Goal: Task Accomplishment & Management: Use online tool/utility

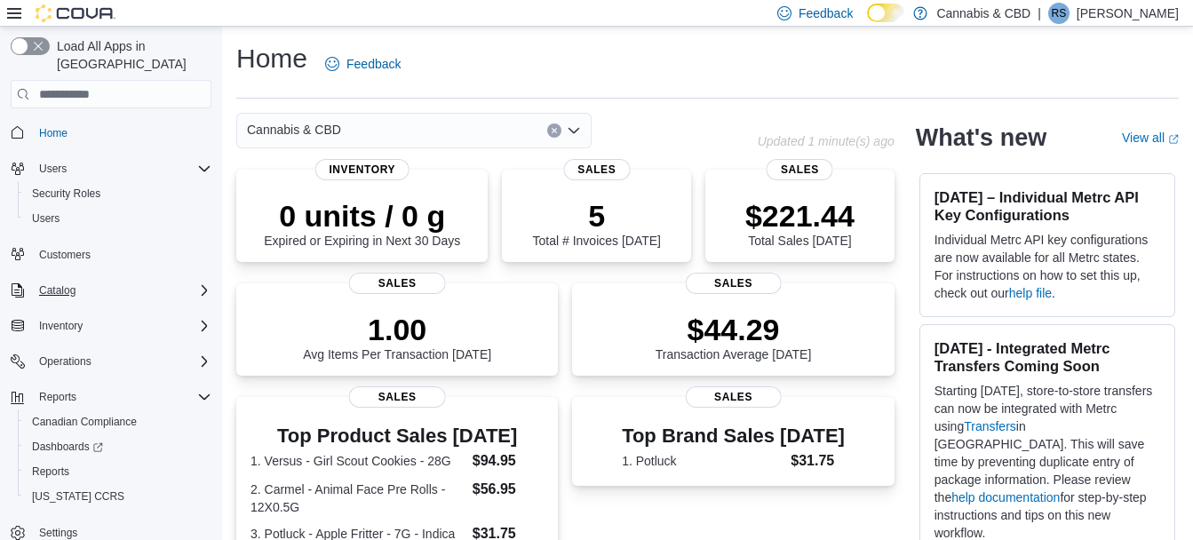
click at [206, 283] on icon "Complex example" at bounding box center [204, 290] width 14 height 14
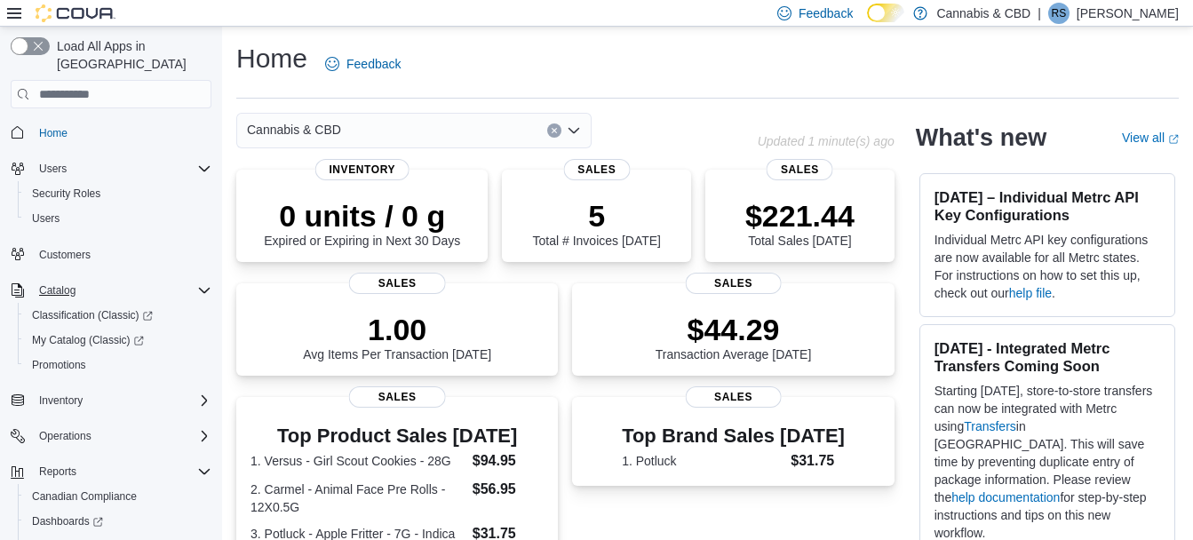
click at [203, 283] on icon "Complex example" at bounding box center [204, 290] width 14 height 14
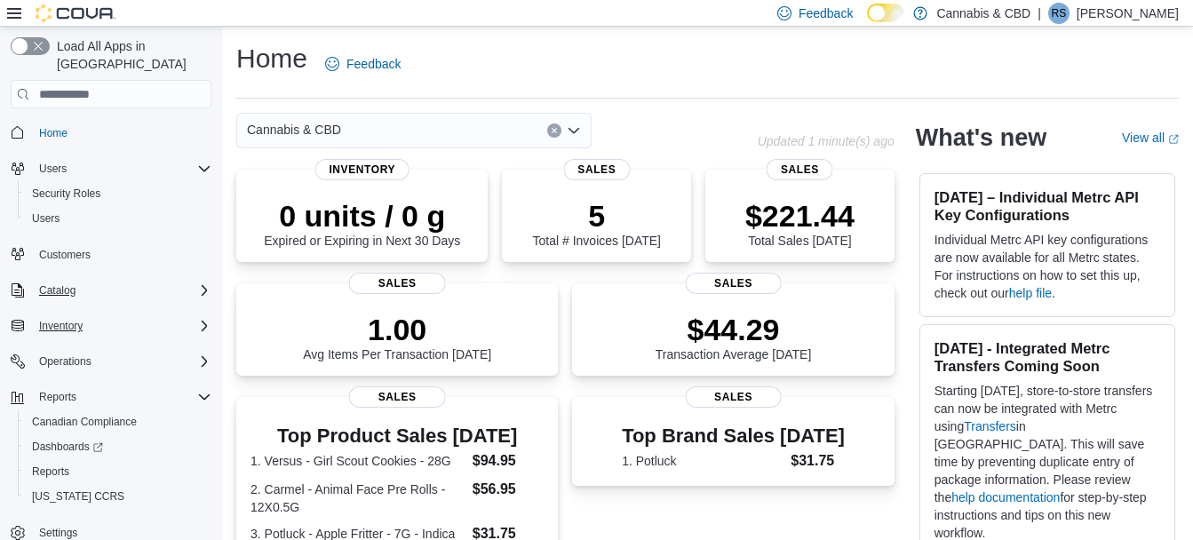
click at [207, 319] on icon "Complex example" at bounding box center [204, 326] width 14 height 14
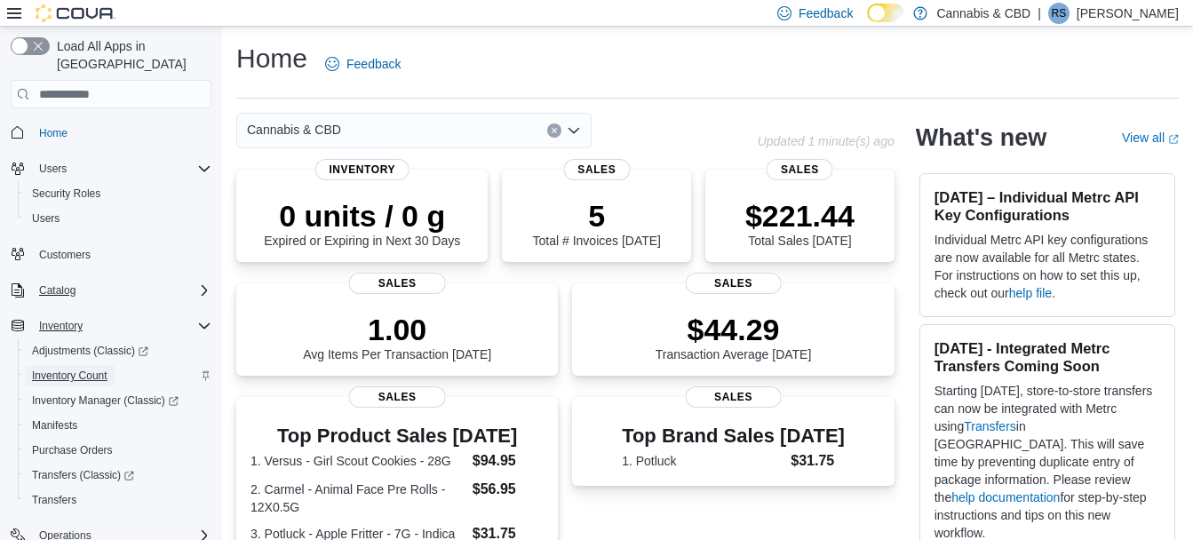
click at [82, 369] on span "Inventory Count" at bounding box center [69, 376] width 75 height 14
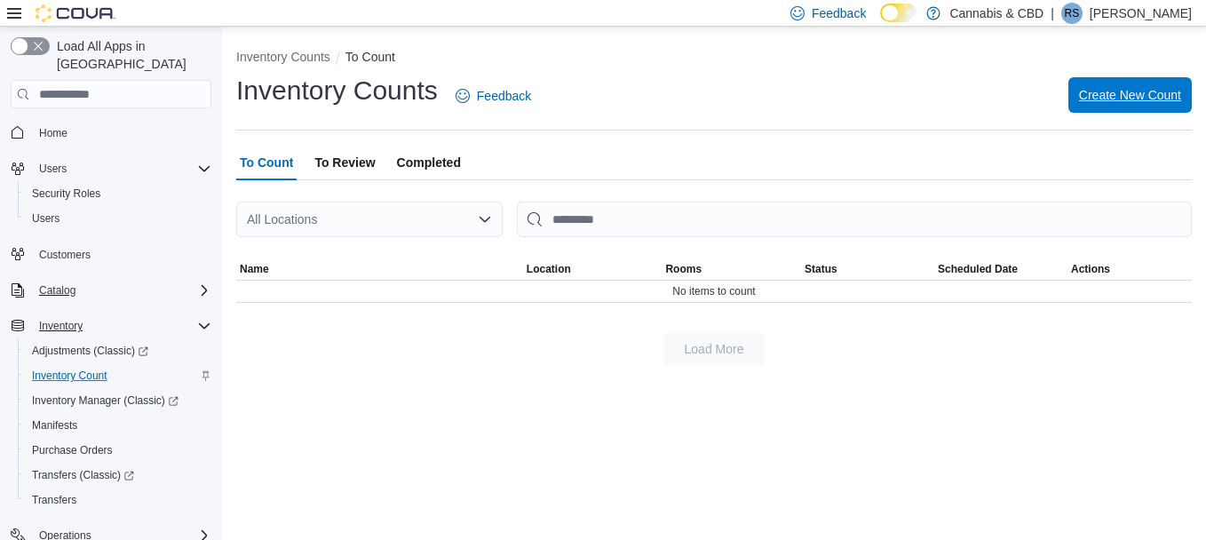
click at [1132, 89] on span "Create New Count" at bounding box center [1130, 95] width 102 height 18
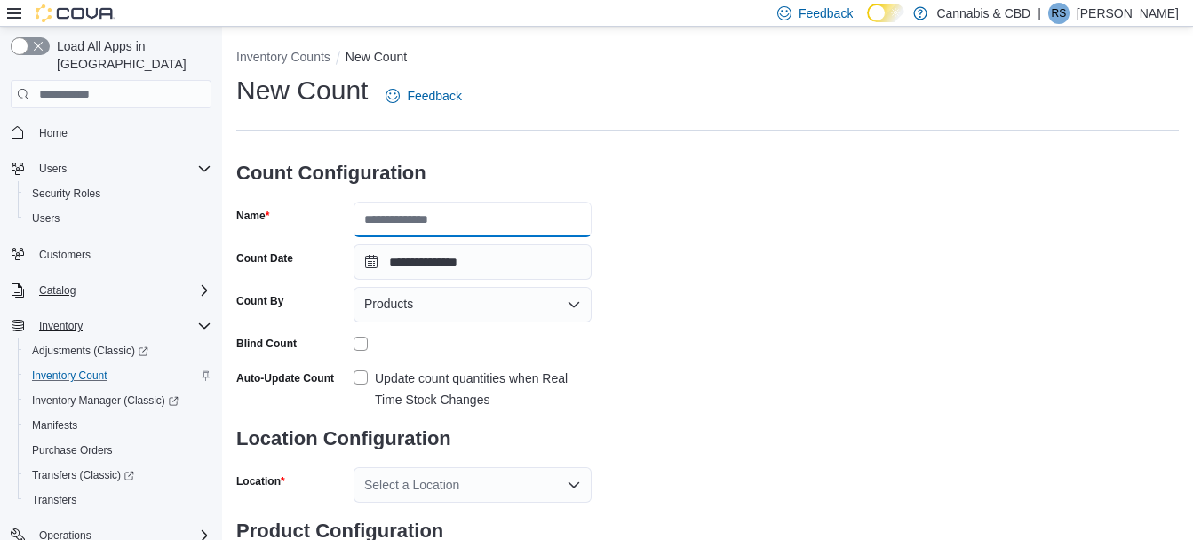
click at [459, 226] on input "Name" at bounding box center [472, 220] width 238 height 36
type input "**********"
click at [428, 301] on div "Products" at bounding box center [472, 305] width 238 height 36
drag, startPoint x: 720, startPoint y: 319, endPoint x: 735, endPoint y: 337, distance: 22.7
click at [735, 337] on div "**********" at bounding box center [707, 330] width 942 height 514
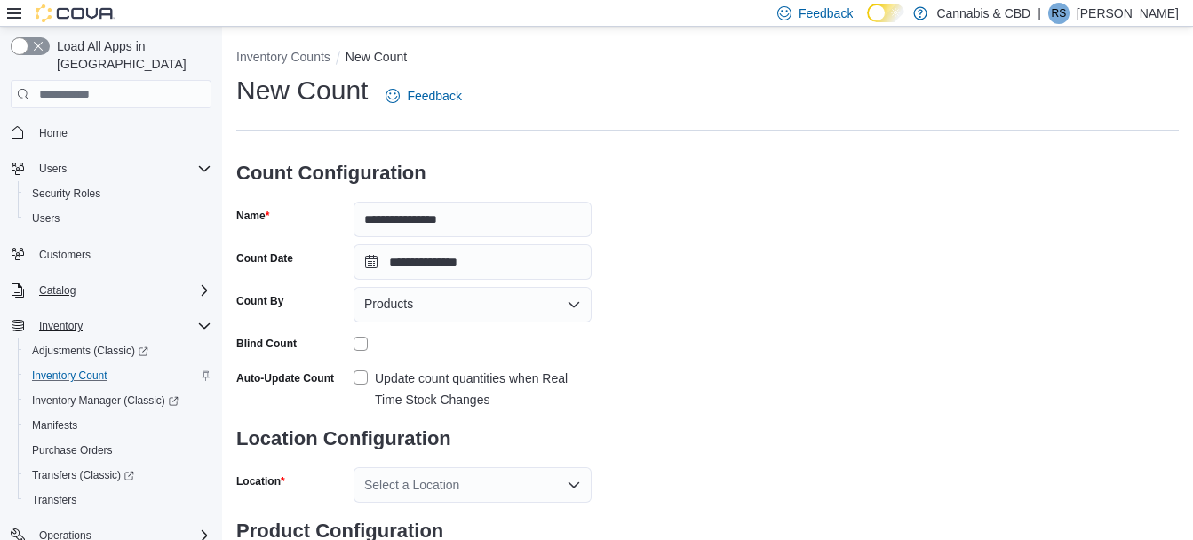
click at [356, 376] on label "Update count quantities when Real Time Stock Changes" at bounding box center [472, 389] width 238 height 43
click at [394, 468] on div "Select a Location" at bounding box center [472, 485] width 238 height 36
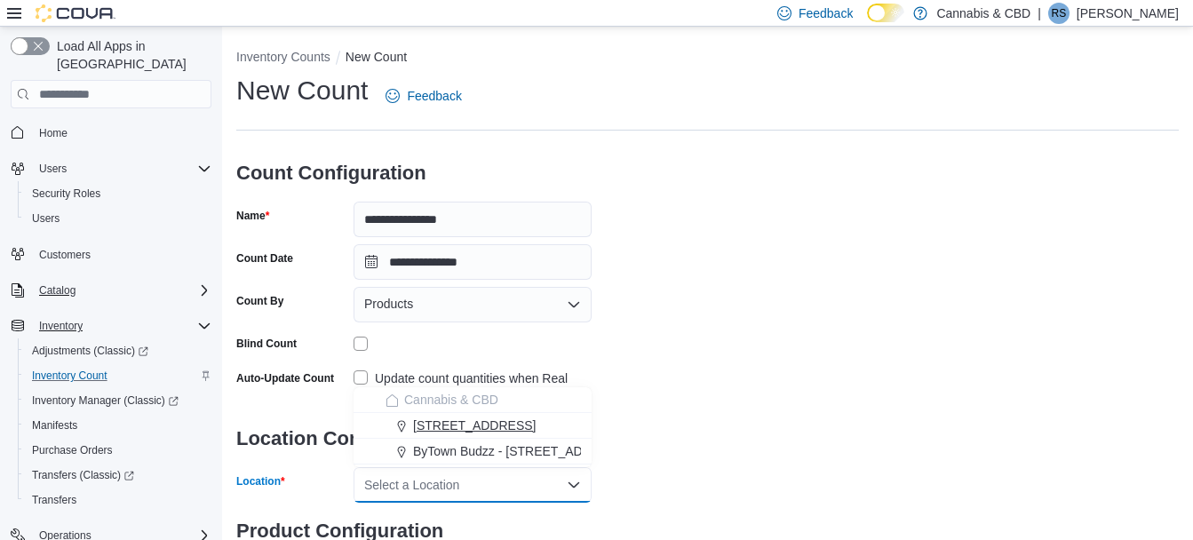
click at [431, 423] on span "[STREET_ADDRESS]" at bounding box center [474, 426] width 123 height 18
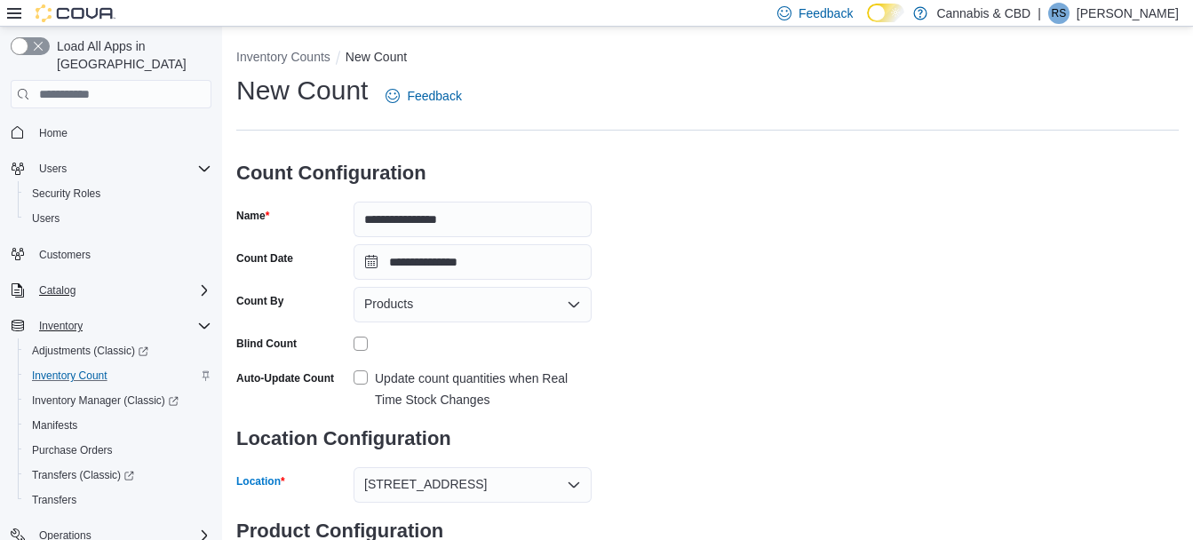
scroll to position [139, 0]
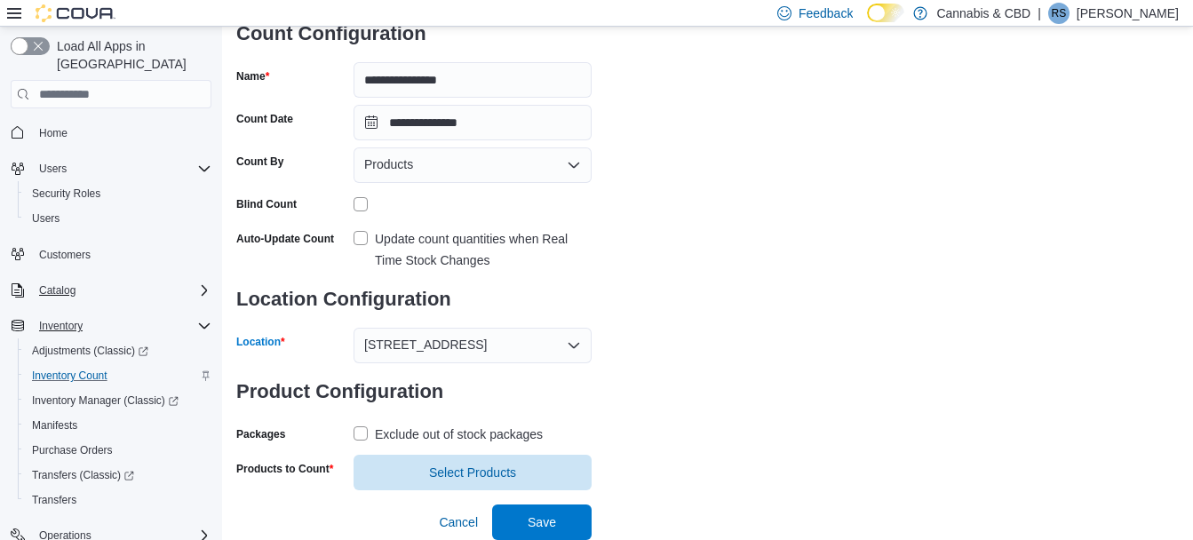
click at [362, 435] on label "Exclude out of stock packages" at bounding box center [447, 434] width 189 height 21
click at [398, 476] on span "Select Products" at bounding box center [472, 472] width 217 height 36
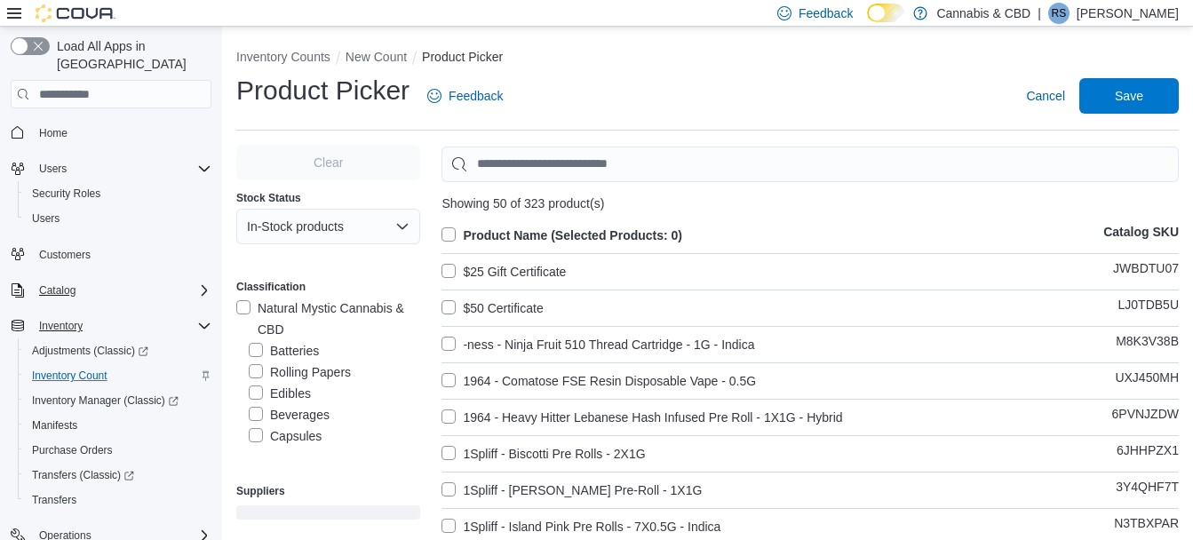
click at [298, 413] on label "Beverages" at bounding box center [289, 414] width 81 height 21
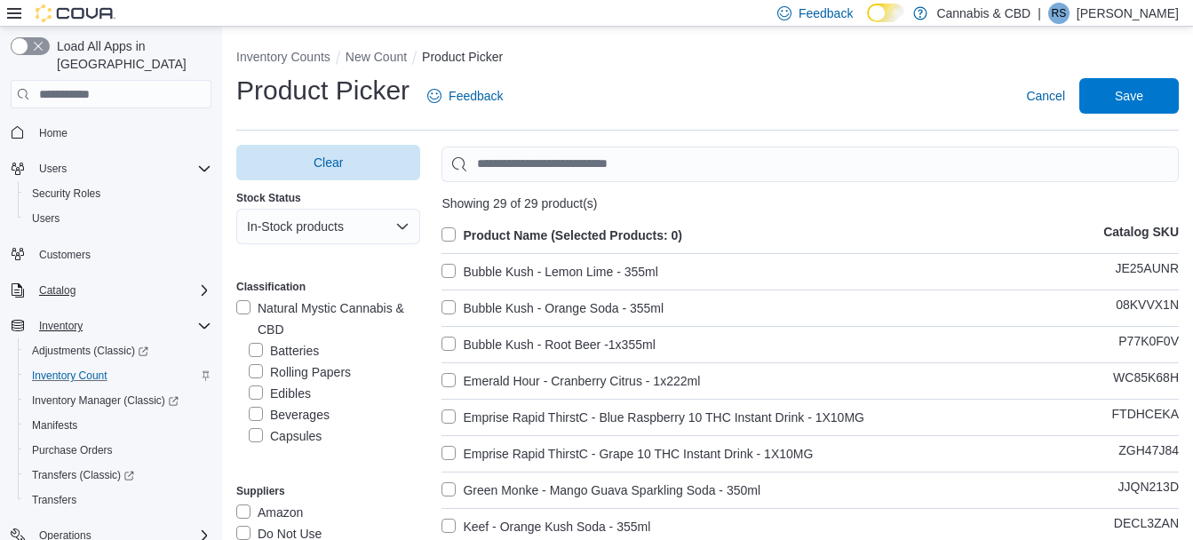
click at [453, 266] on label "Bubble Kush - Lemon Lime - 355ml" at bounding box center [549, 271] width 216 height 21
click at [1142, 98] on span "Save" at bounding box center [1129, 95] width 28 height 18
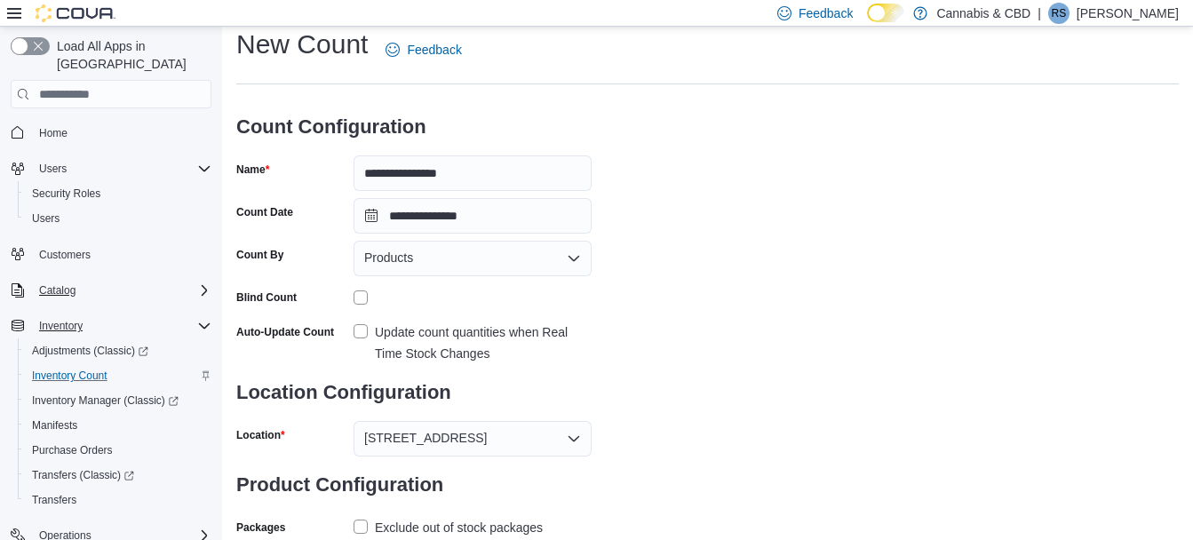
scroll to position [174, 0]
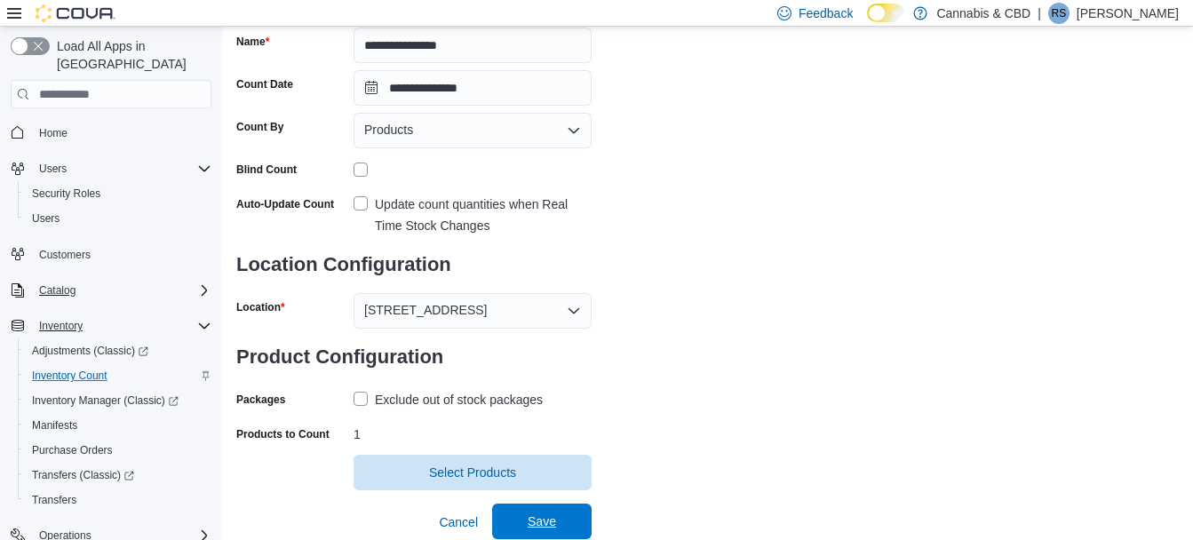
click at [537, 528] on span "Save" at bounding box center [542, 521] width 28 height 18
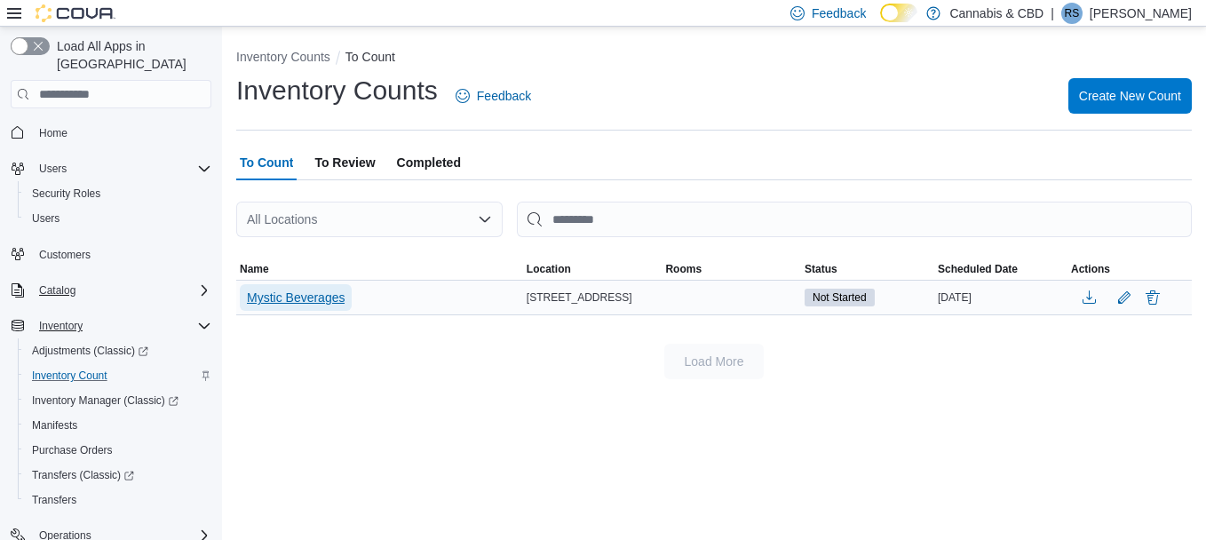
click at [288, 290] on span "Mystic Beverages" at bounding box center [296, 298] width 98 height 18
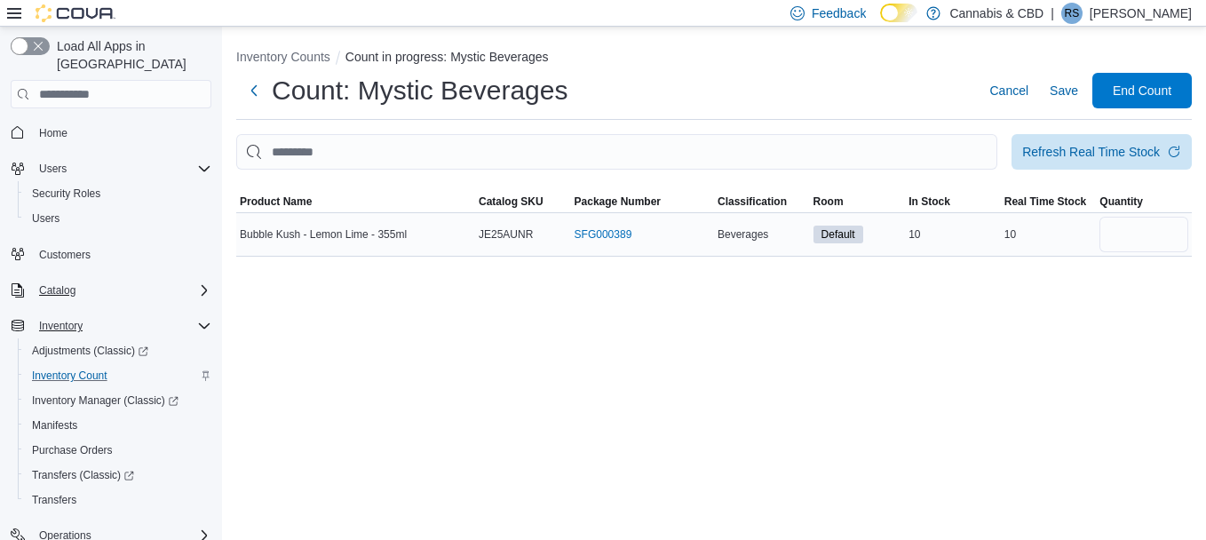
click at [306, 237] on span "Bubble Kush - Lemon Lime - 355ml" at bounding box center [323, 234] width 167 height 14
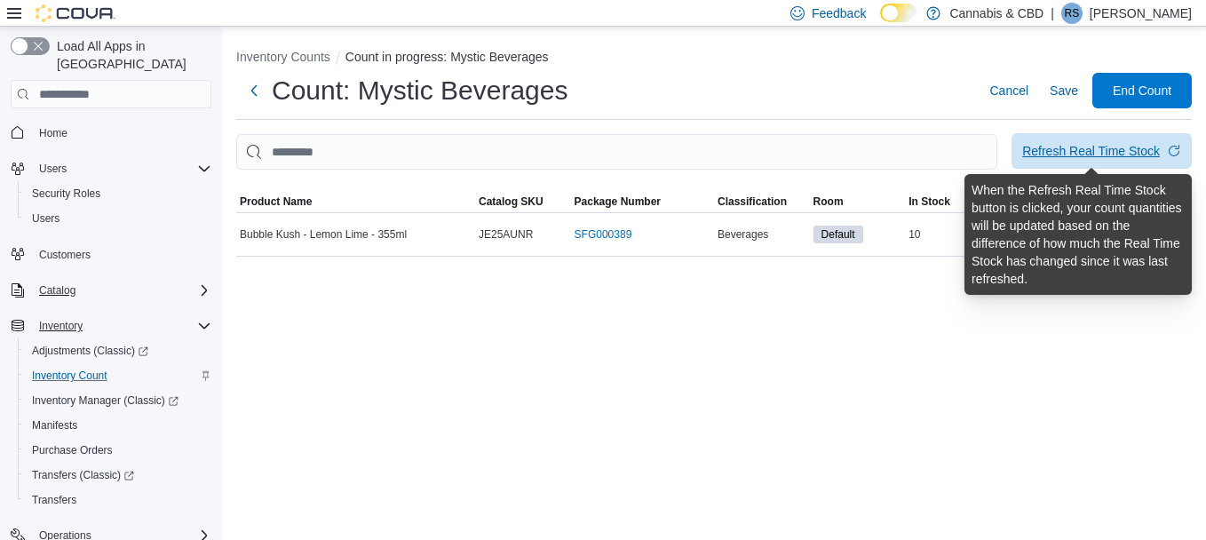
click at [1143, 153] on div "Refresh Real Time Stock" at bounding box center [1091, 151] width 138 height 18
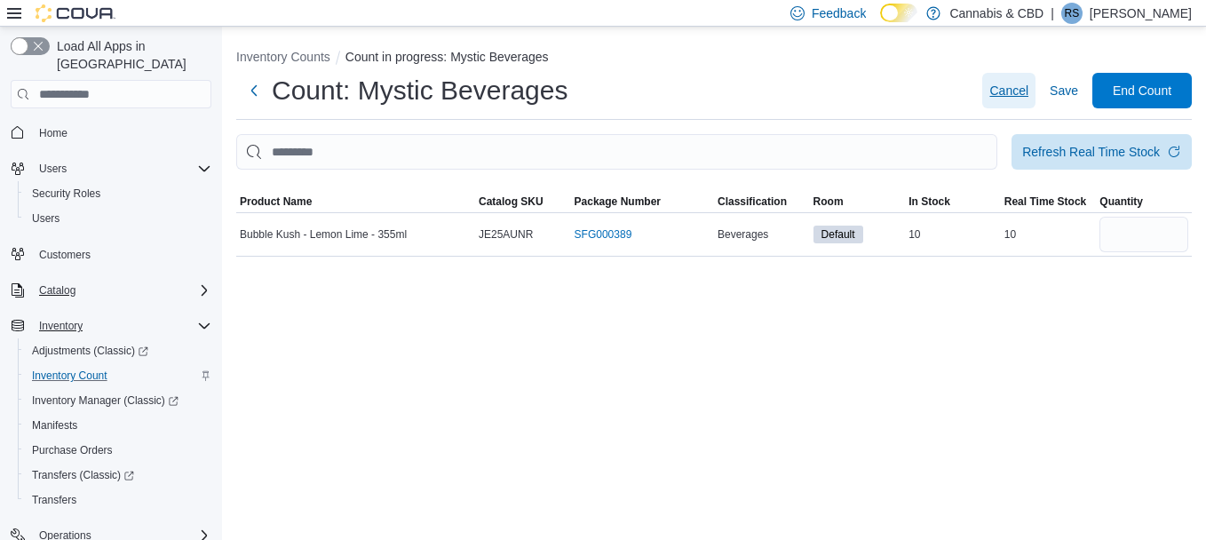
click at [993, 92] on span "Cancel" at bounding box center [1008, 91] width 39 height 18
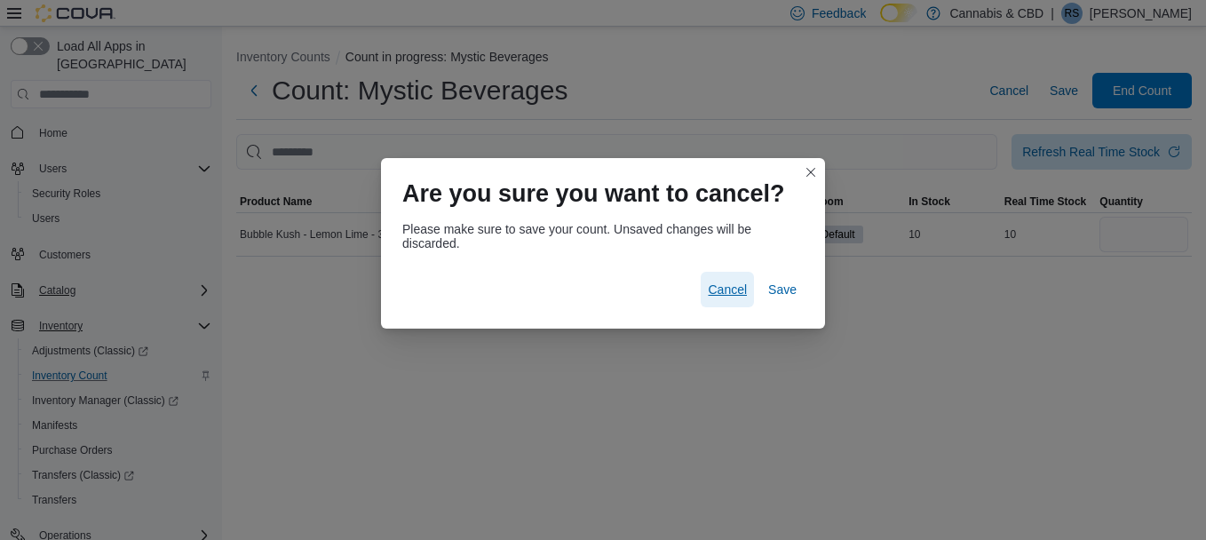
click at [728, 287] on span "Cancel" at bounding box center [727, 290] width 39 height 18
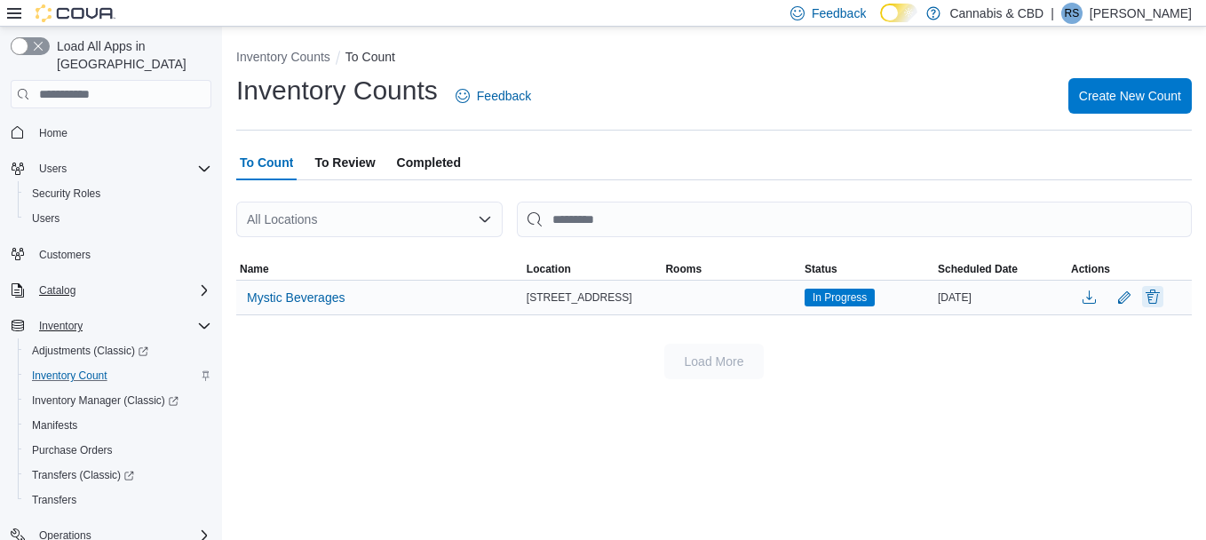
click at [1154, 292] on button "Delete" at bounding box center [1152, 296] width 21 height 21
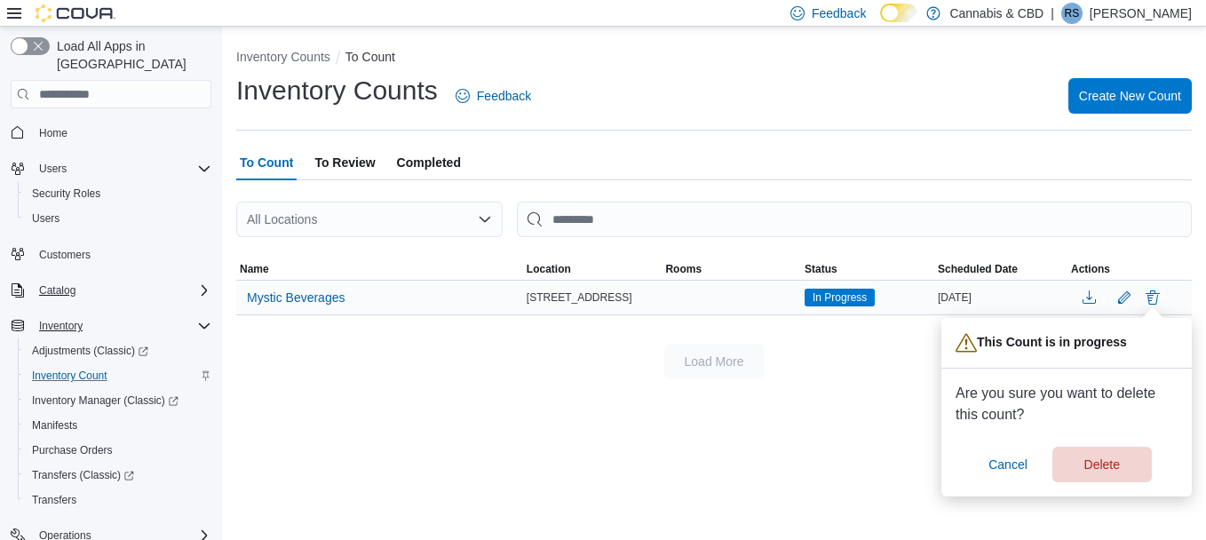
click at [1109, 485] on div "You are in a dialog. Press Escape, or tap/click outside the dialog to close. Th…" at bounding box center [1066, 407] width 250 height 179
click at [1102, 474] on span "Delete" at bounding box center [1102, 464] width 78 height 36
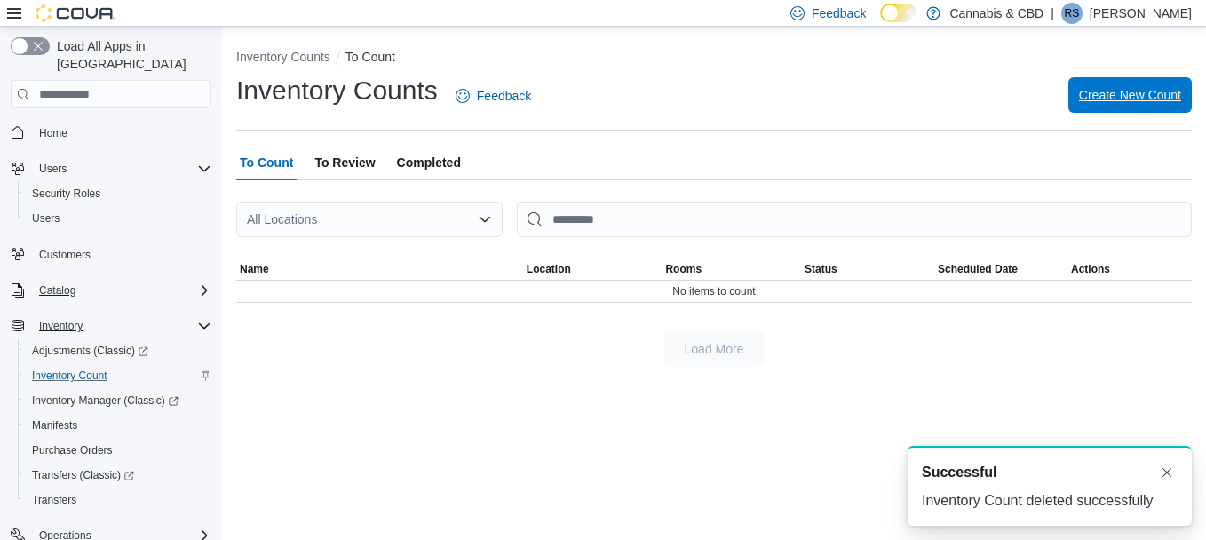
click at [1094, 94] on span "Create New Count" at bounding box center [1130, 95] width 102 height 18
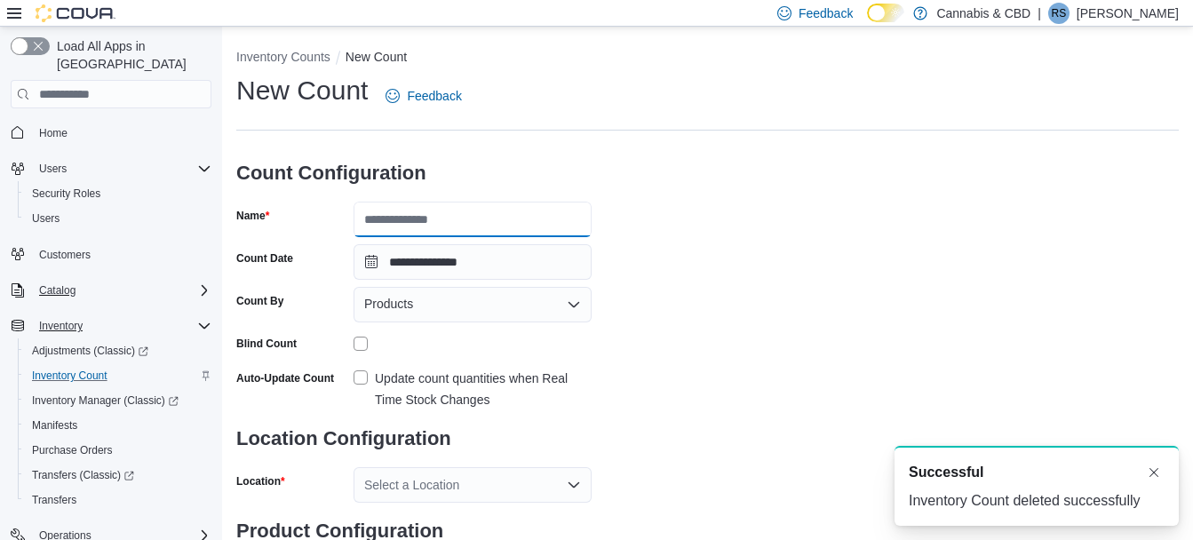
click at [409, 230] on input "Name" at bounding box center [472, 220] width 238 height 36
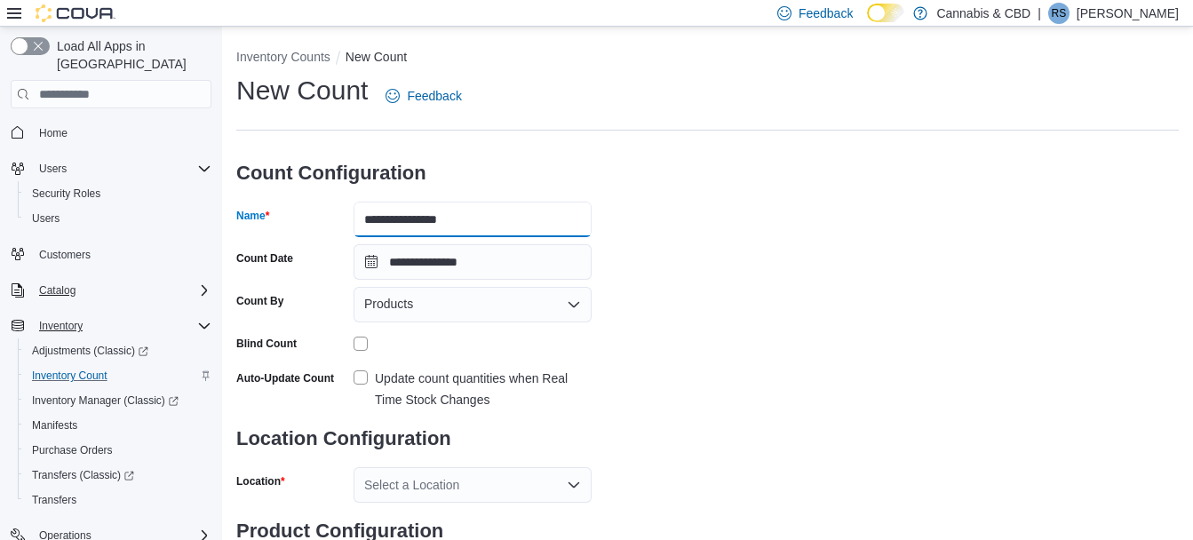
type input "**********"
click at [359, 380] on label "Update count quantities when Real Time Stock Changes" at bounding box center [472, 389] width 238 height 43
click at [391, 477] on div "Select a Location" at bounding box center [472, 485] width 238 height 36
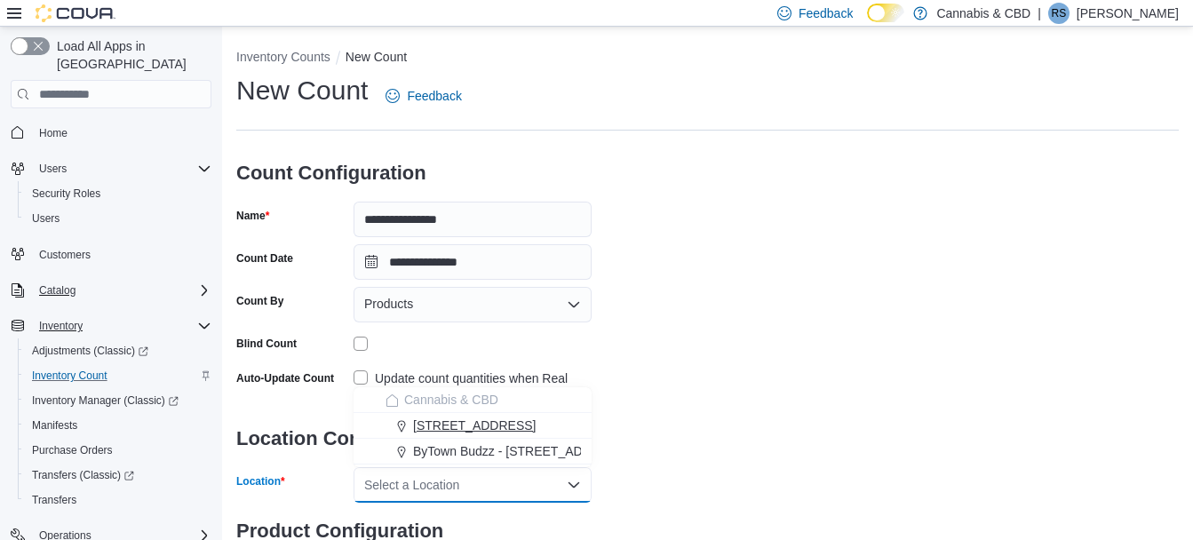
click at [428, 422] on span "[STREET_ADDRESS]" at bounding box center [474, 426] width 123 height 18
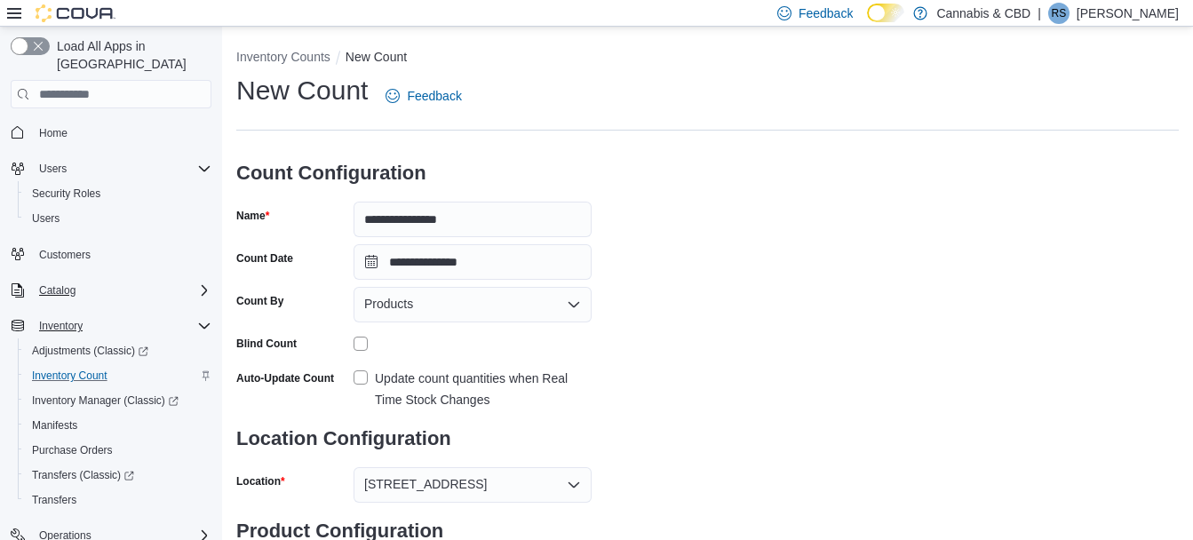
click at [879, 359] on div "**********" at bounding box center [707, 351] width 942 height 557
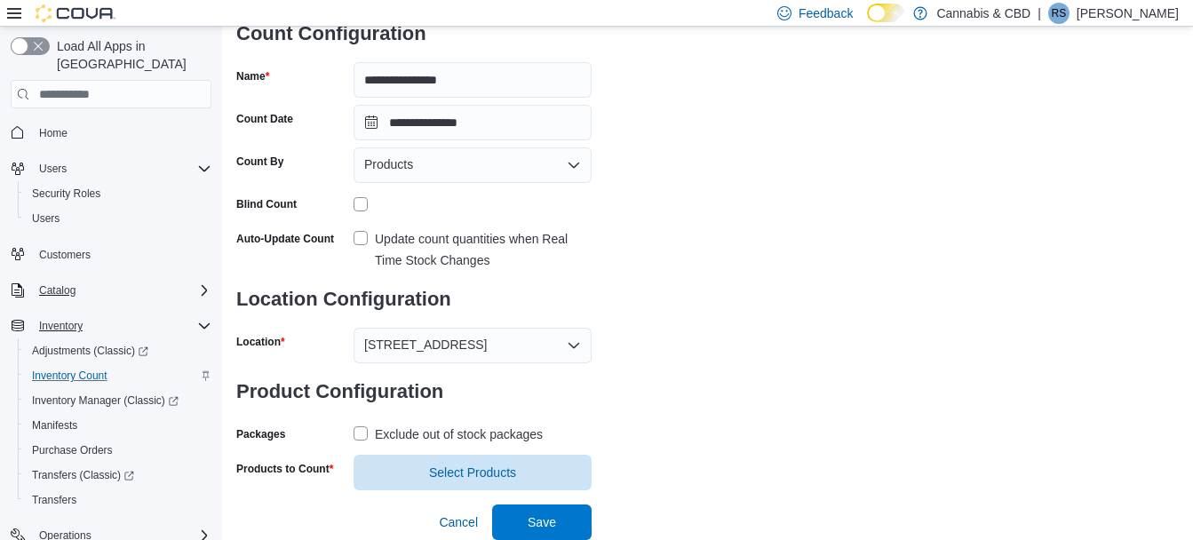
click at [362, 429] on label "Exclude out of stock packages" at bounding box center [447, 434] width 189 height 21
click at [385, 466] on span "Select Products" at bounding box center [472, 472] width 217 height 36
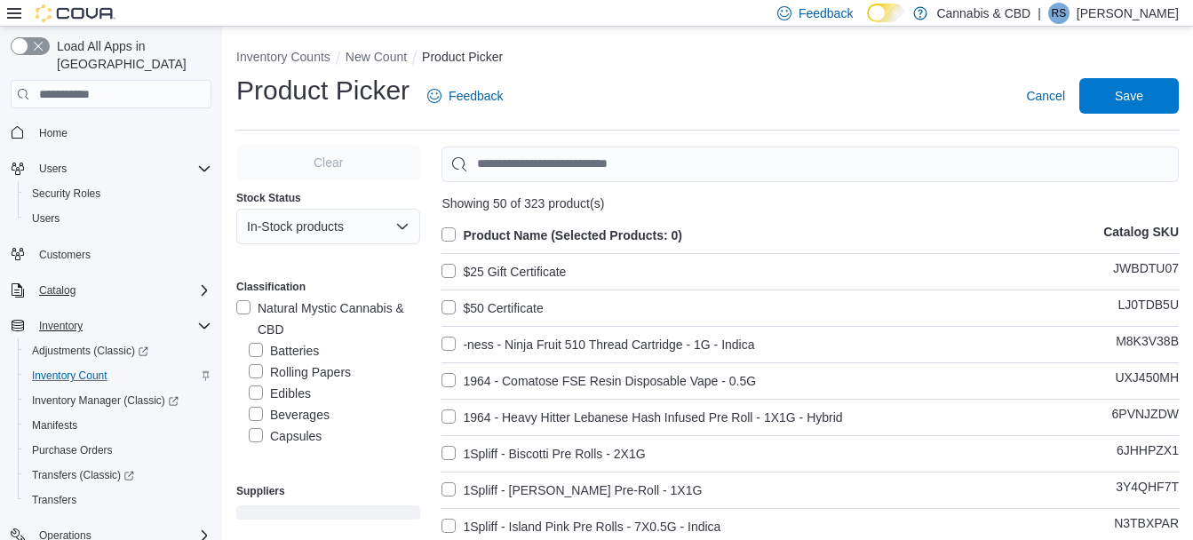
click at [300, 411] on label "Beverages" at bounding box center [289, 414] width 81 height 21
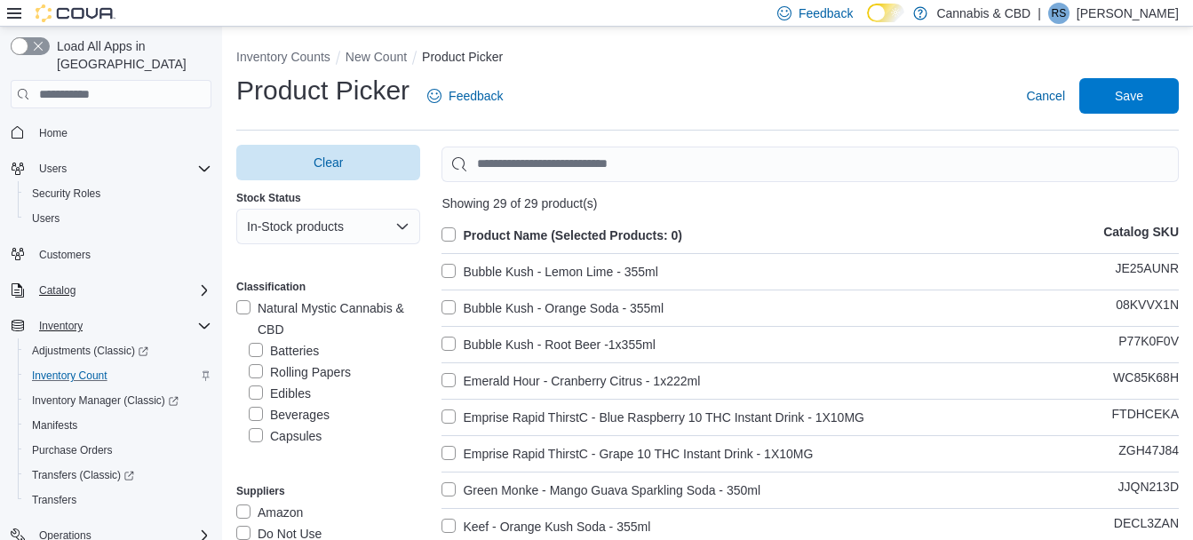
click at [452, 232] on label "Product Name (Selected Products: 0)" at bounding box center [561, 235] width 241 height 21
click at [1127, 80] on span "Save" at bounding box center [1129, 95] width 78 height 36
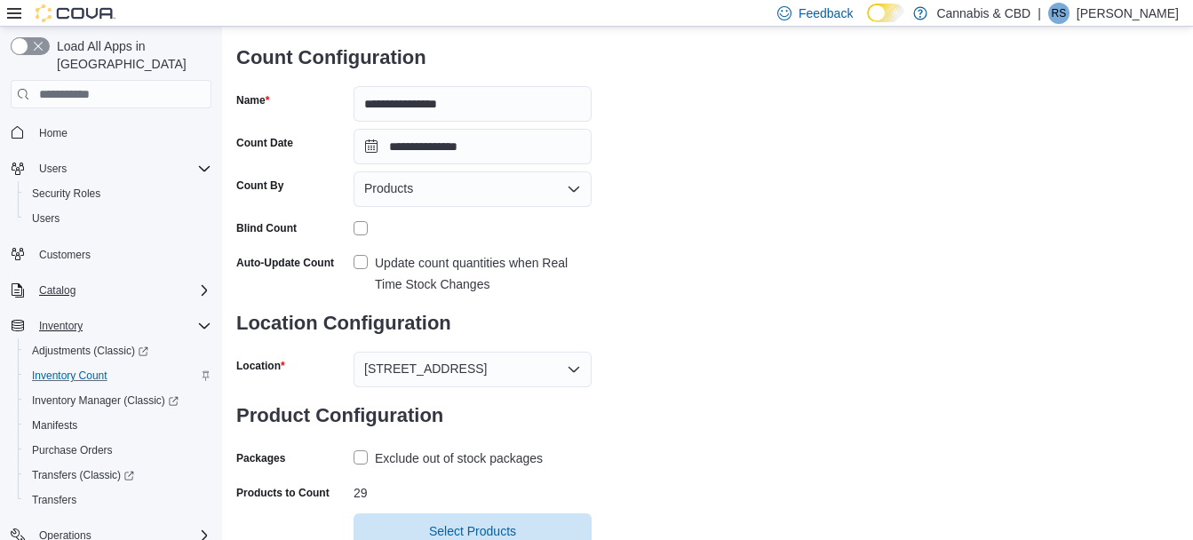
scroll to position [174, 0]
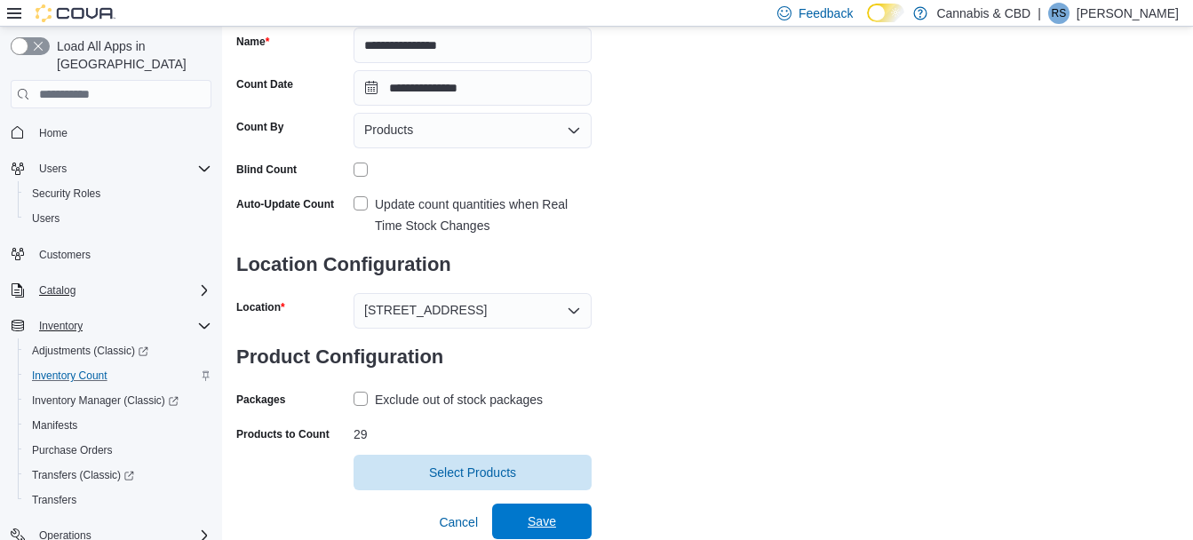
click at [527, 519] on span "Save" at bounding box center [542, 522] width 78 height 36
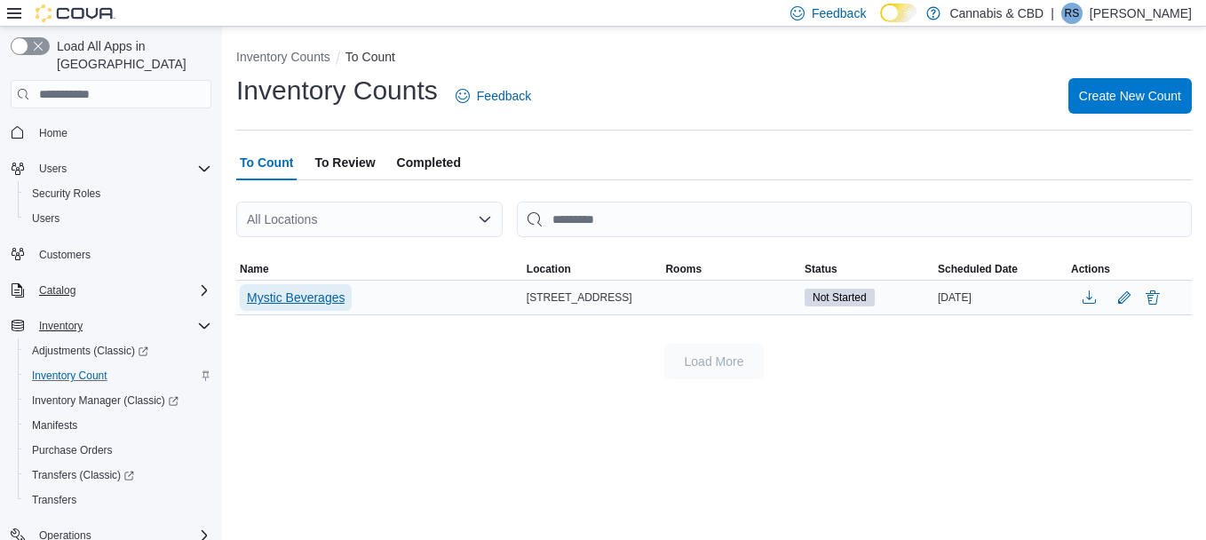
click at [250, 294] on span "Mystic Beverages" at bounding box center [296, 298] width 98 height 18
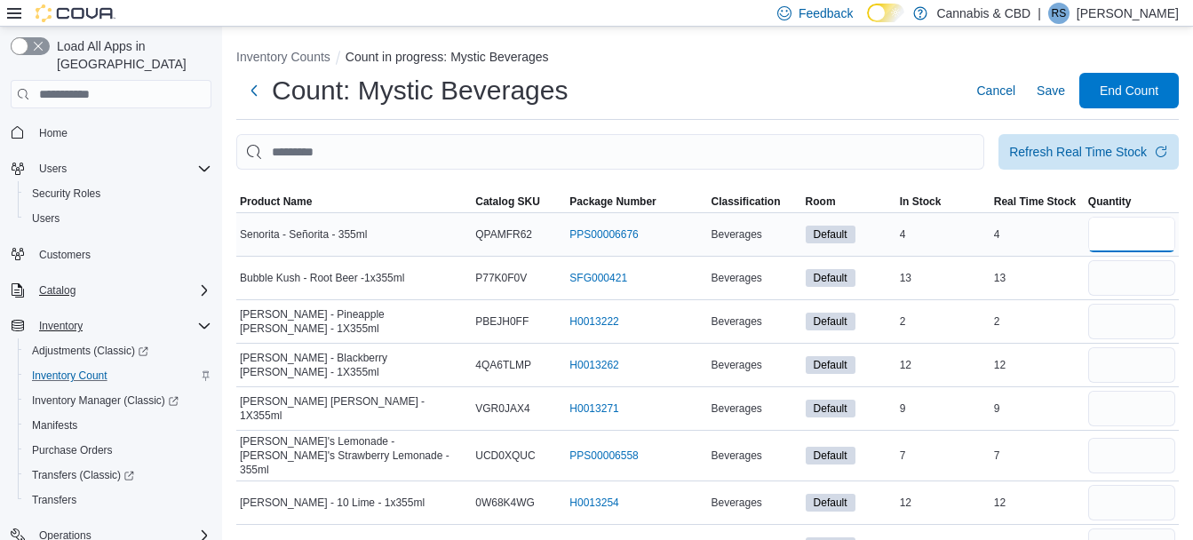
click at [1119, 234] on input "number" at bounding box center [1131, 235] width 87 height 36
type input "*"
click at [1131, 277] on input "number" at bounding box center [1131, 278] width 87 height 36
type input "**"
click at [1129, 315] on input "number" at bounding box center [1131, 322] width 87 height 36
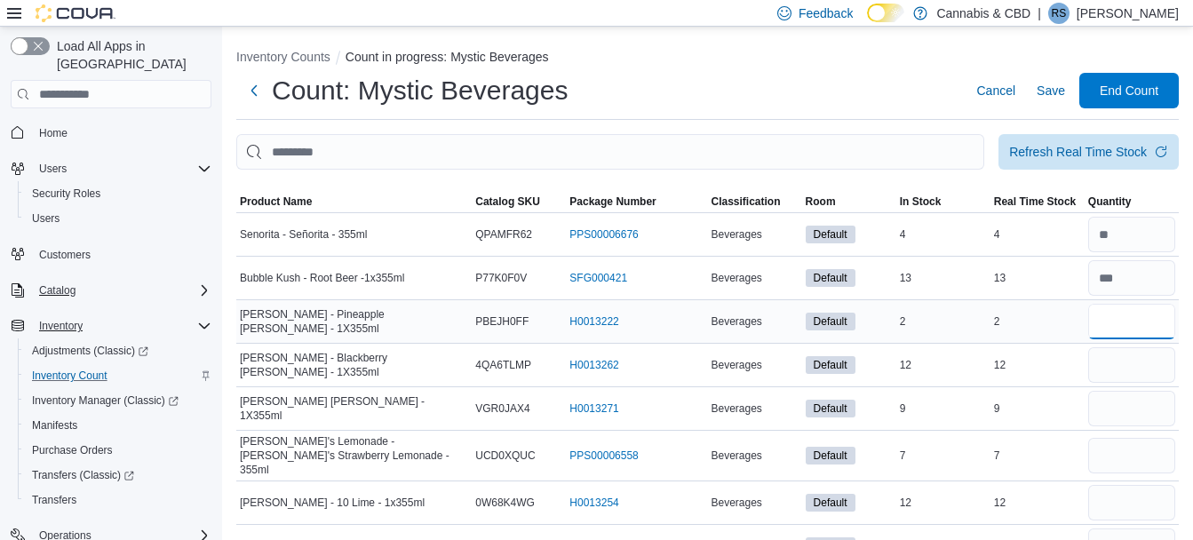
type input "*"
click at [1129, 371] on input "number" at bounding box center [1131, 365] width 87 height 36
type input "**"
click at [1117, 408] on input "number" at bounding box center [1131, 409] width 87 height 36
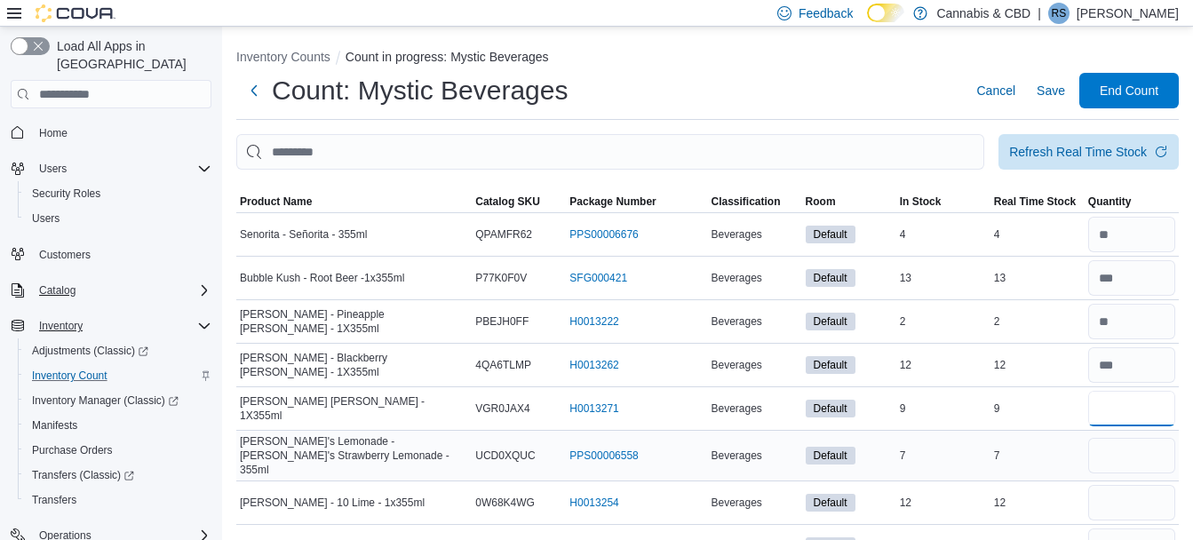
type input "*"
click at [1132, 456] on input "number" at bounding box center [1131, 456] width 87 height 36
type input "*"
type input "**"
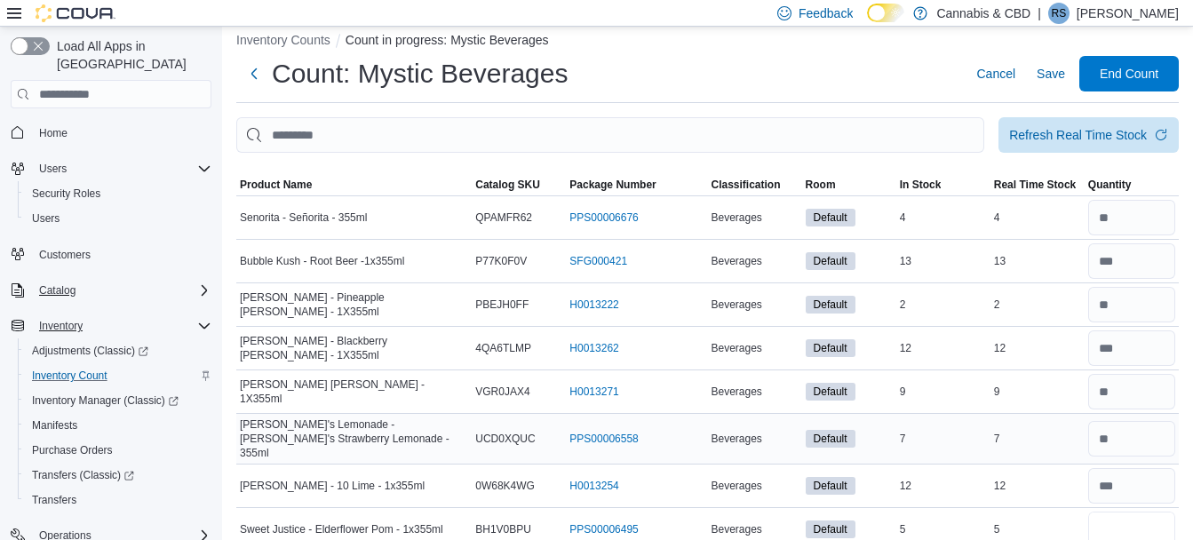
type input "*"
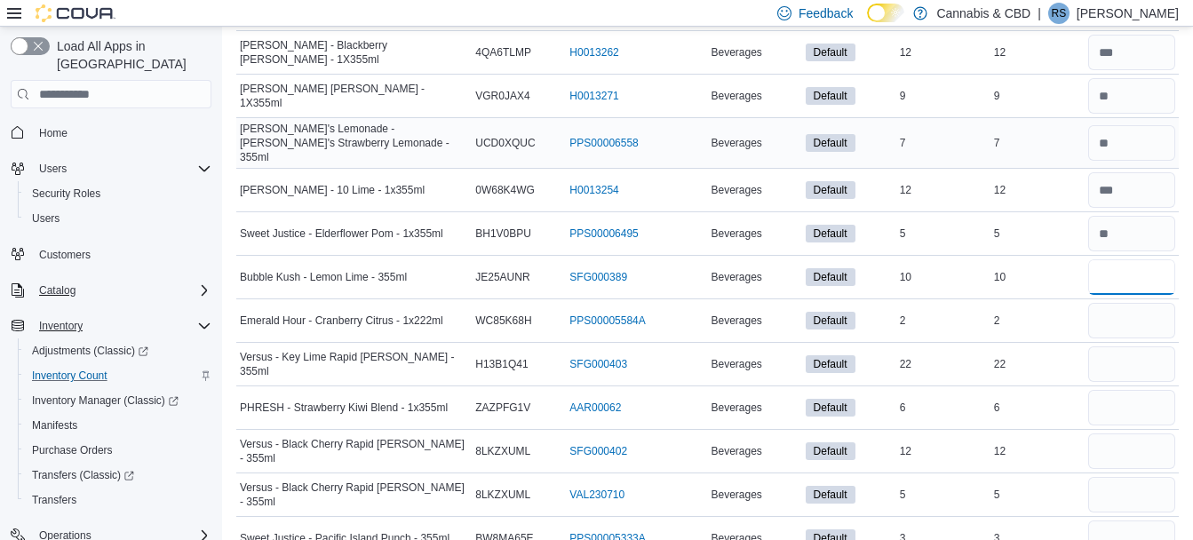
type input "**"
type input "*"
type input "**"
type input "*"
type input "**"
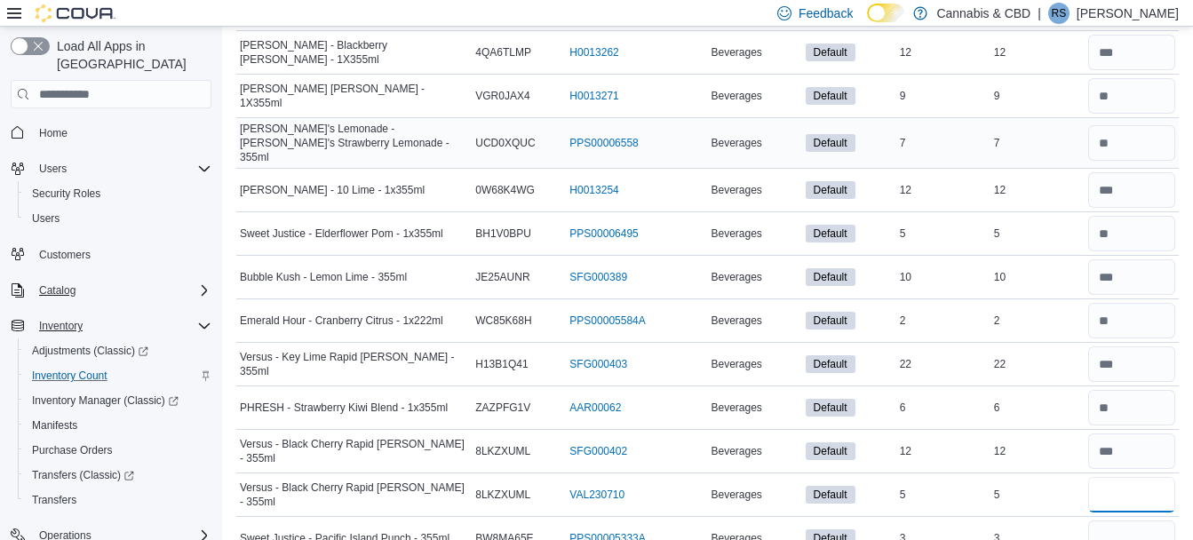
type input "*"
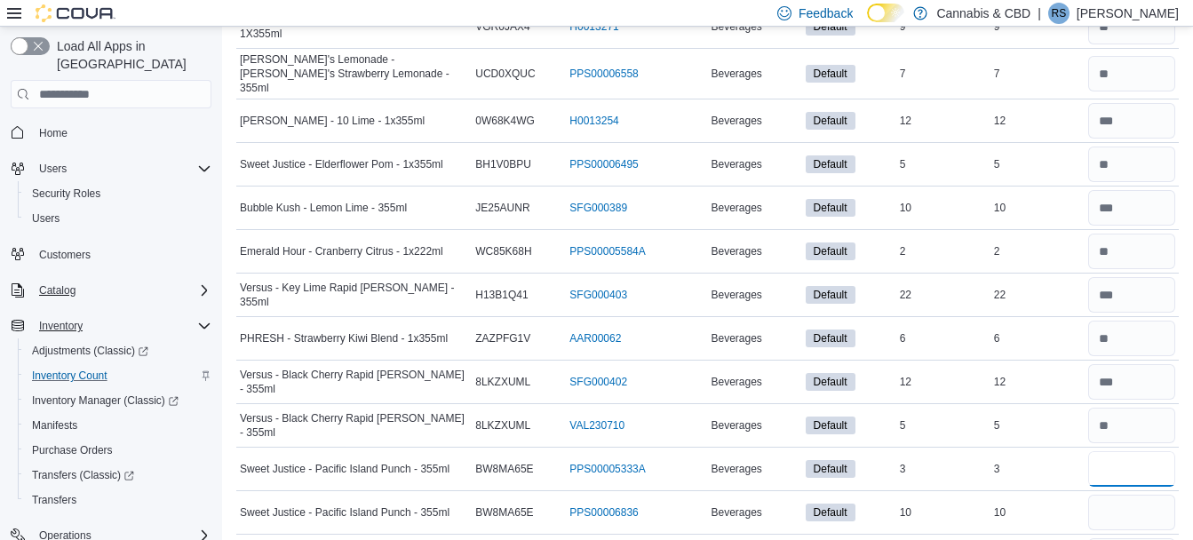
scroll to position [393, 0]
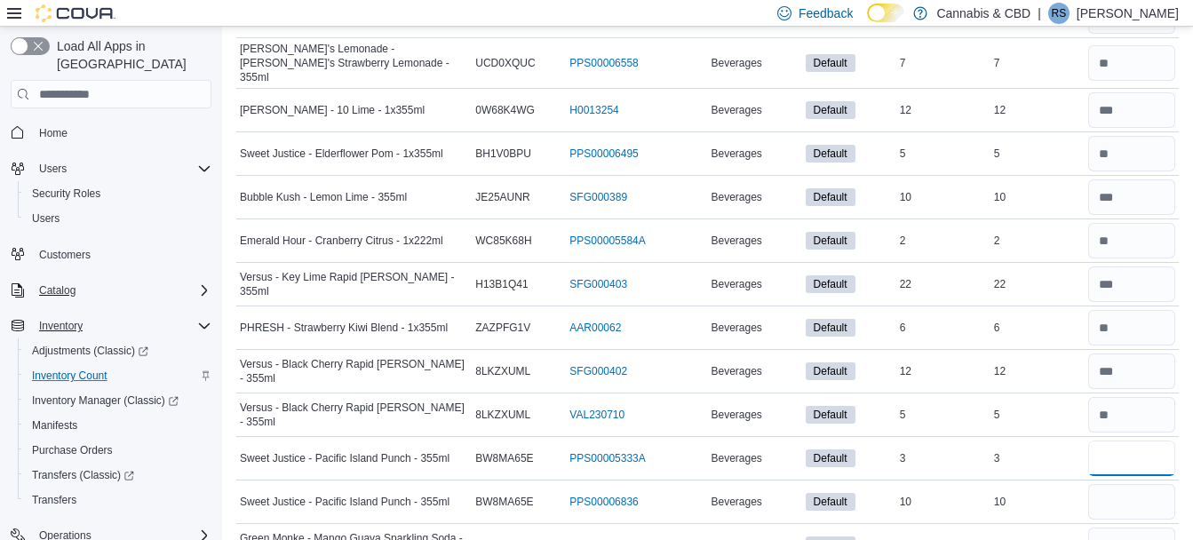
type input "*"
type input "**"
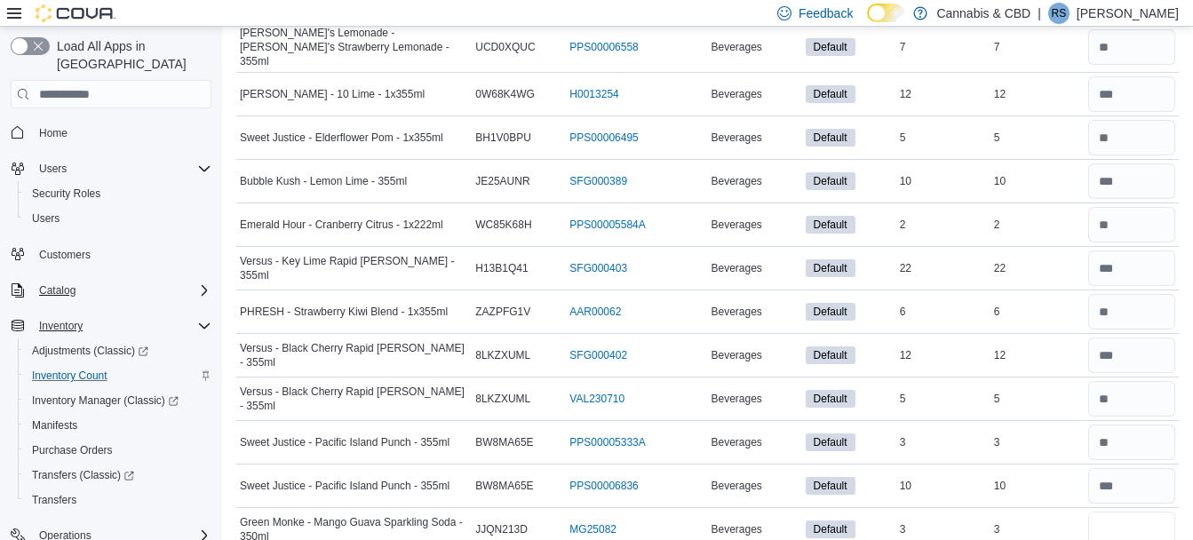
type input "*"
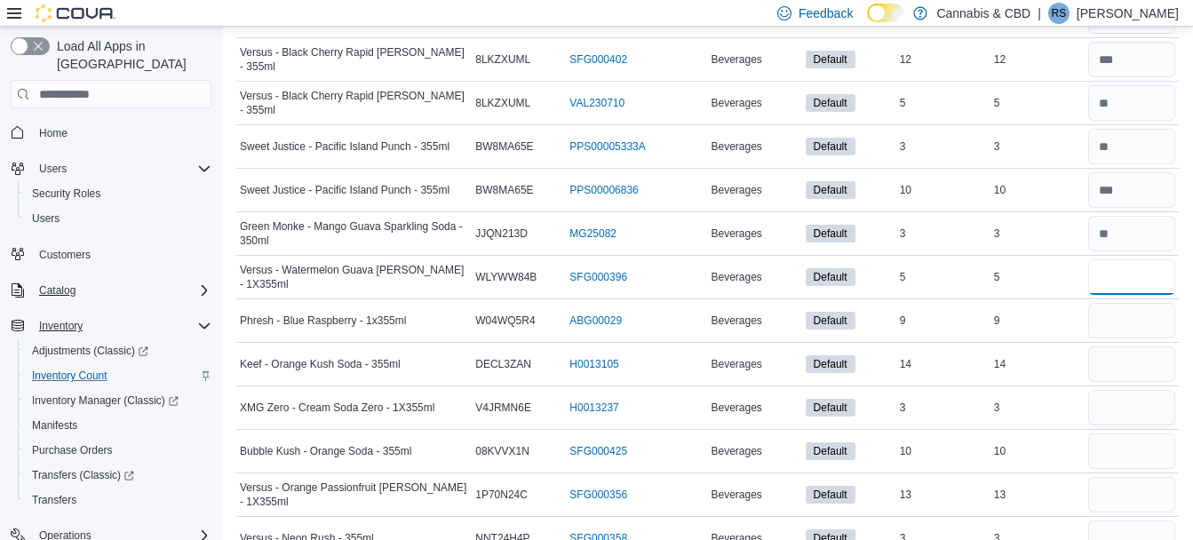
type input "*"
type input "**"
type input "*"
type input "**"
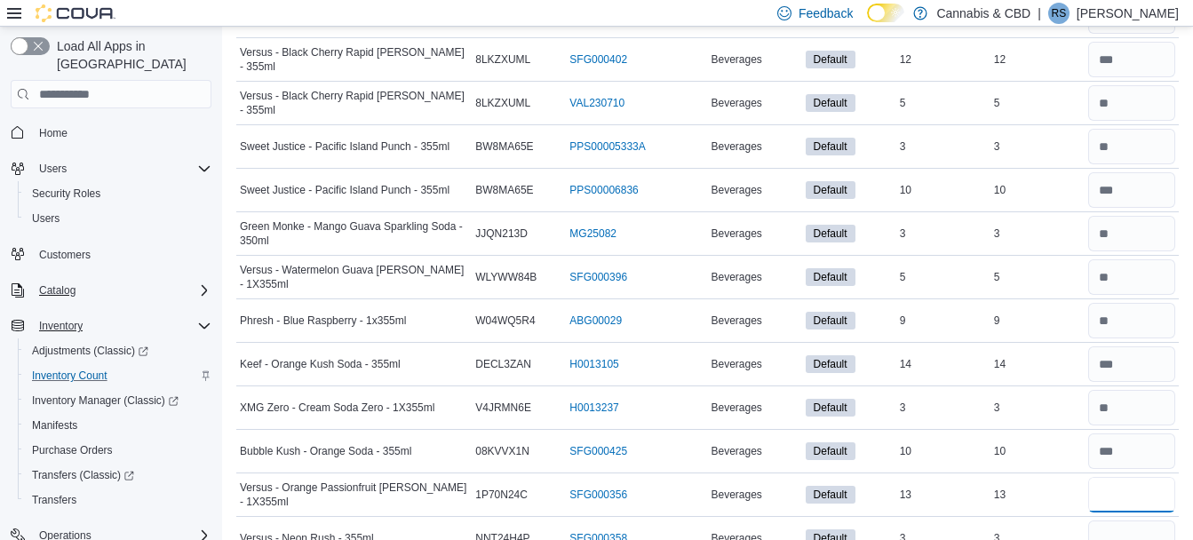
type input "**"
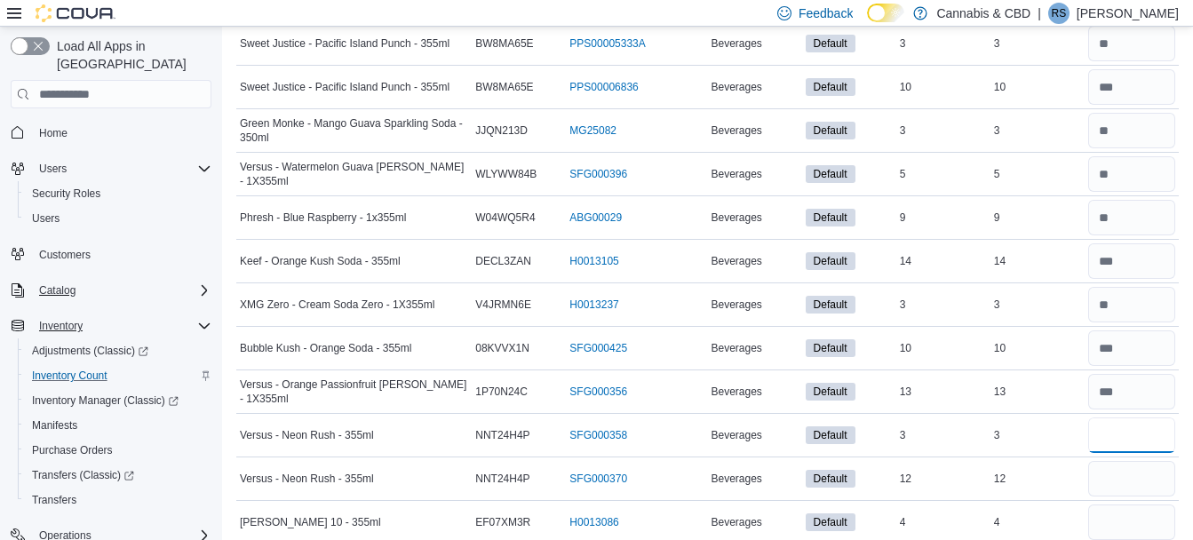
scroll to position [820, 0]
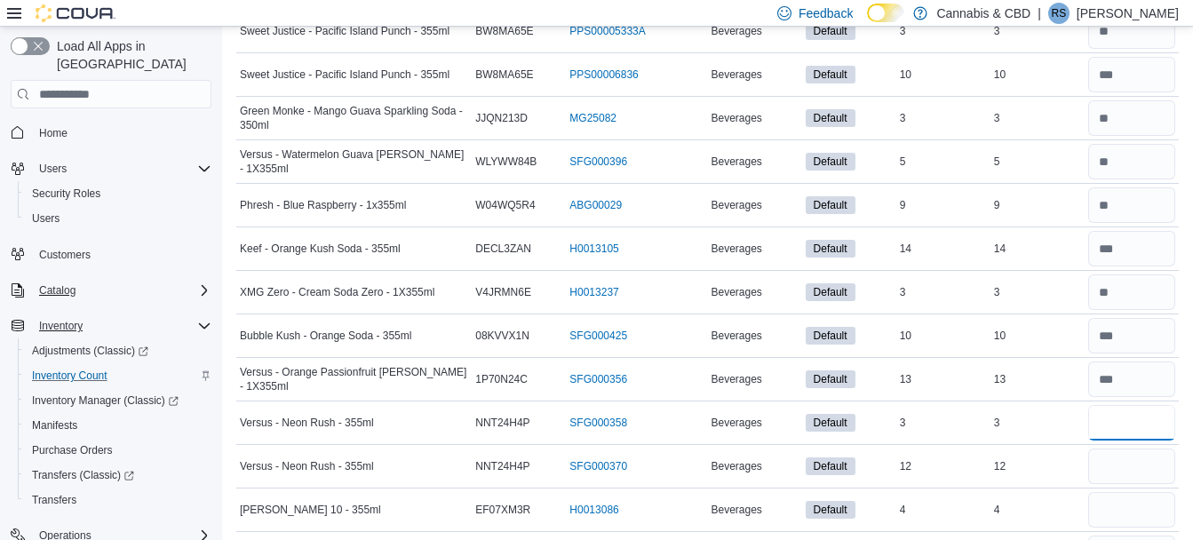
type input "*"
type input "**"
click at [1131, 507] on input "number" at bounding box center [1131, 510] width 87 height 36
type input "*"
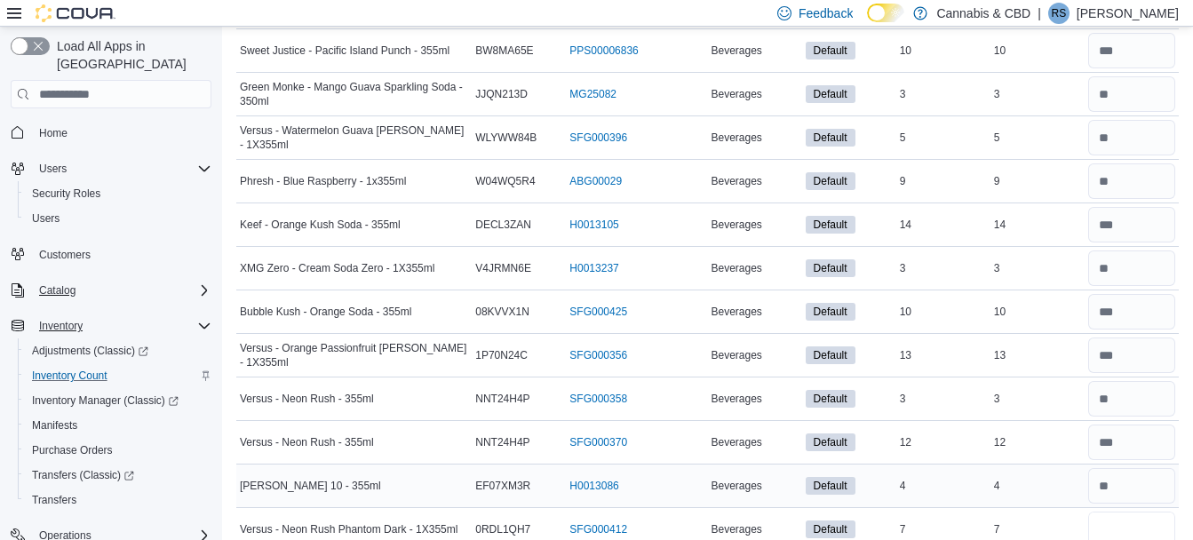
type input "*"
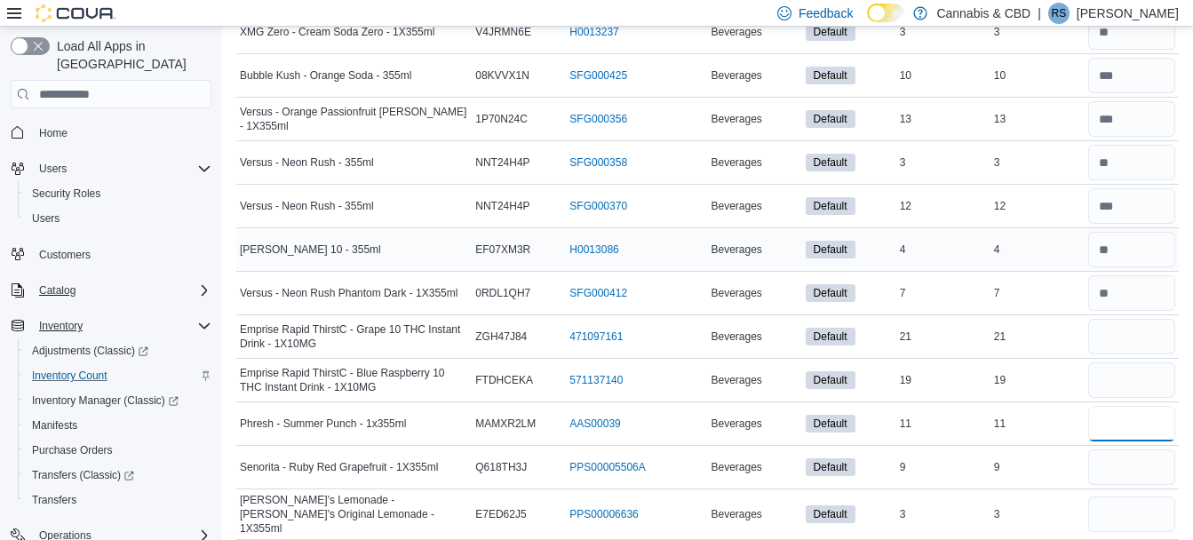
type input "**"
type input "*"
click at [1115, 372] on input "number" at bounding box center [1131, 380] width 87 height 36
type input "**"
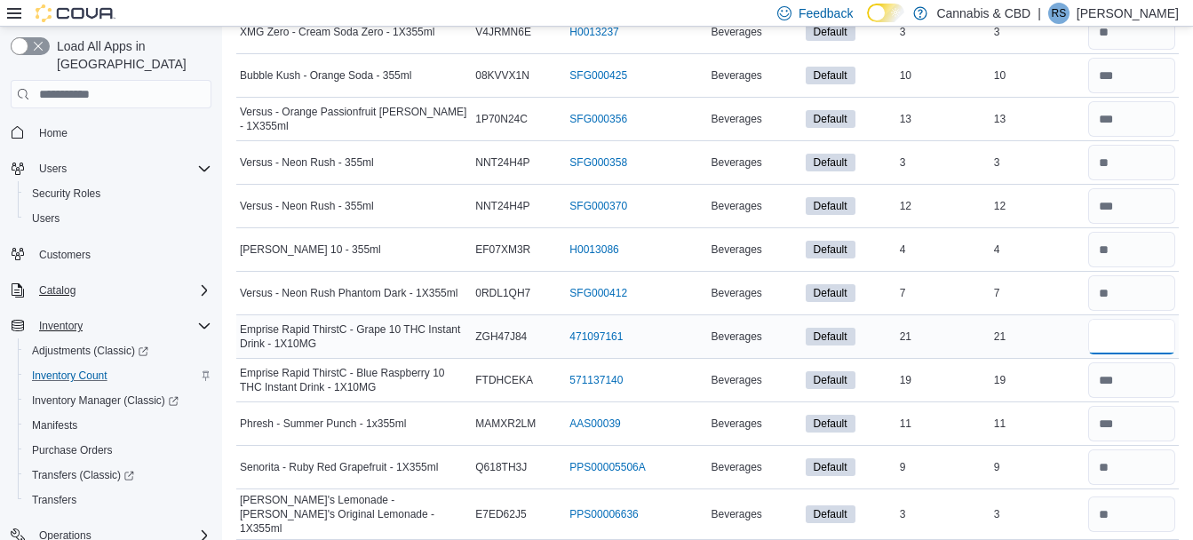
click at [1124, 330] on input "number" at bounding box center [1131, 337] width 87 height 36
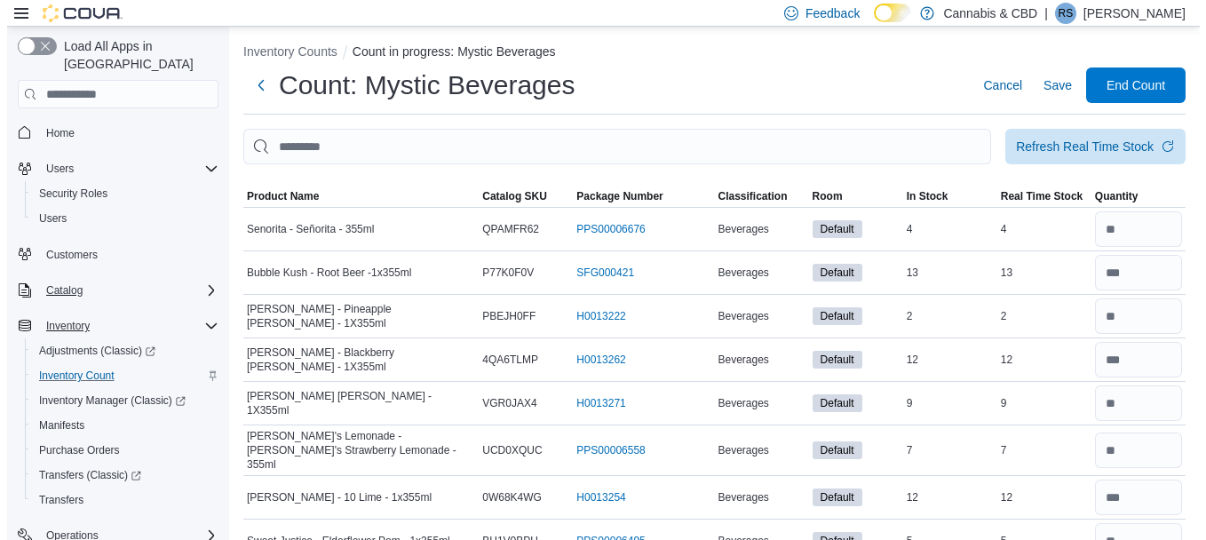
scroll to position [0, 0]
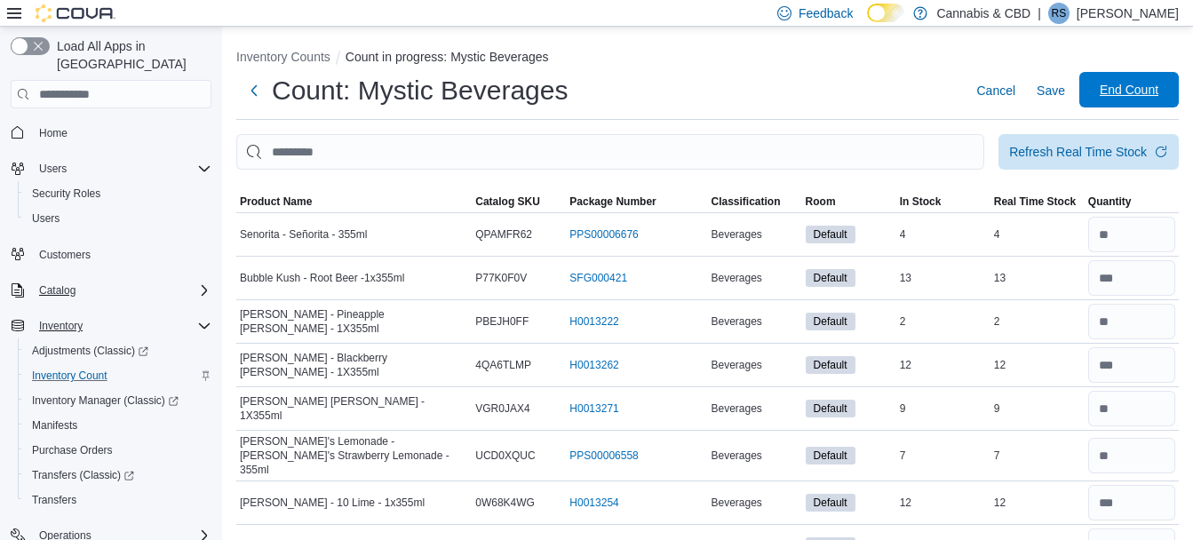
type input "**"
click at [1133, 84] on span "End Count" at bounding box center [1129, 90] width 59 height 18
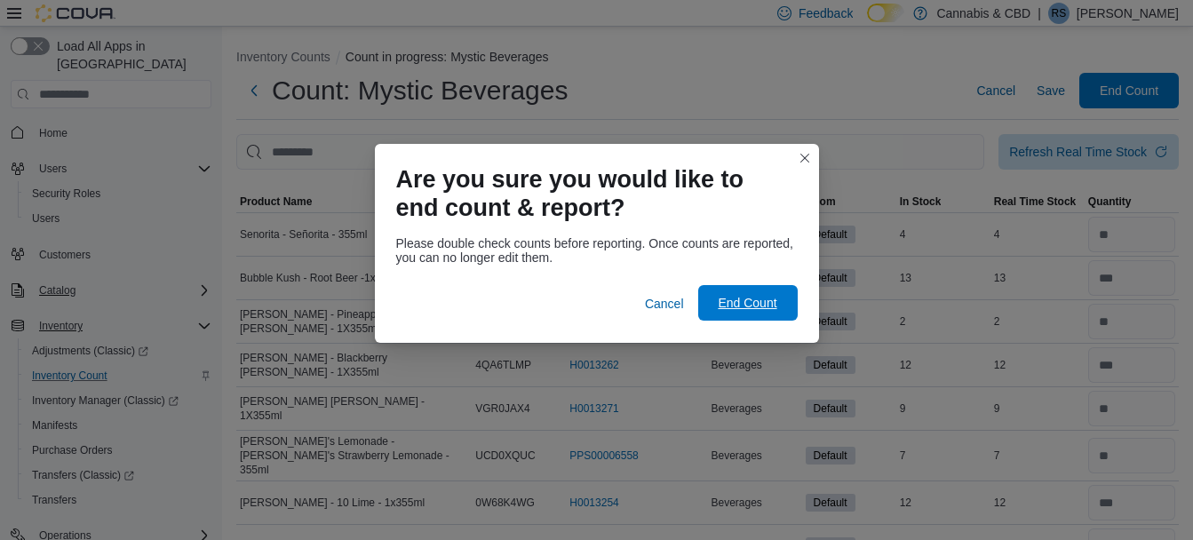
click at [752, 295] on span "End Count" at bounding box center [747, 303] width 59 height 18
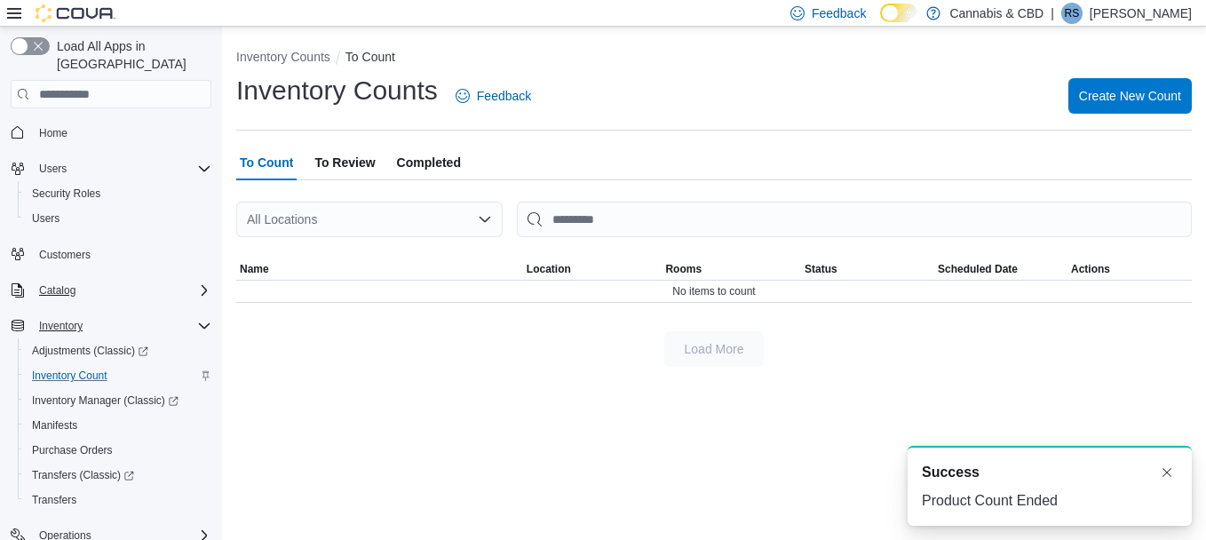
click at [359, 160] on span "To Review" at bounding box center [344, 163] width 60 height 36
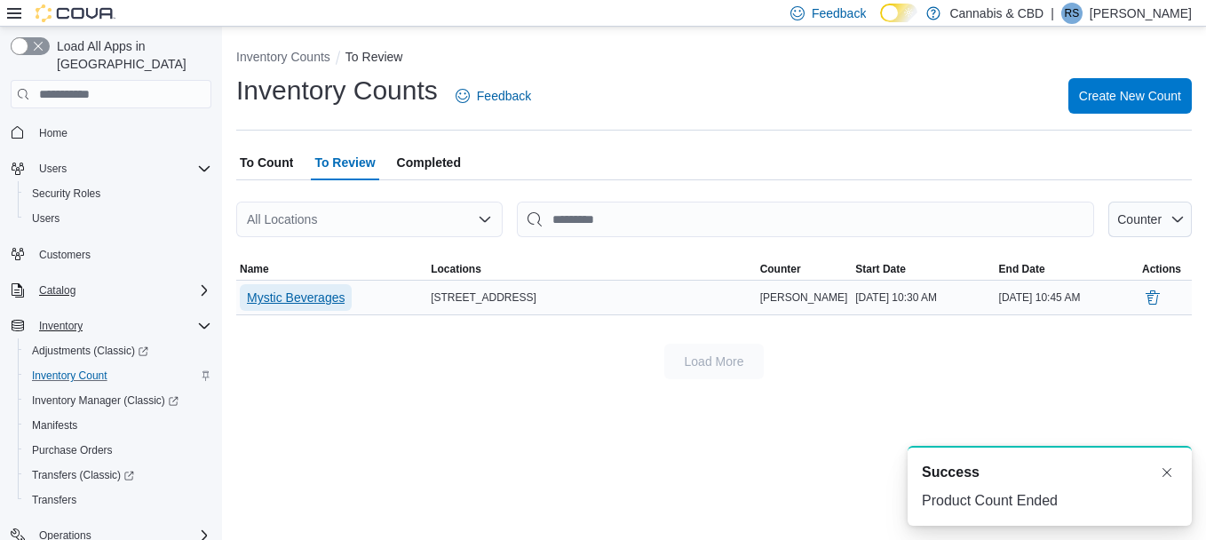
click at [337, 304] on span "Mystic Beverages" at bounding box center [296, 298] width 98 height 18
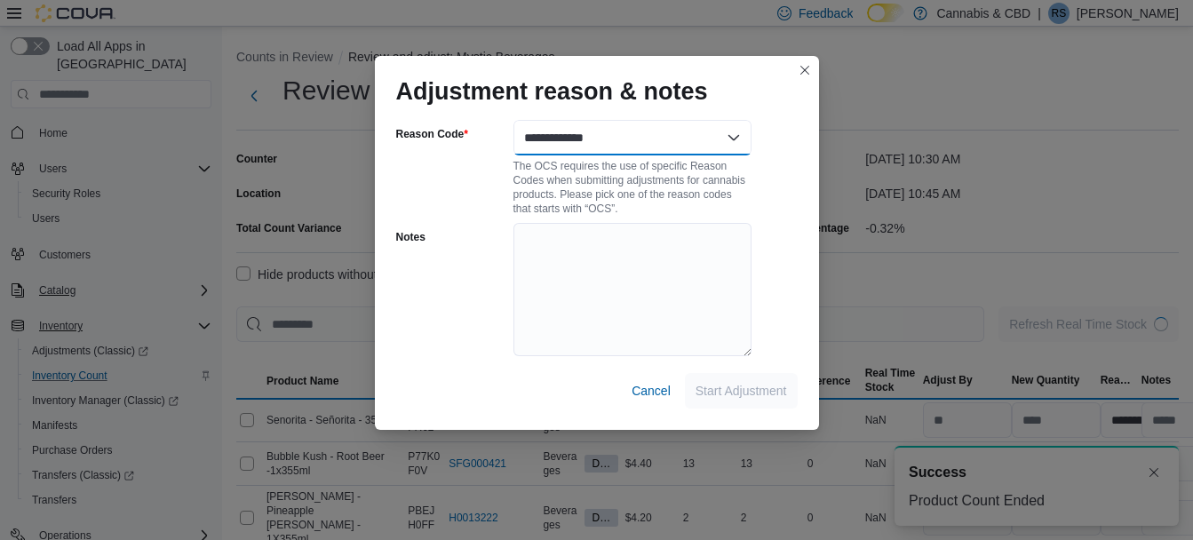
click at [735, 137] on select "**********" at bounding box center [632, 138] width 238 height 36
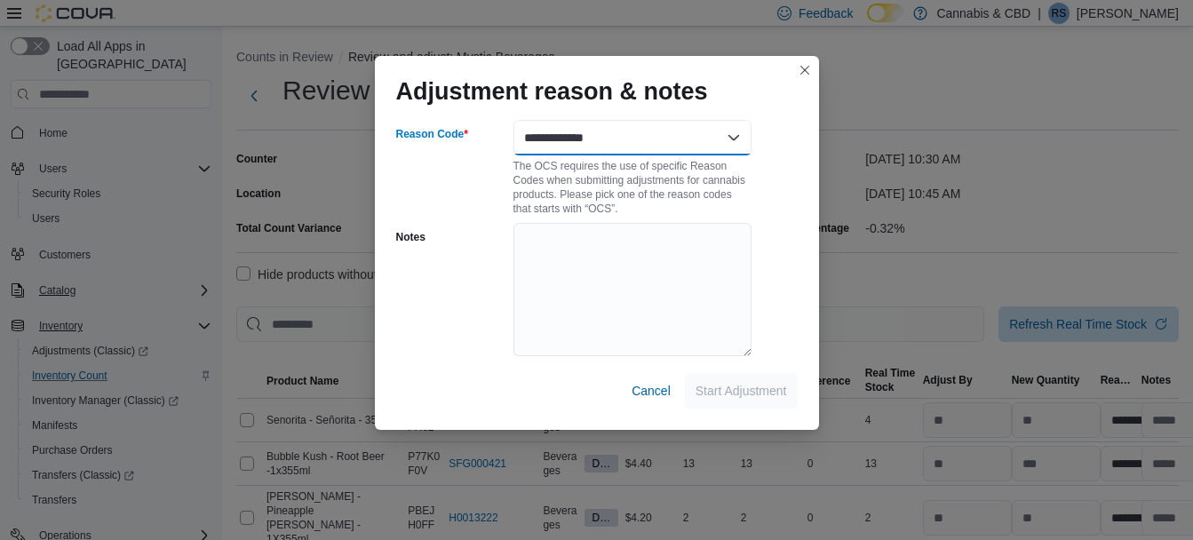
select select "**********"
click at [513, 120] on select "**********" at bounding box center [632, 138] width 238 height 36
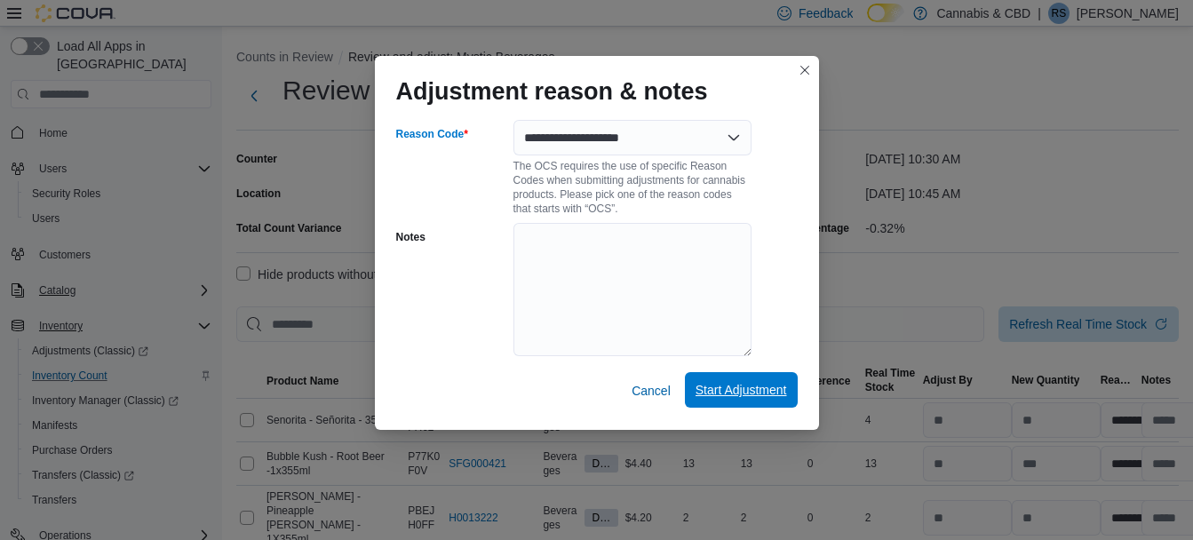
click at [769, 378] on span "Start Adjustment" at bounding box center [740, 390] width 91 height 36
select select "**********"
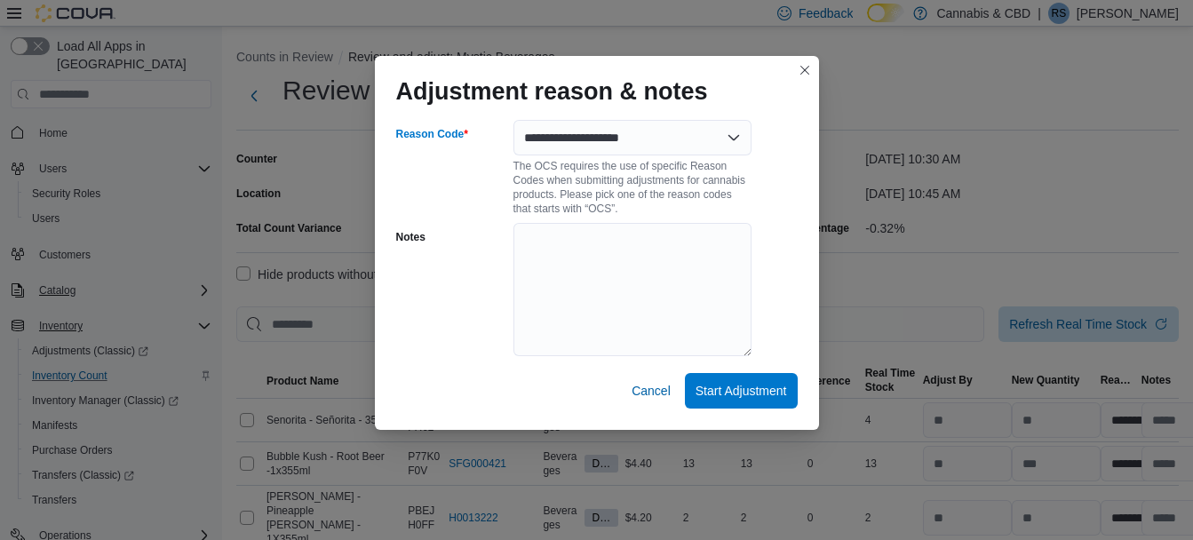
select select "**********"
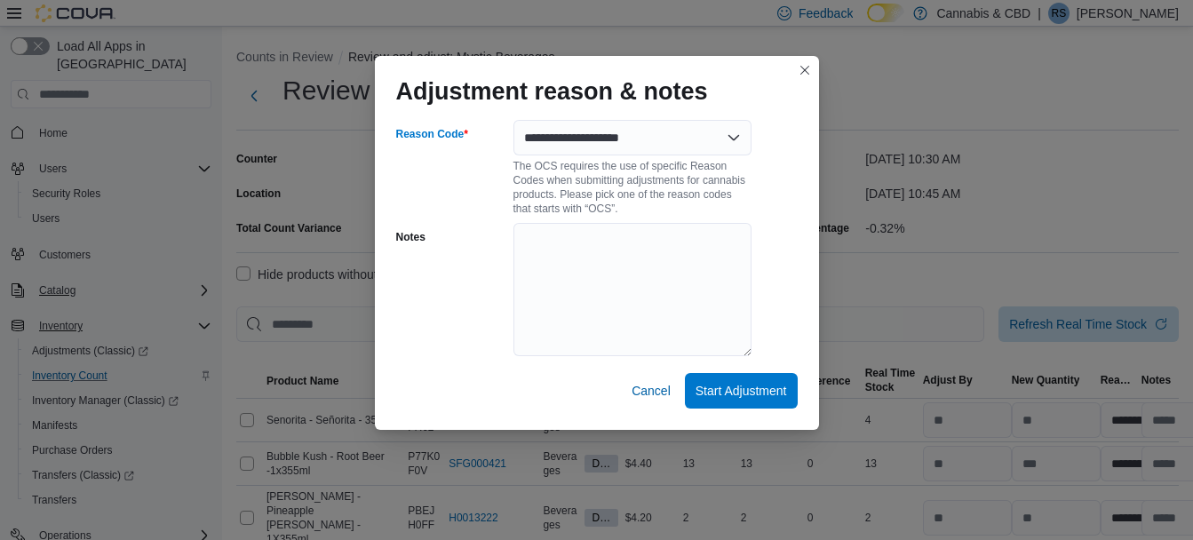
select select "**********"
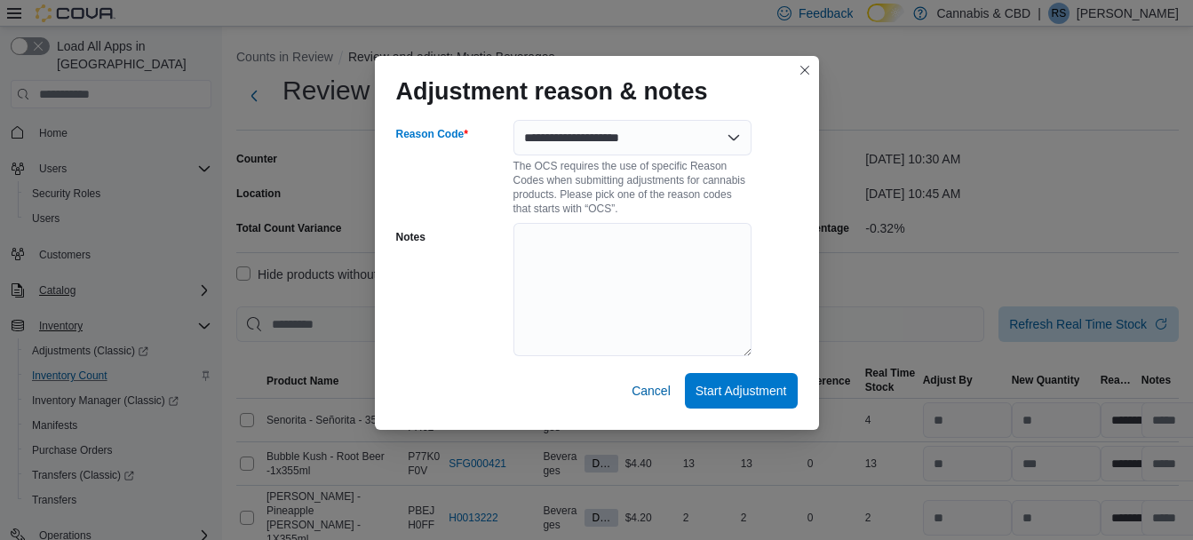
select select "**********"
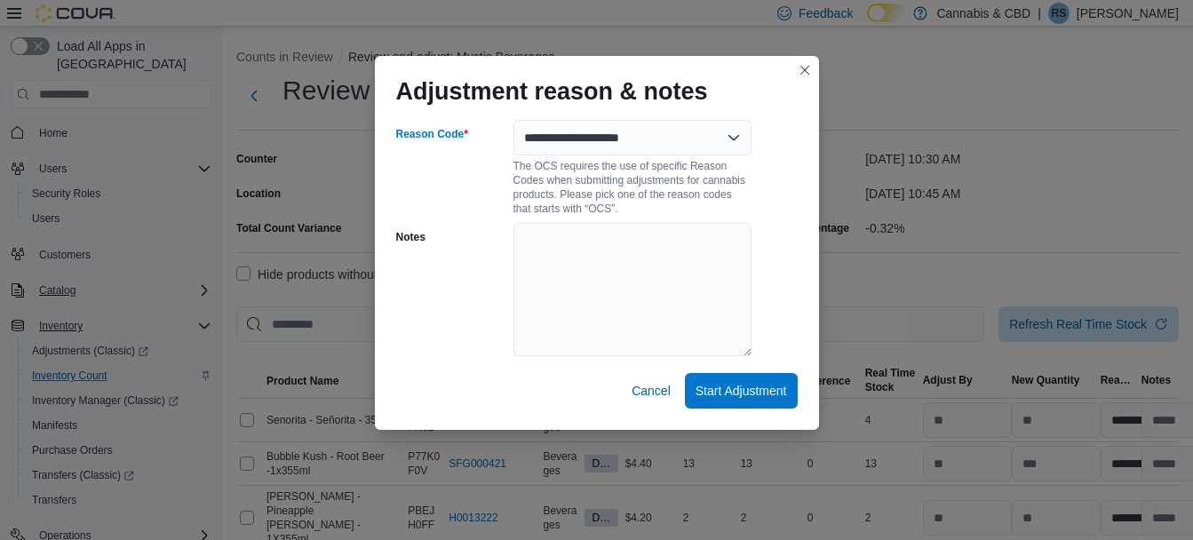
select select "**********"
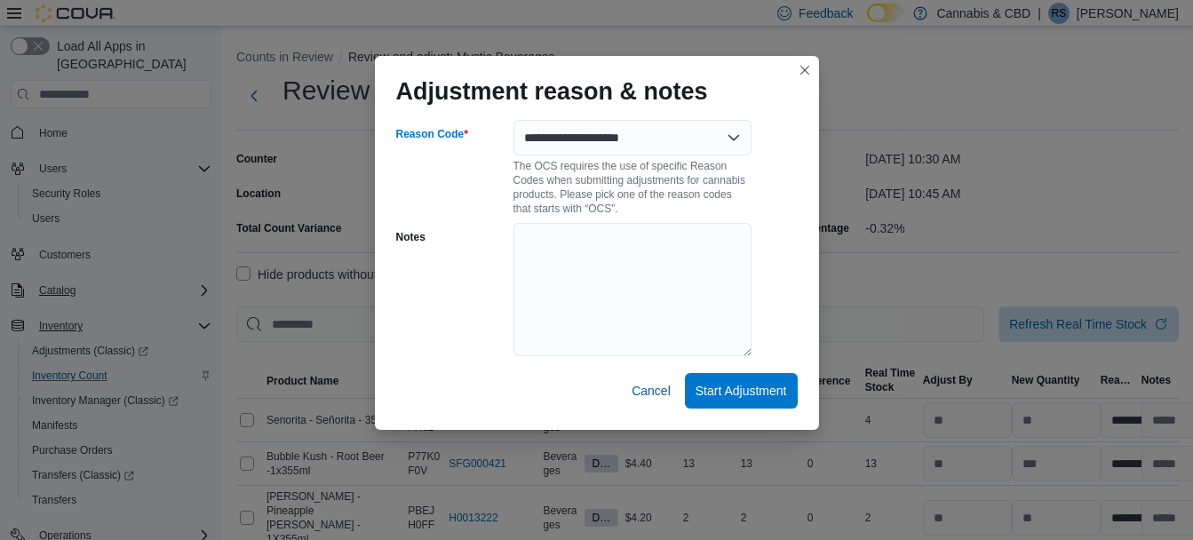
select select "**********"
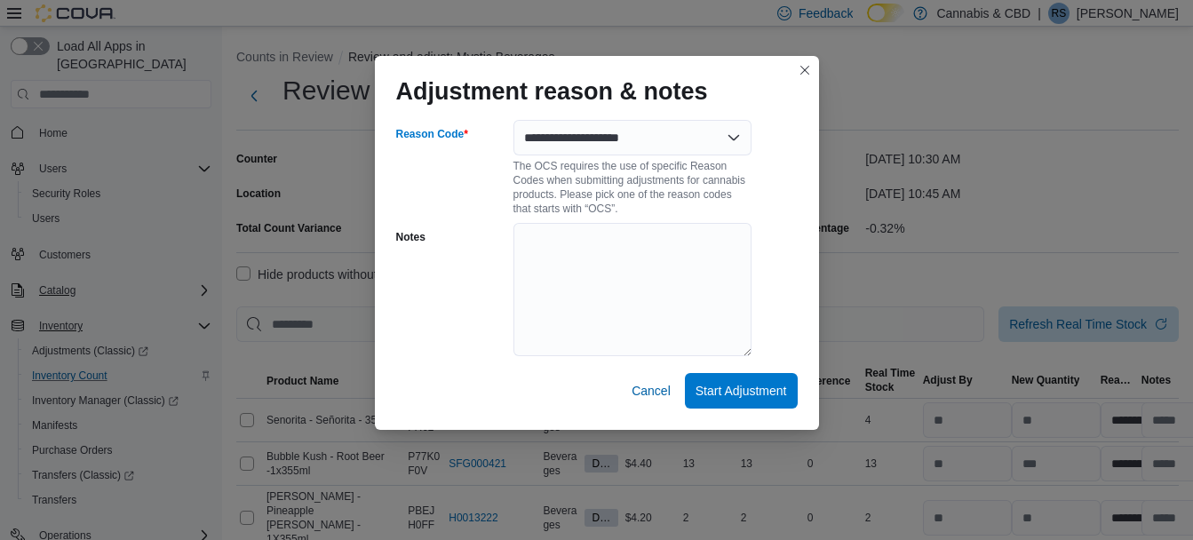
select select "**********"
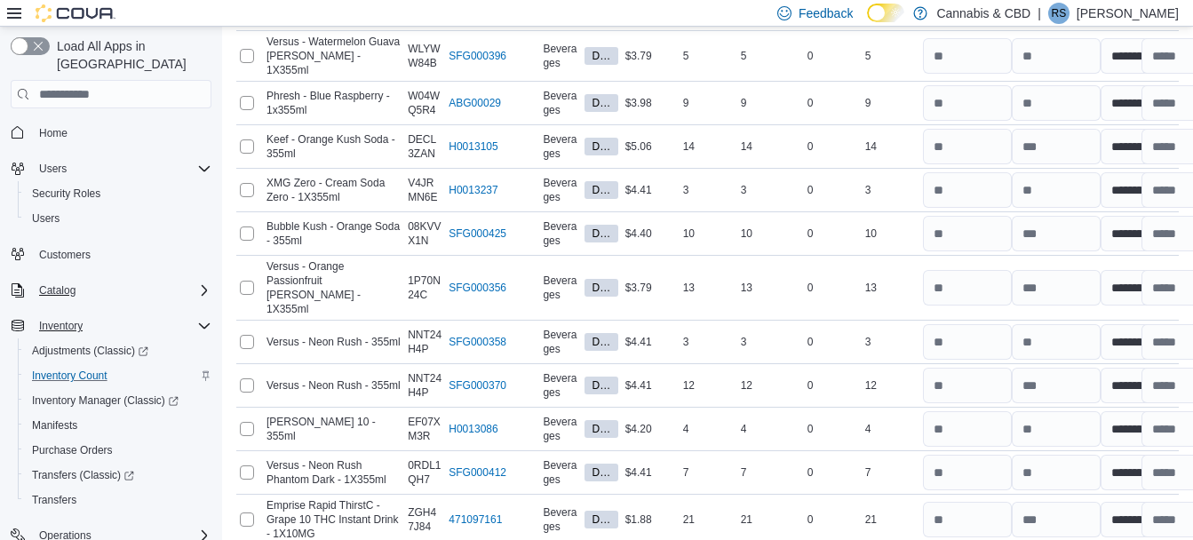
scroll to position [1351, 0]
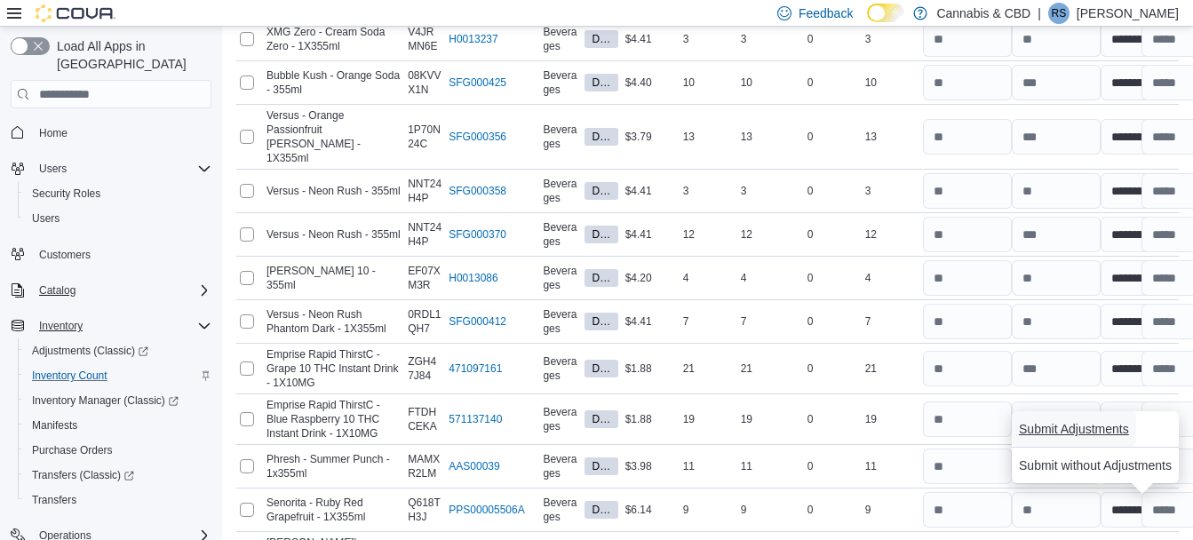
click at [1066, 424] on span "Submit Adjustments" at bounding box center [1074, 429] width 110 height 18
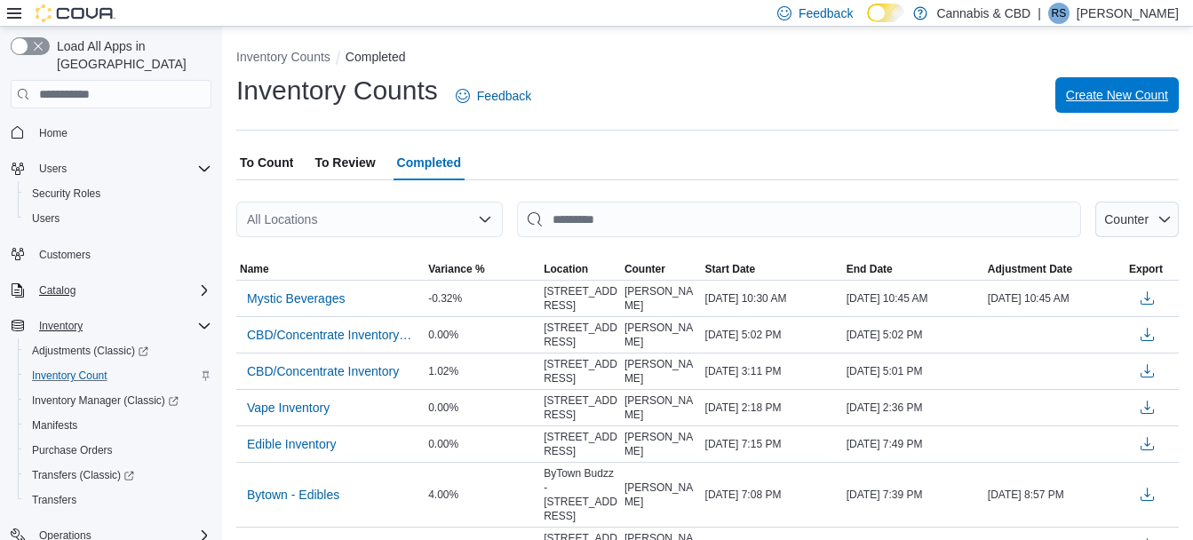
click at [1138, 91] on span "Create New Count" at bounding box center [1117, 95] width 102 height 18
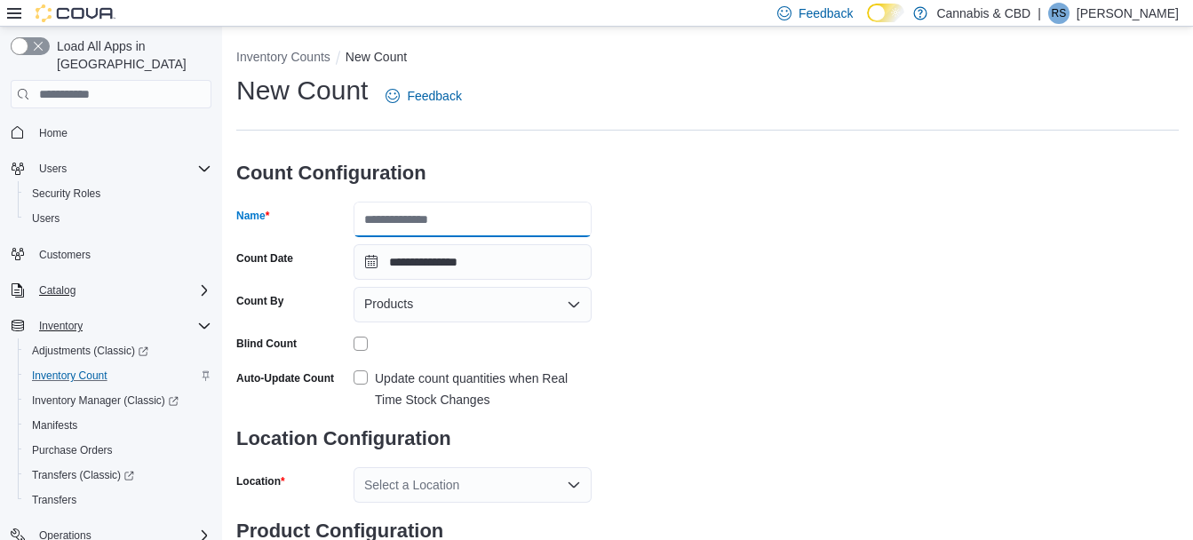
click at [396, 218] on input "Name" at bounding box center [472, 220] width 238 height 36
type input "**********"
click at [359, 375] on label "Update count quantities when Real Time Stock Changes" at bounding box center [472, 389] width 238 height 43
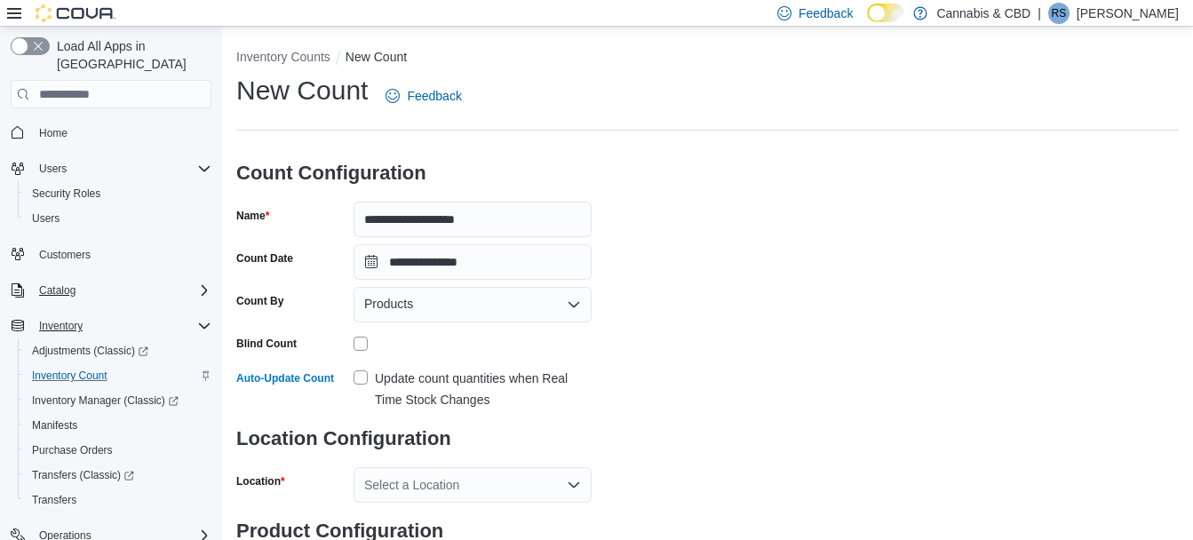
click at [574, 483] on icon "Open list of options" at bounding box center [574, 485] width 14 height 14
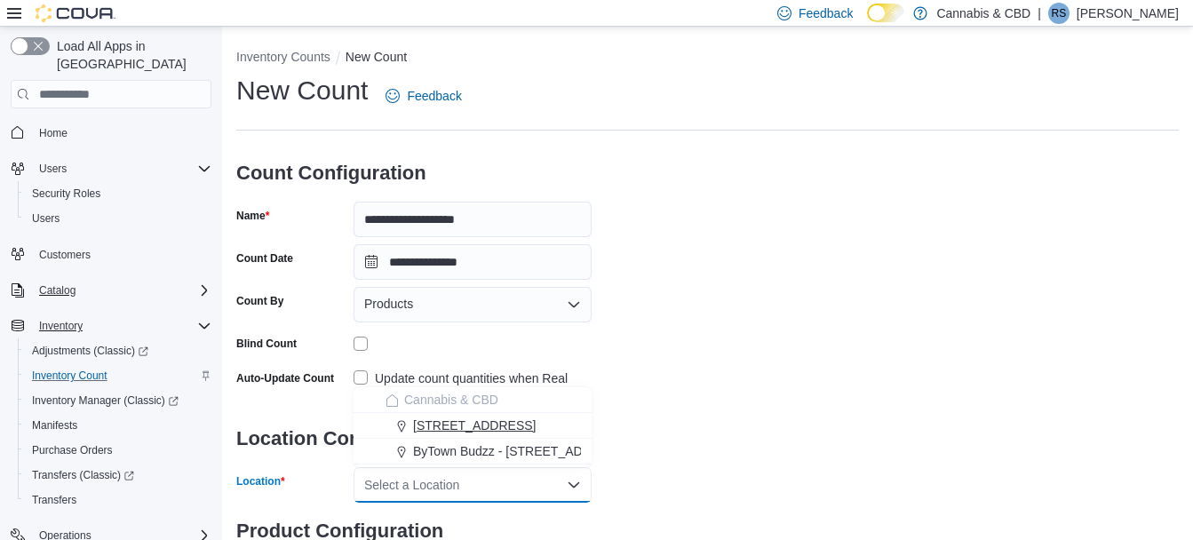
click at [467, 420] on span "[STREET_ADDRESS]" at bounding box center [474, 426] width 123 height 18
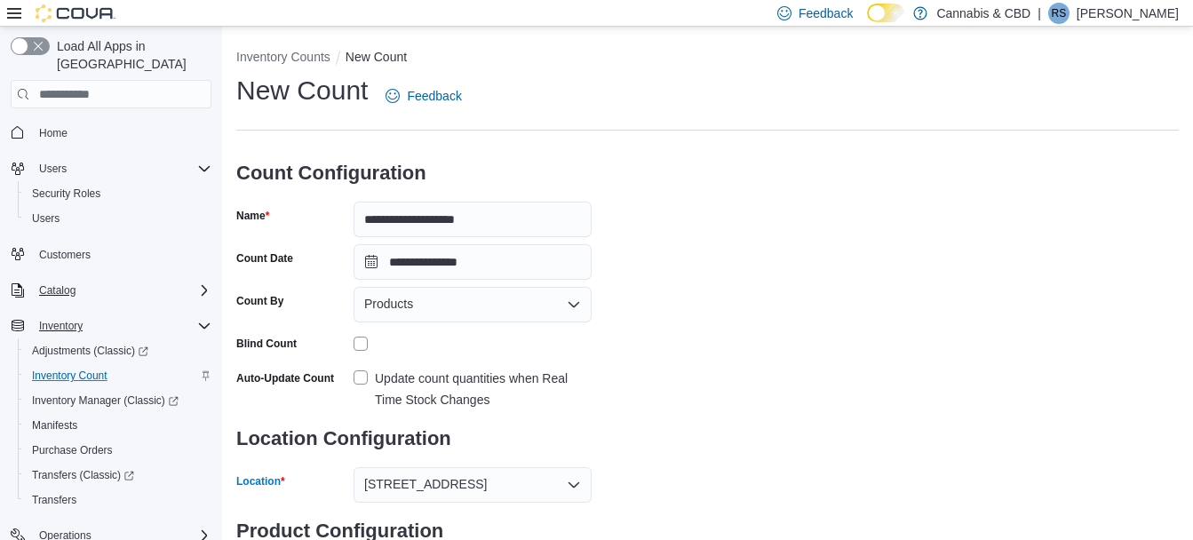
scroll to position [97, 0]
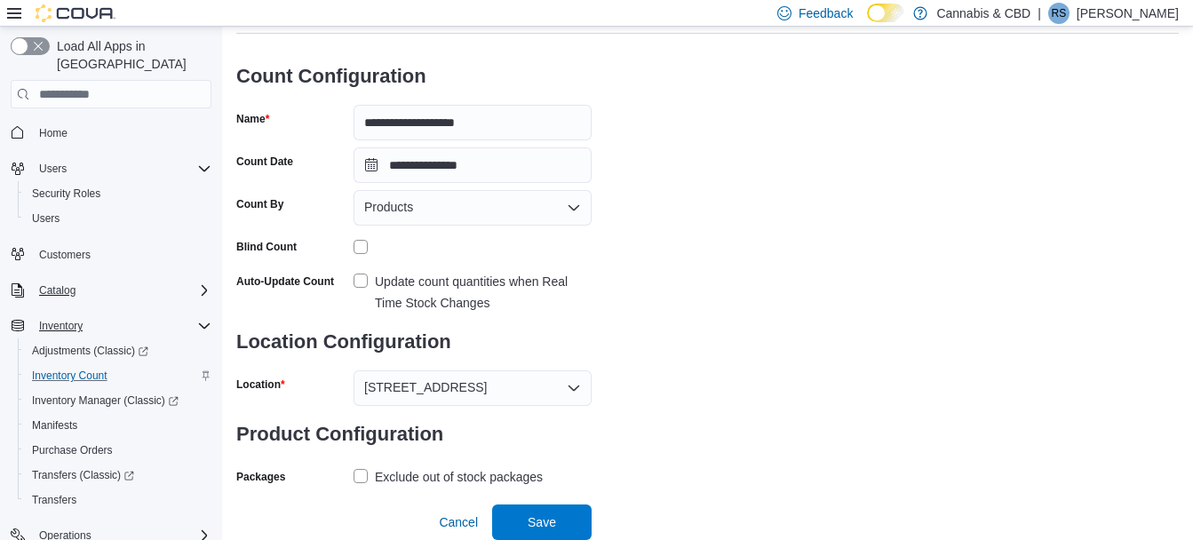
click at [365, 470] on label "Exclude out of stock packages" at bounding box center [447, 476] width 189 height 21
click at [536, 525] on span "Save" at bounding box center [542, 521] width 28 height 18
click at [572, 202] on icon "Open list of options" at bounding box center [574, 208] width 14 height 14
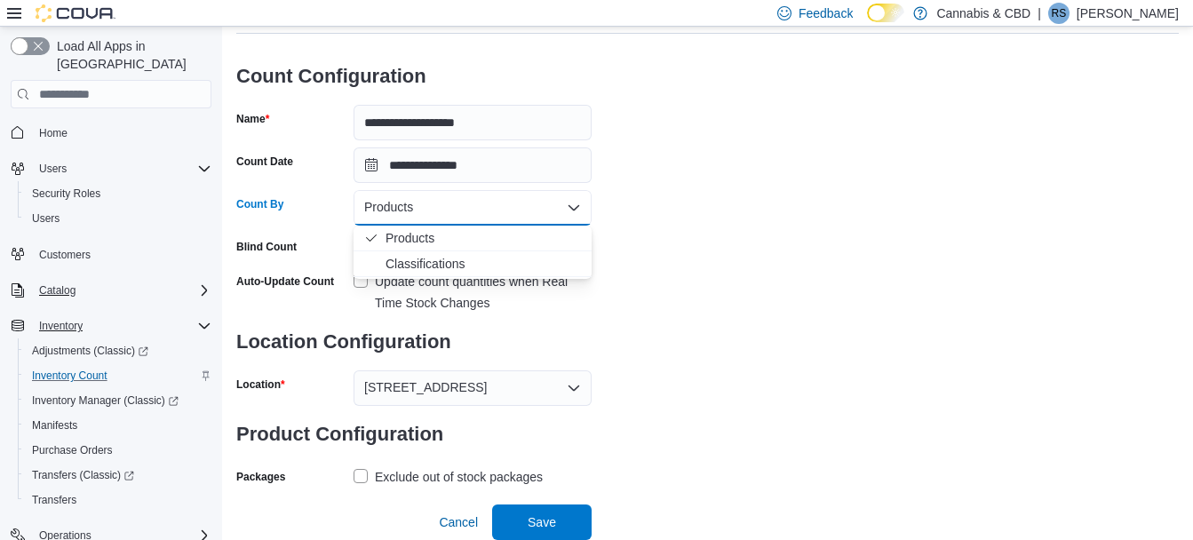
click at [572, 202] on icon "Close list of options" at bounding box center [574, 208] width 14 height 14
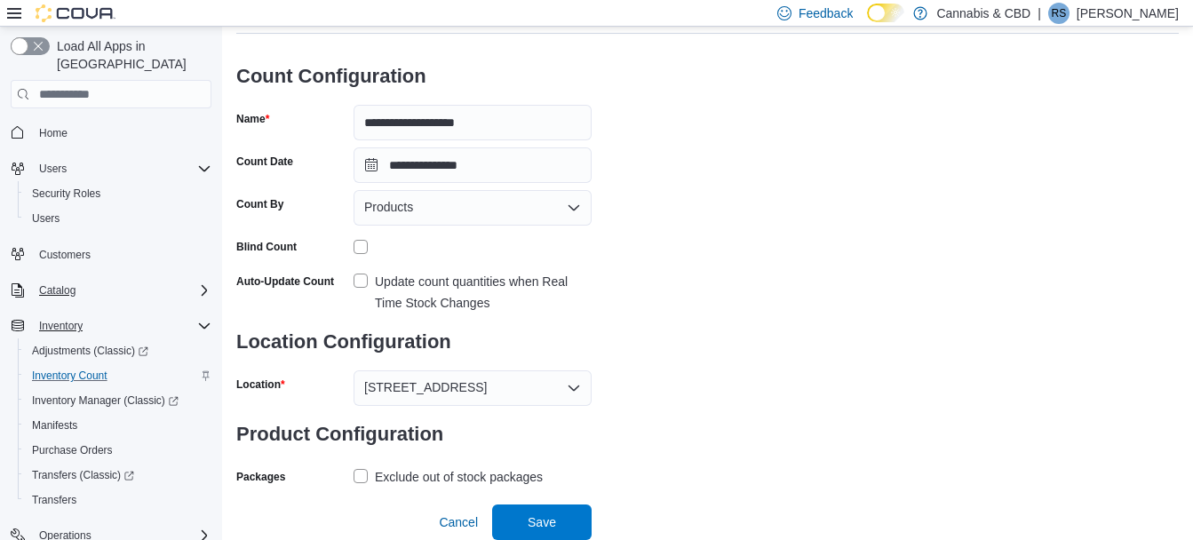
click at [788, 273] on div "**********" at bounding box center [707, 233] width 942 height 514
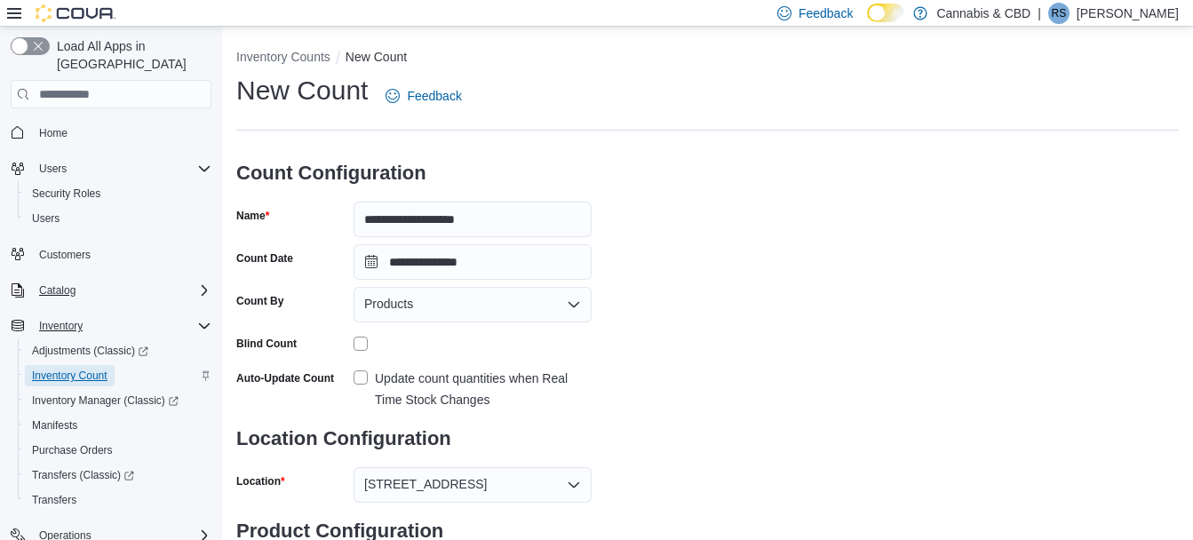
click at [62, 369] on span "Inventory Count" at bounding box center [69, 376] width 75 height 14
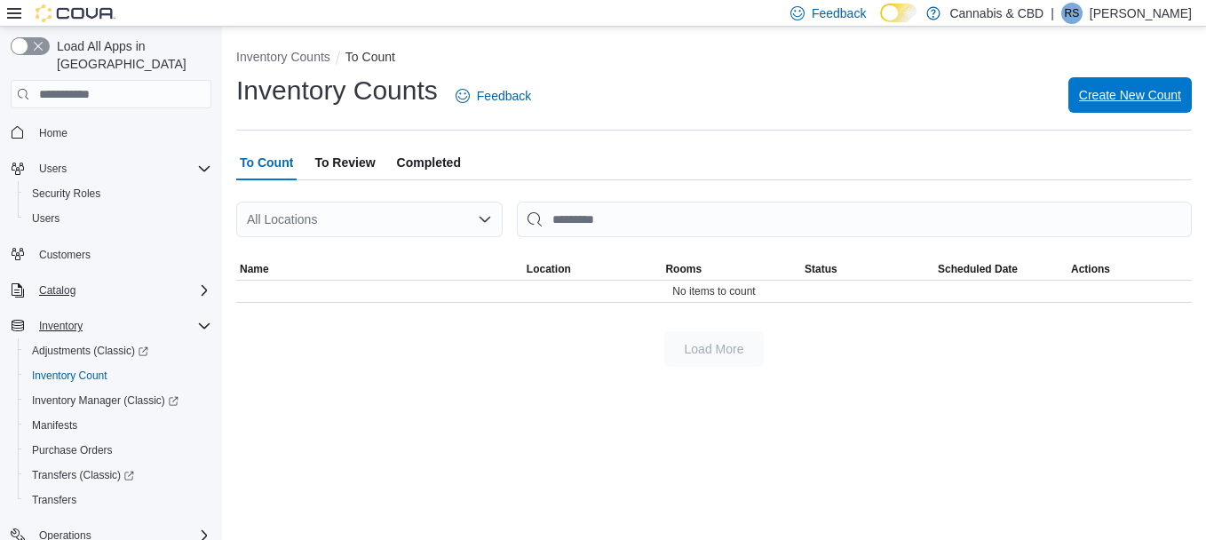
click at [1135, 85] on span "Create New Count" at bounding box center [1130, 95] width 102 height 36
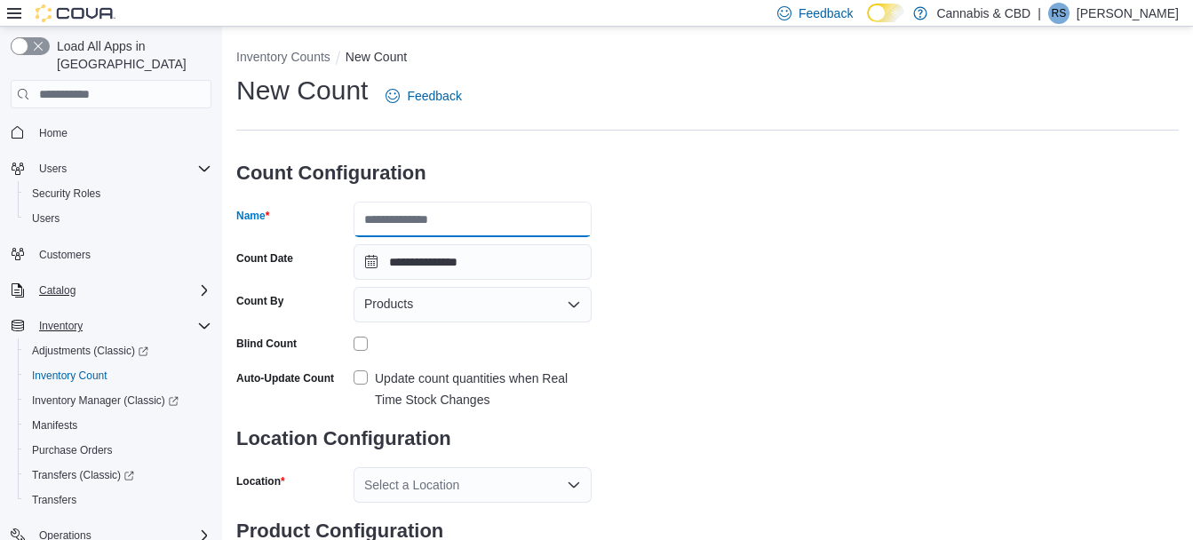
click at [392, 224] on input "Name" at bounding box center [472, 220] width 238 height 36
type input "**********"
click at [362, 371] on label "Update count quantities when Real Time Stock Changes" at bounding box center [472, 389] width 238 height 43
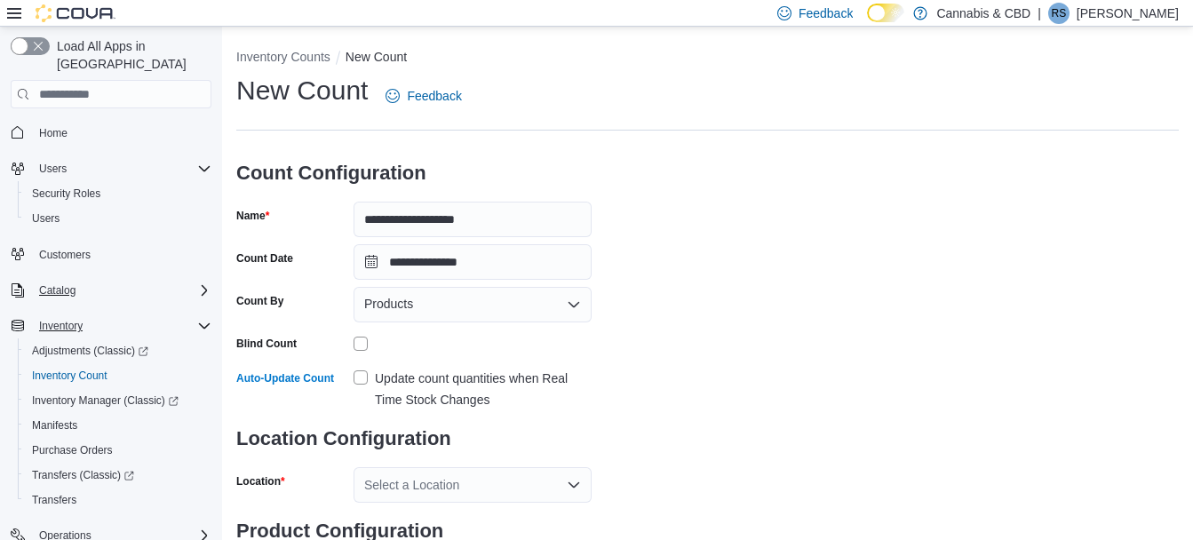
click at [401, 491] on div "Select a Location" at bounding box center [472, 485] width 238 height 36
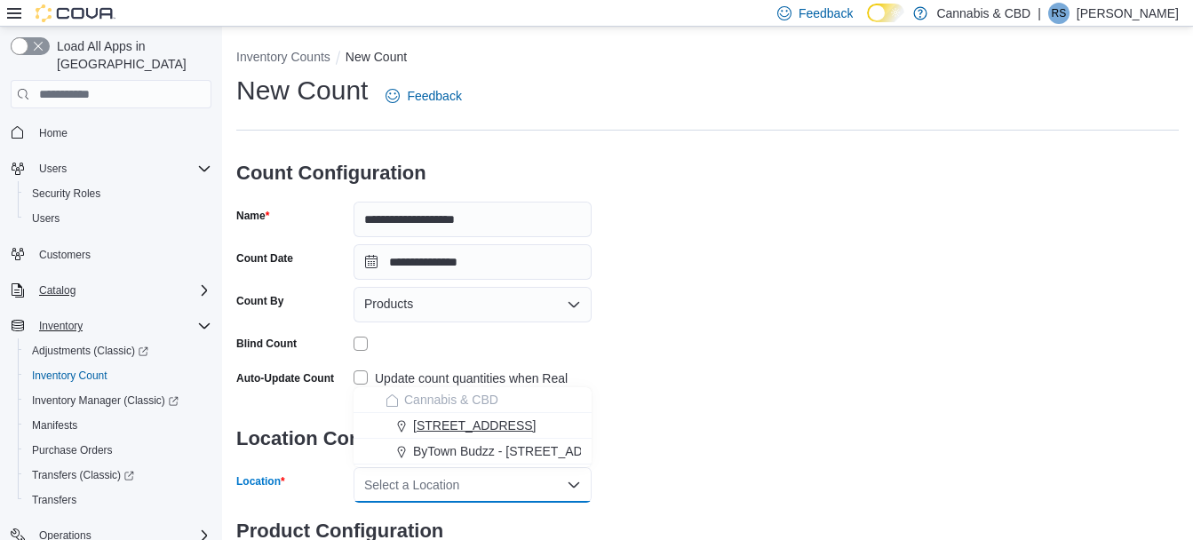
click at [423, 426] on span "[STREET_ADDRESS]" at bounding box center [474, 426] width 123 height 18
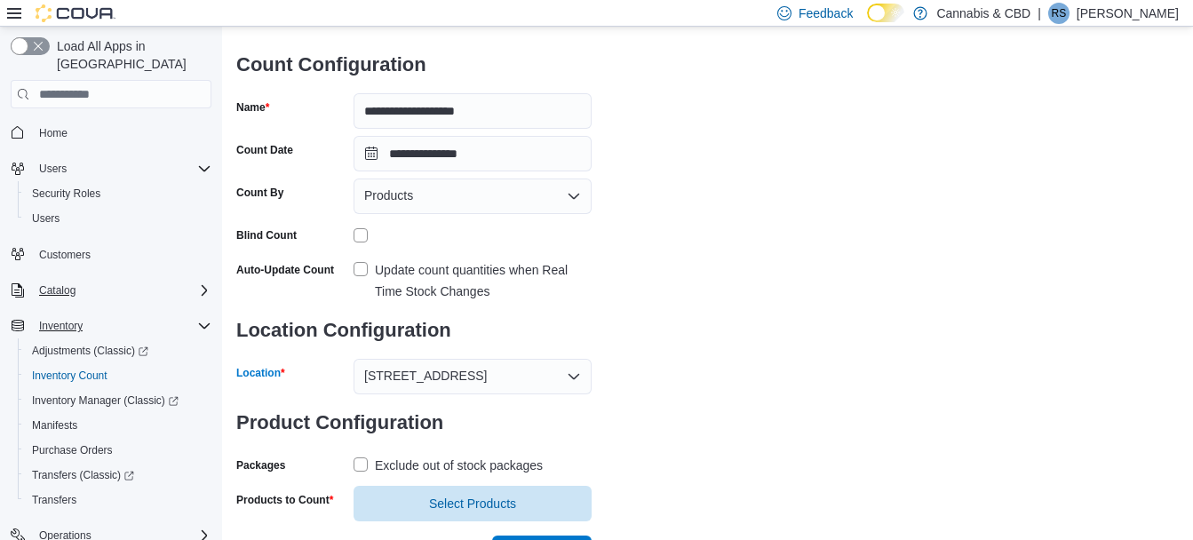
scroll to position [139, 0]
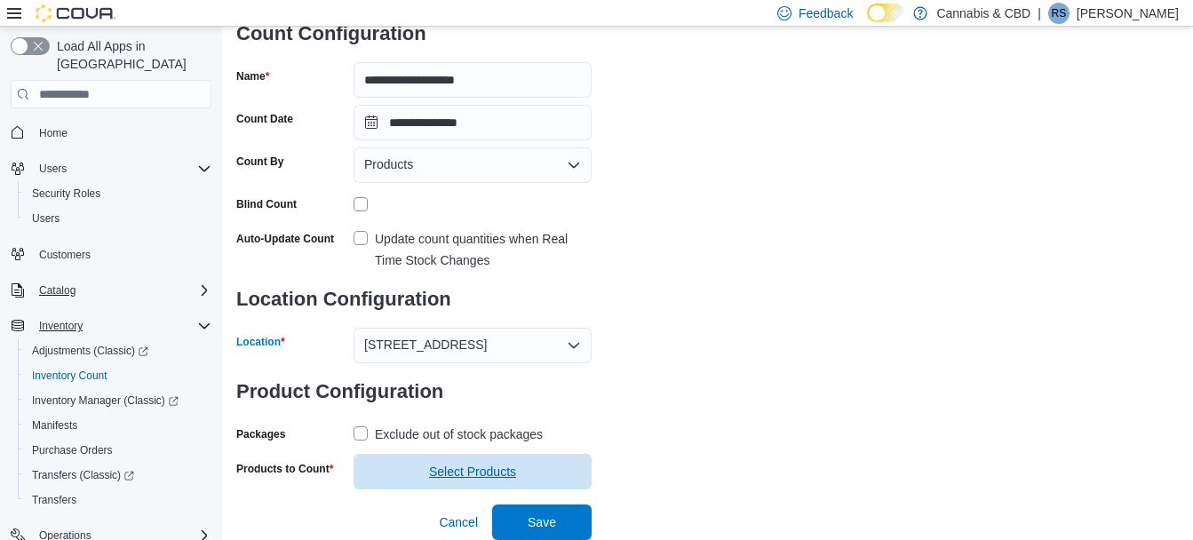
click at [459, 470] on span "Select Products" at bounding box center [472, 472] width 87 height 18
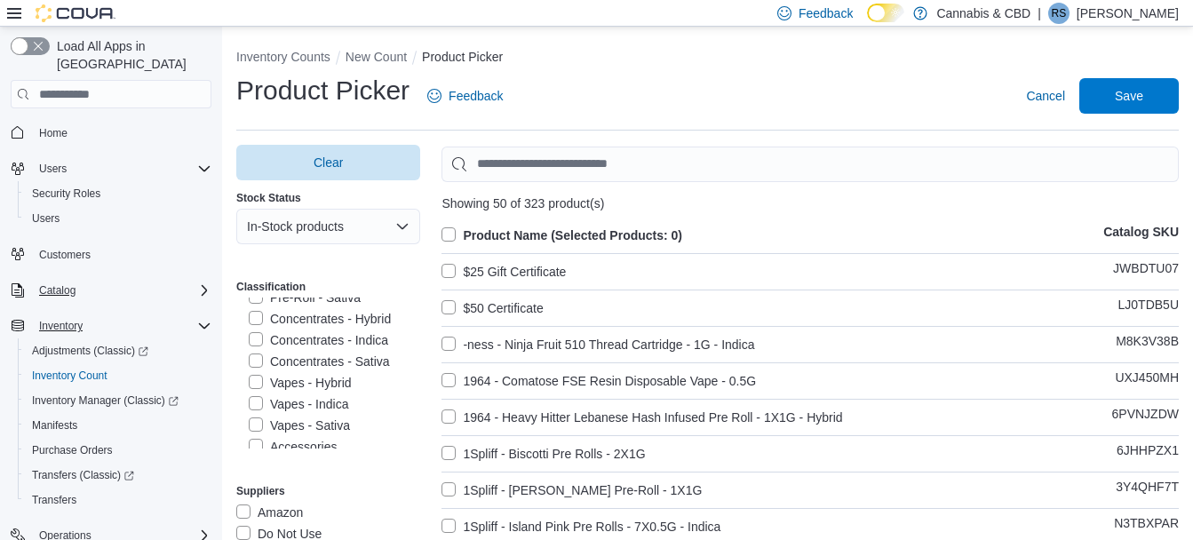
scroll to position [293, 0]
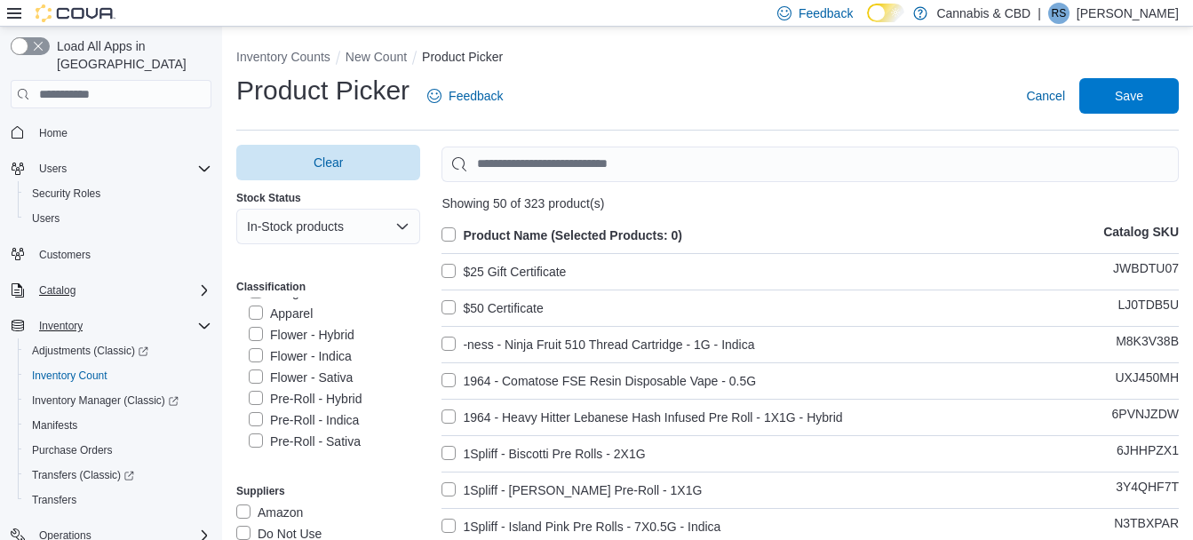
click at [321, 378] on label "Flower - Sativa" at bounding box center [301, 377] width 104 height 21
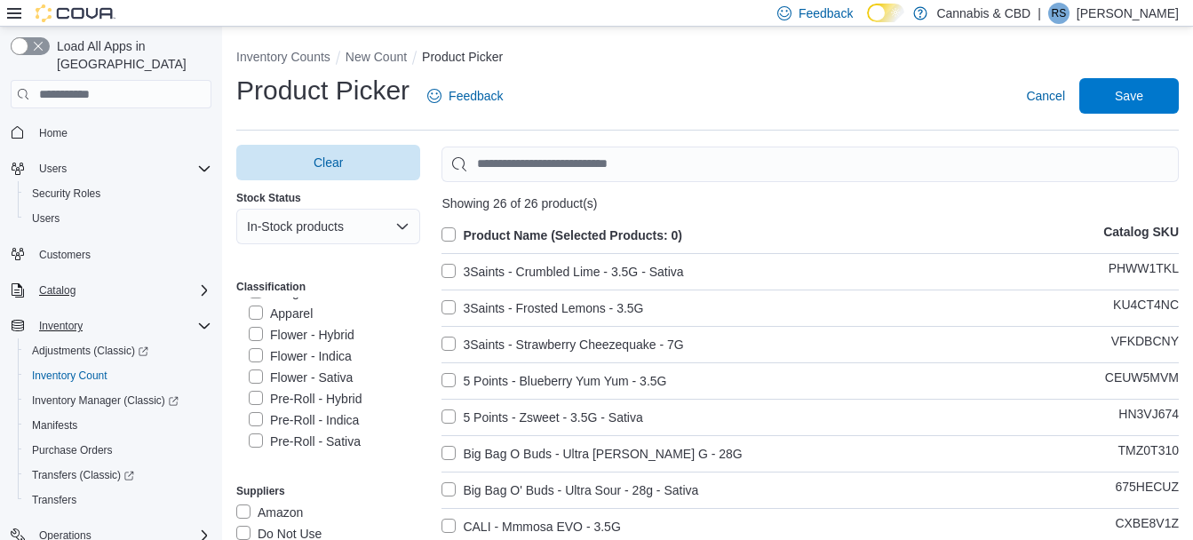
click at [458, 230] on label "Product Name (Selected Products: 0)" at bounding box center [561, 235] width 241 height 21
click at [1113, 104] on span "Save" at bounding box center [1129, 95] width 78 height 36
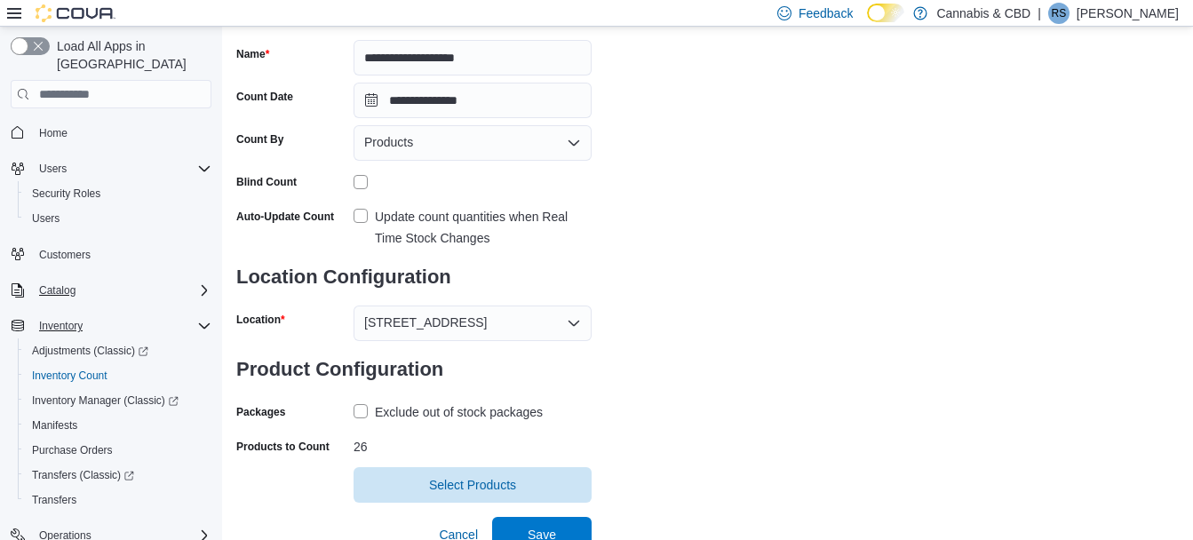
scroll to position [174, 0]
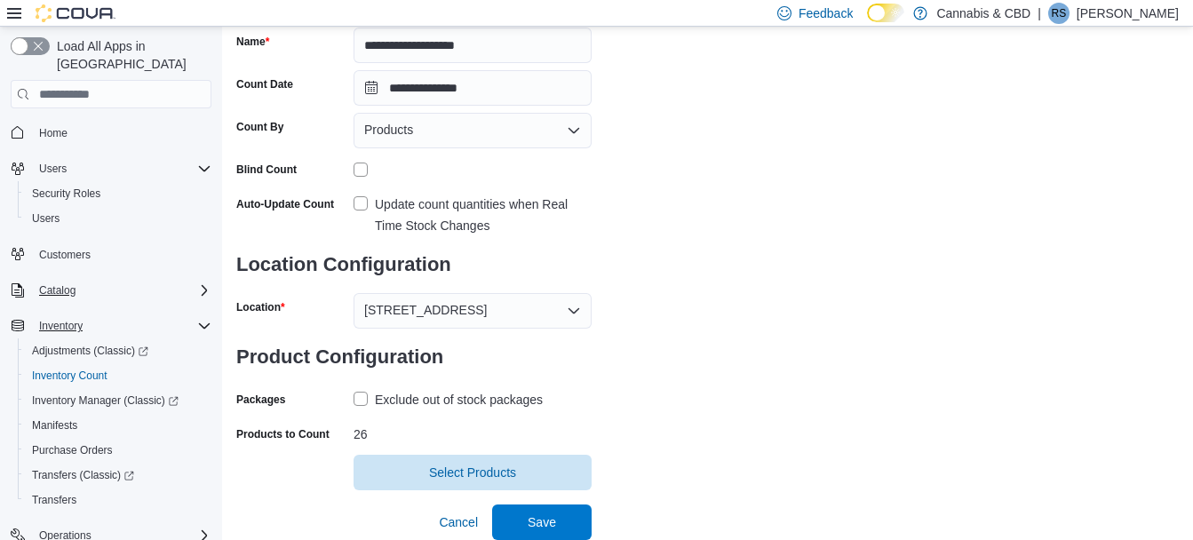
click at [362, 395] on label "Exclude out of stock packages" at bounding box center [447, 399] width 189 height 21
click at [545, 517] on span "Save" at bounding box center [542, 521] width 28 height 18
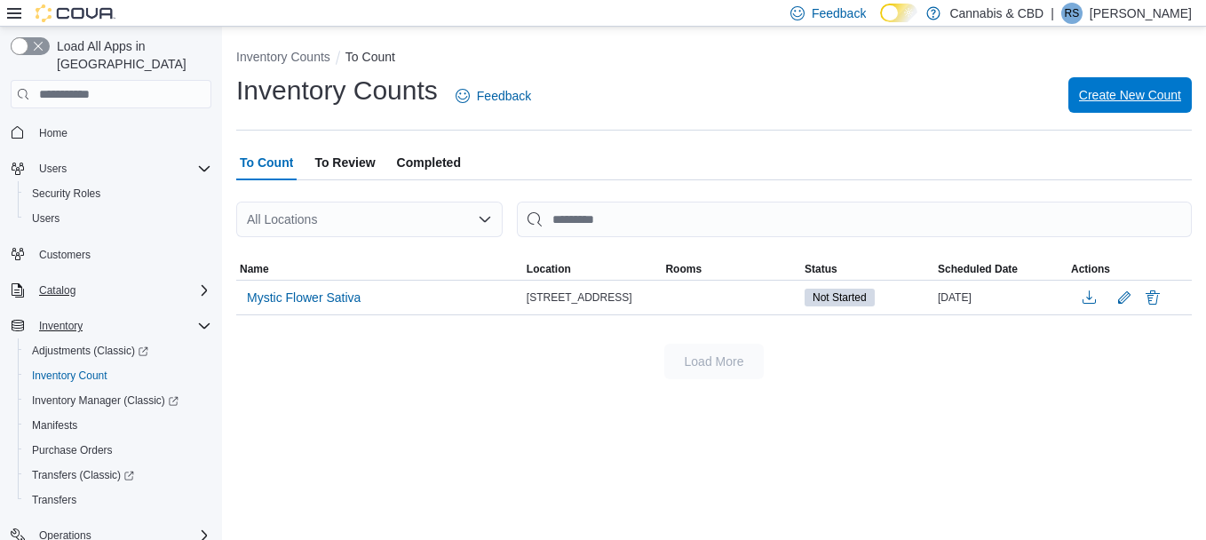
click at [1104, 91] on span "Create New Count" at bounding box center [1130, 95] width 102 height 18
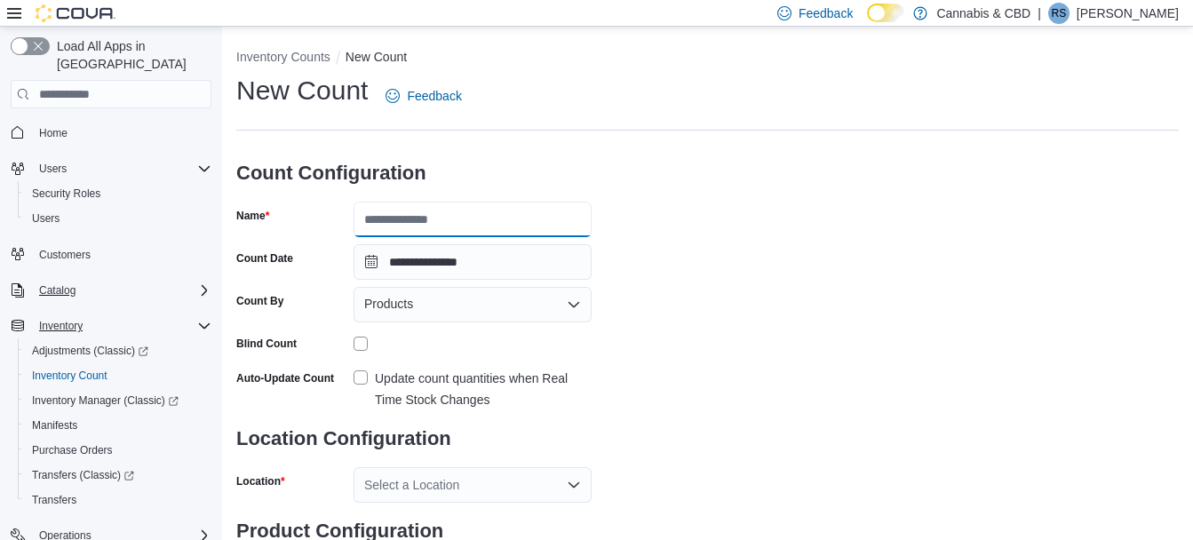
click at [394, 228] on input "Name" at bounding box center [472, 220] width 238 height 36
type input "**********"
click at [358, 375] on label "Update count quantities when Real Time Stock Changes" at bounding box center [472, 389] width 238 height 43
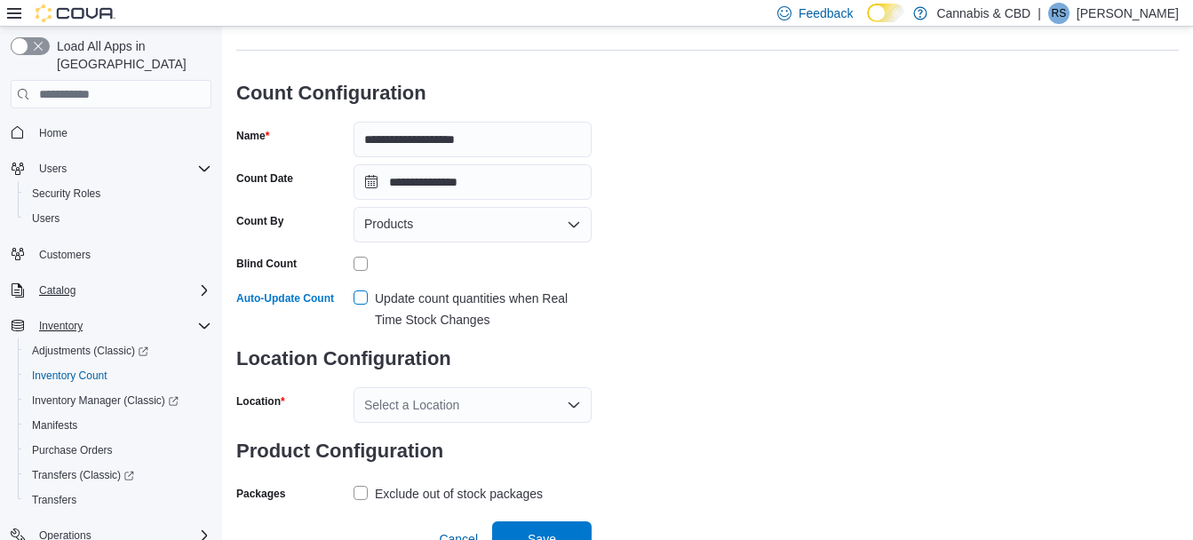
scroll to position [97, 0]
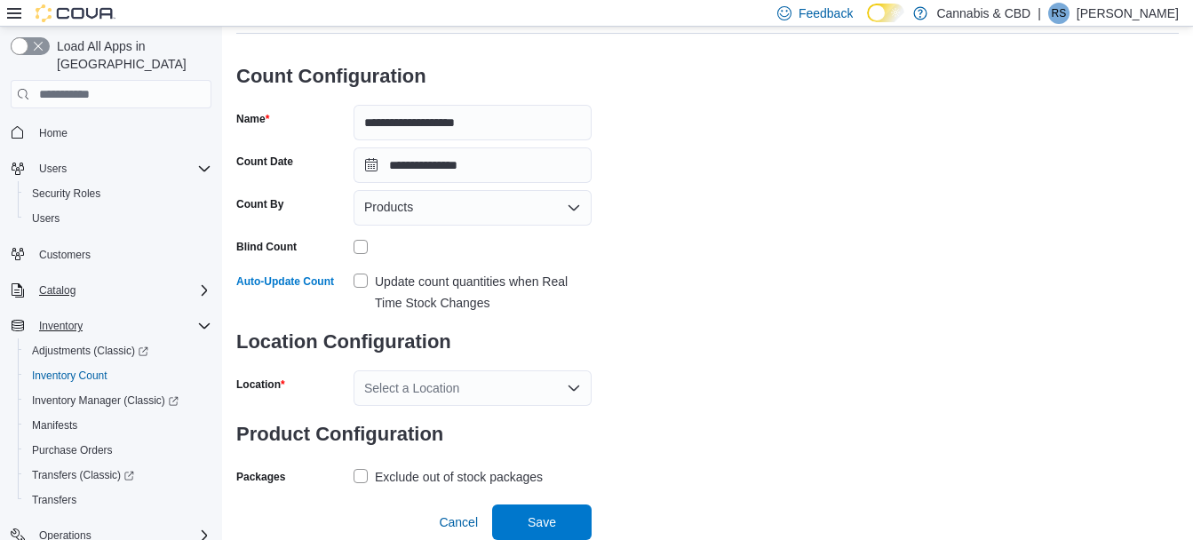
click at [357, 475] on label "Exclude out of stock packages" at bounding box center [447, 476] width 189 height 21
click at [576, 386] on icon "Open list of options" at bounding box center [574, 388] width 14 height 14
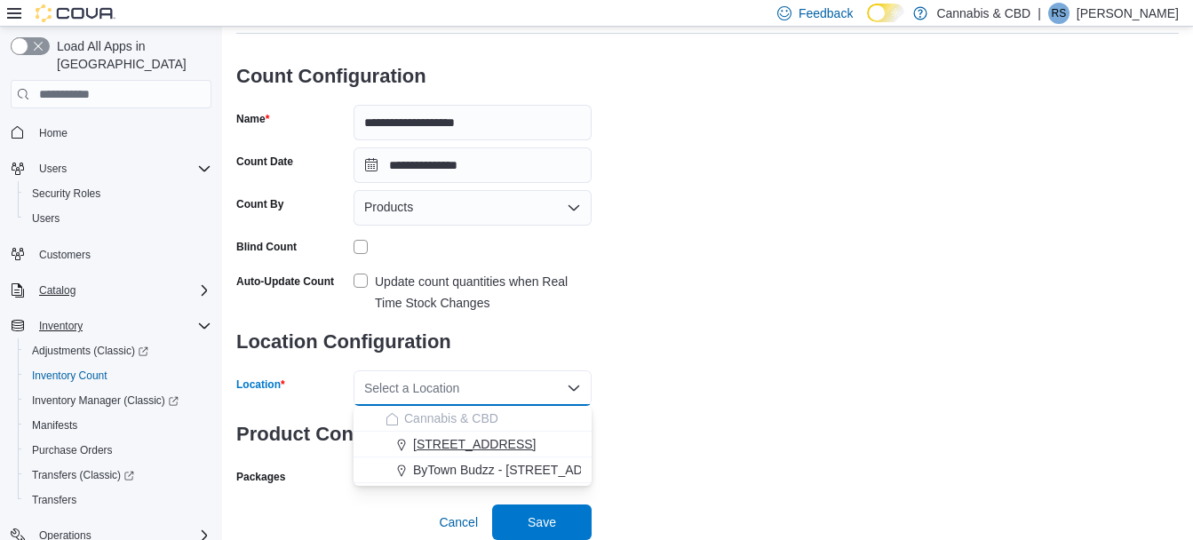
click at [471, 449] on span "[STREET_ADDRESS]" at bounding box center [474, 444] width 123 height 18
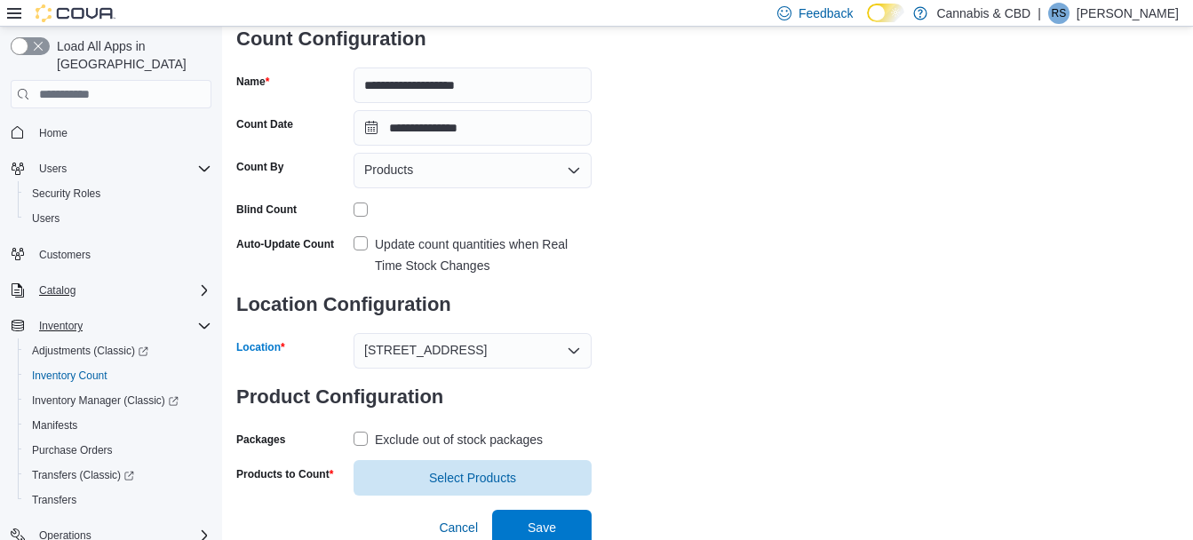
scroll to position [139, 0]
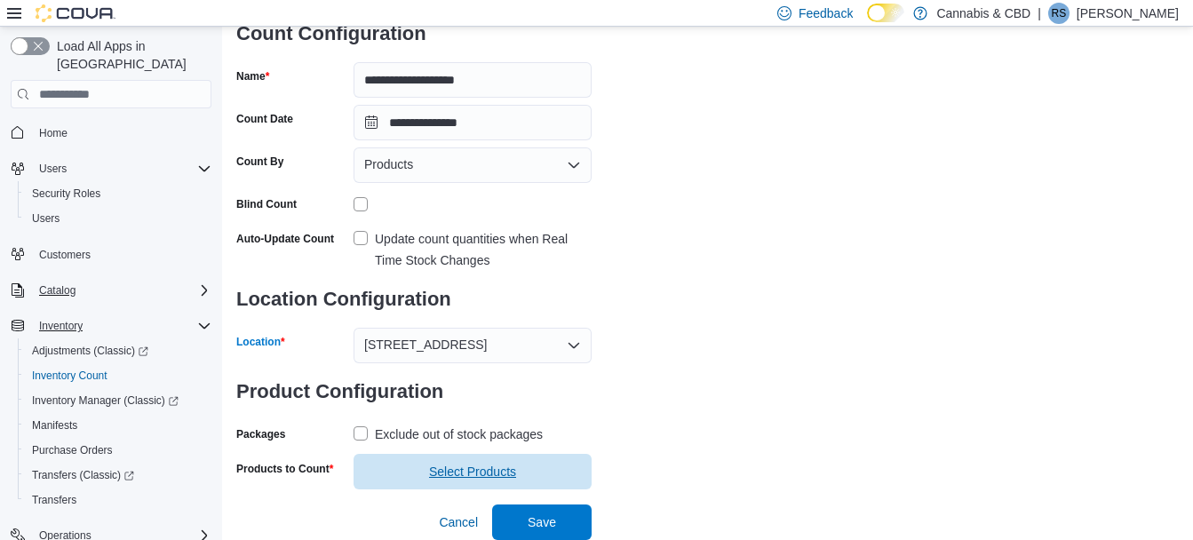
click at [466, 465] on span "Select Products" at bounding box center [472, 472] width 87 height 18
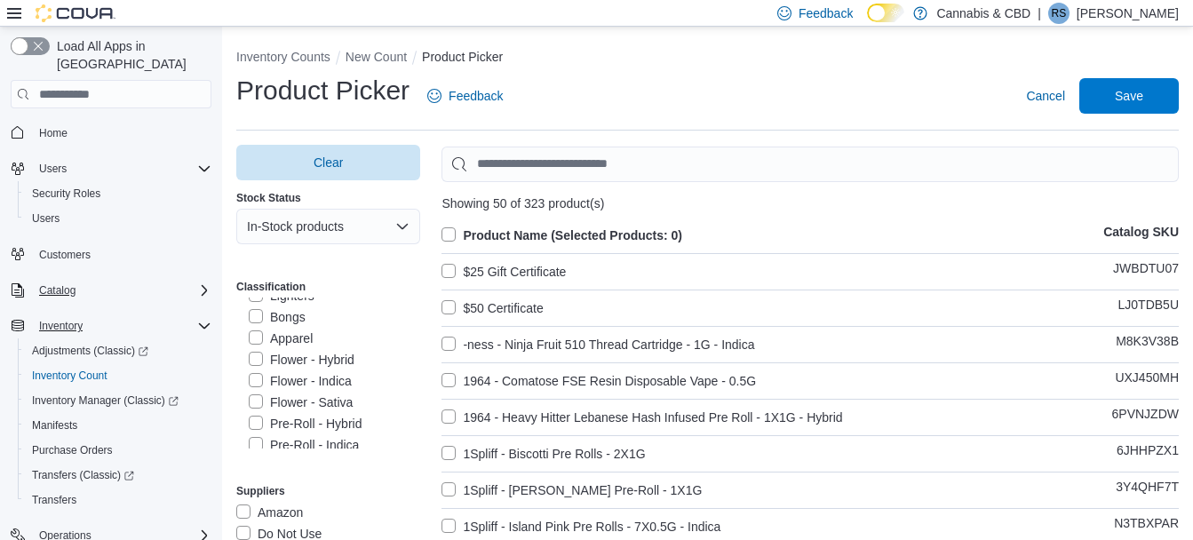
scroll to position [274, 0]
click at [337, 371] on label "Flower - Indica" at bounding box center [300, 375] width 103 height 21
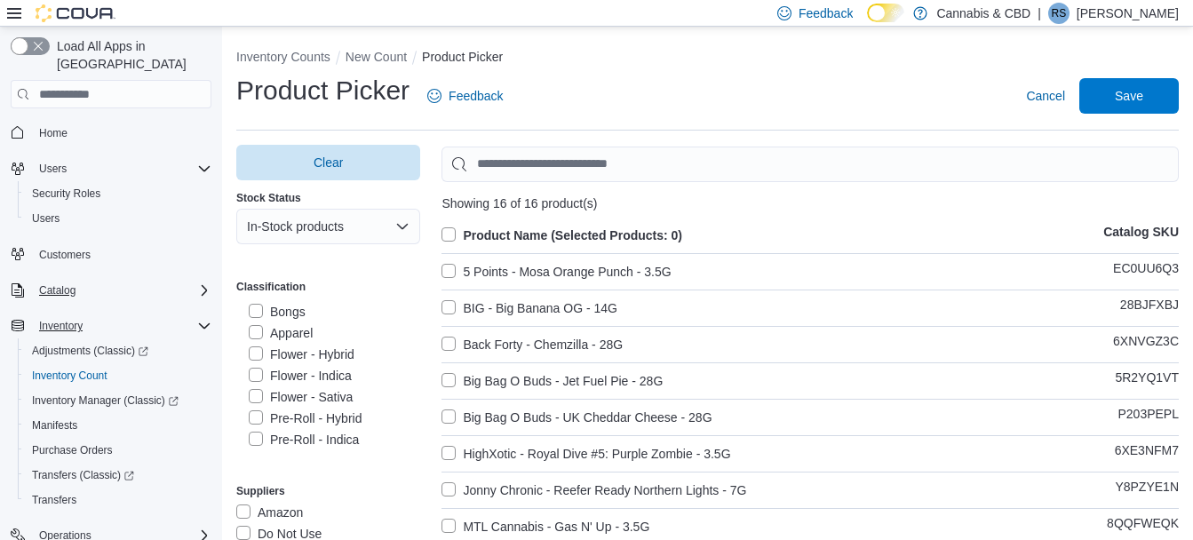
click at [457, 228] on label "Product Name (Selected Products: 0)" at bounding box center [561, 235] width 241 height 21
click at [1127, 93] on span "Save" at bounding box center [1129, 95] width 78 height 36
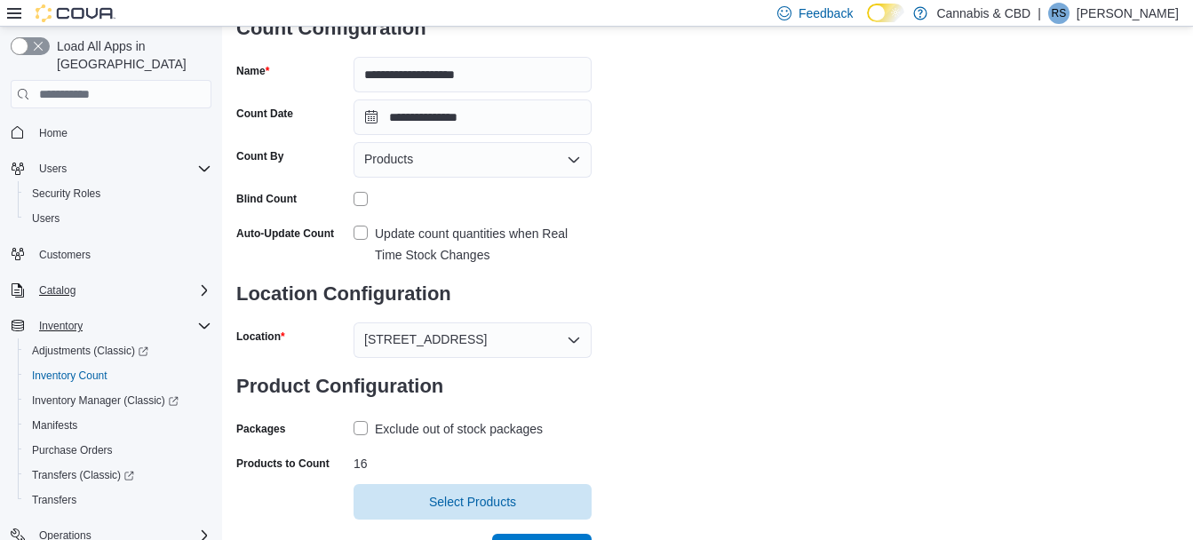
scroll to position [174, 0]
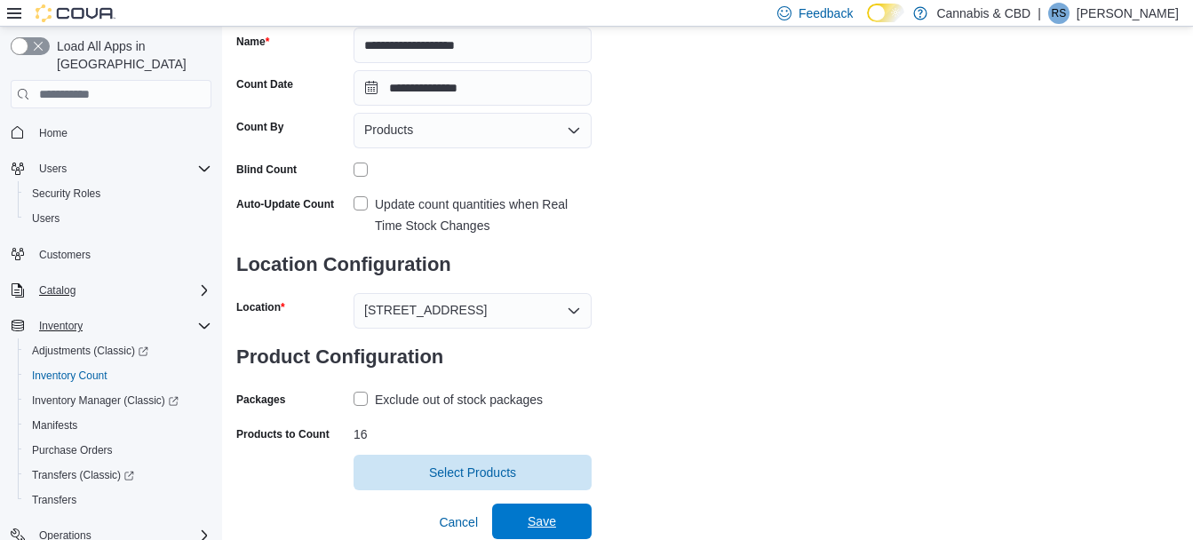
click at [512, 520] on span "Save" at bounding box center [542, 522] width 78 height 36
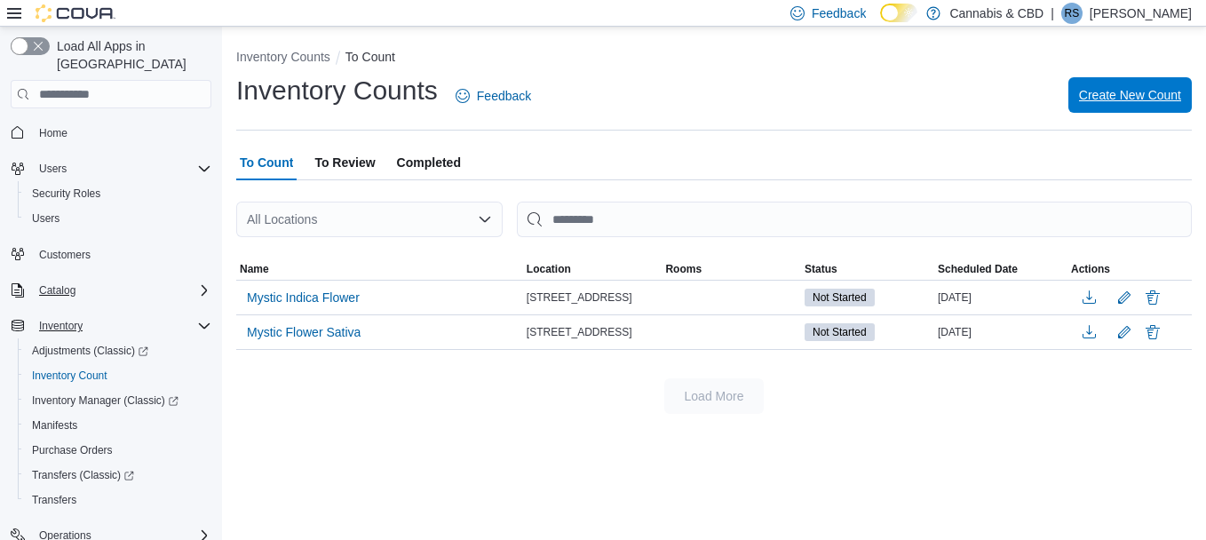
click at [1109, 97] on span "Create New Count" at bounding box center [1130, 95] width 102 height 18
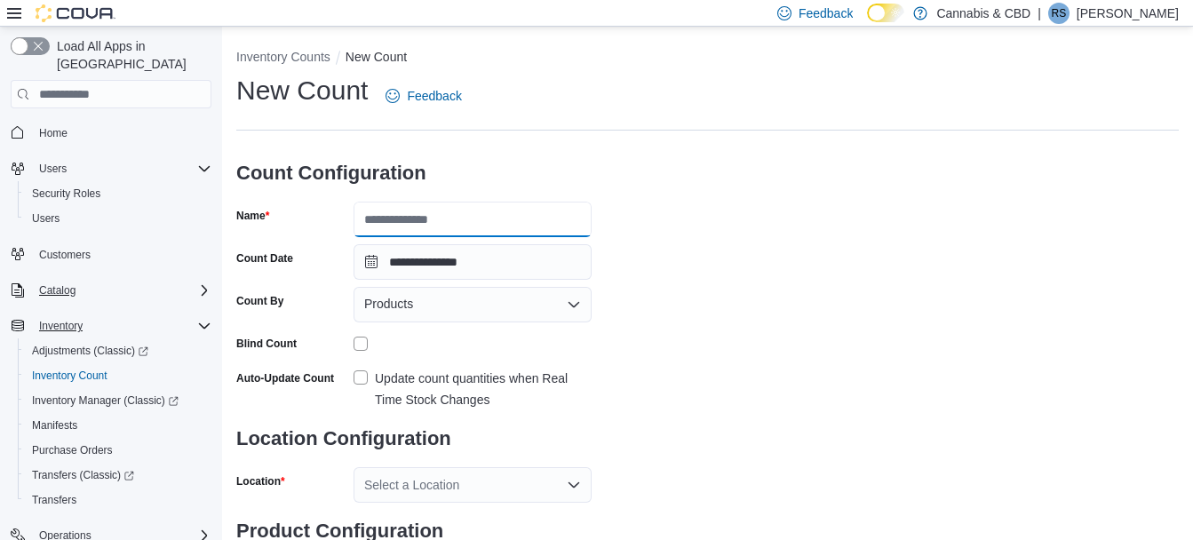
click at [376, 216] on input "Name" at bounding box center [472, 220] width 238 height 36
type input "**********"
click at [358, 384] on label "Update count quantities when Real Time Stock Changes" at bounding box center [472, 389] width 238 height 43
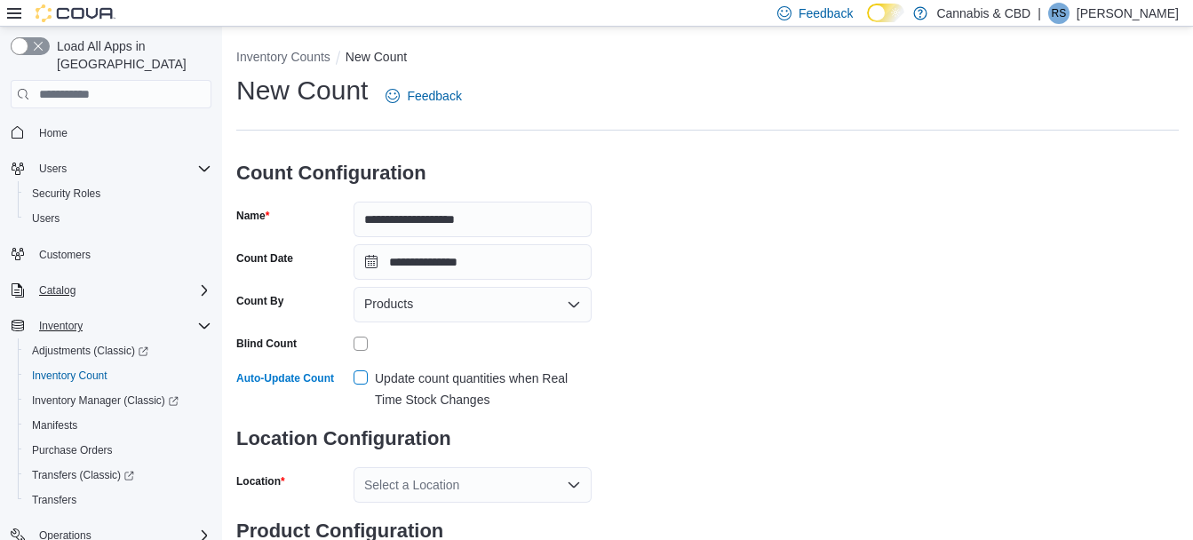
scroll to position [97, 0]
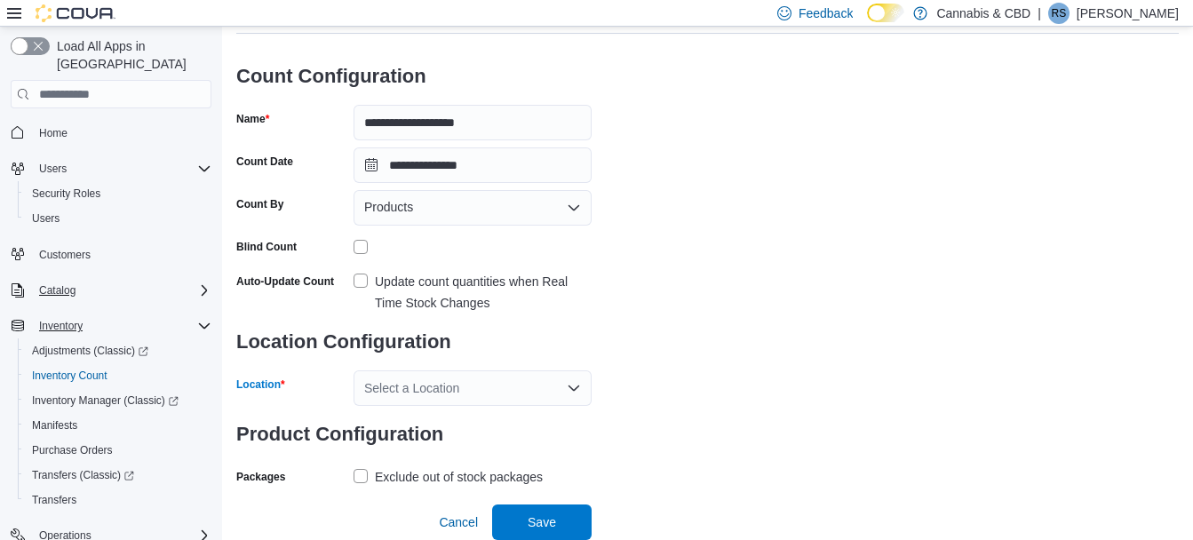
click at [572, 386] on icon "Open list of options" at bounding box center [574, 388] width 14 height 14
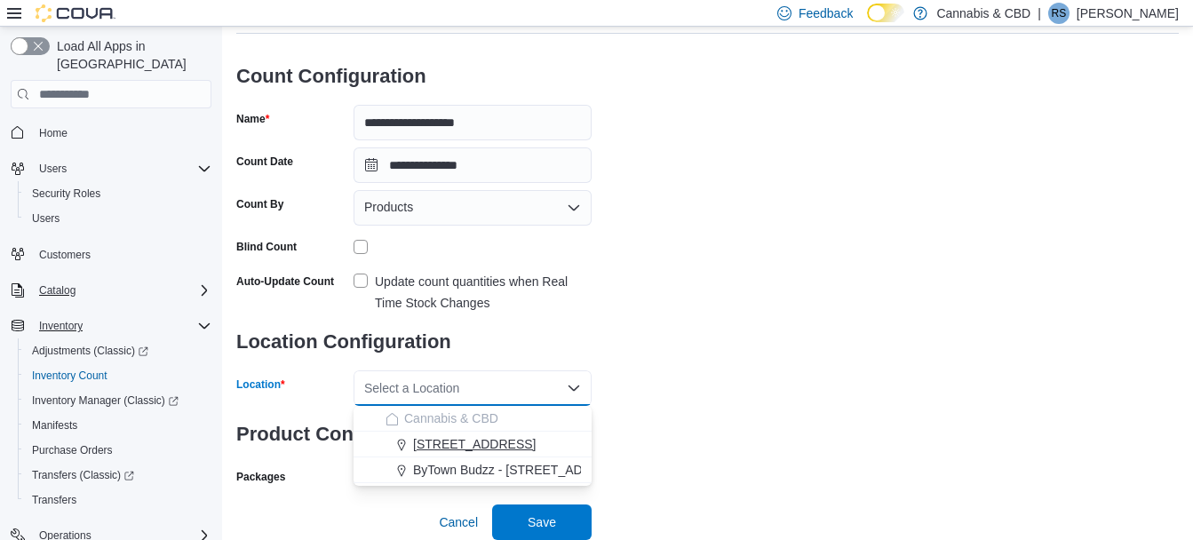
click at [497, 446] on span "[STREET_ADDRESS]" at bounding box center [474, 444] width 123 height 18
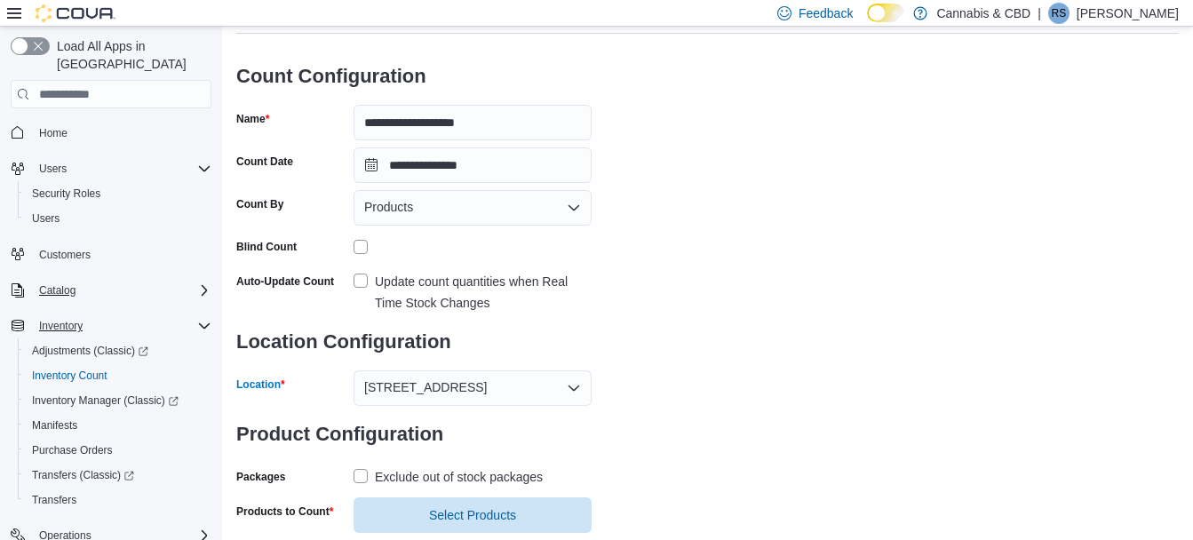
scroll to position [139, 0]
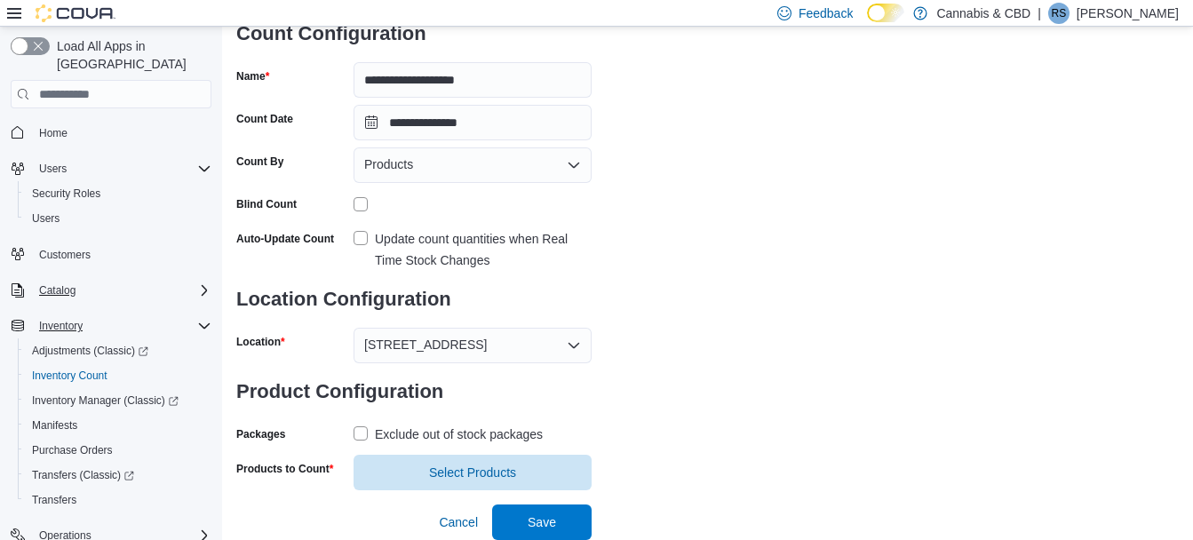
click at [353, 434] on label "Exclude out of stock packages" at bounding box center [447, 434] width 189 height 21
click at [436, 469] on span "Select Products" at bounding box center [472, 472] width 87 height 18
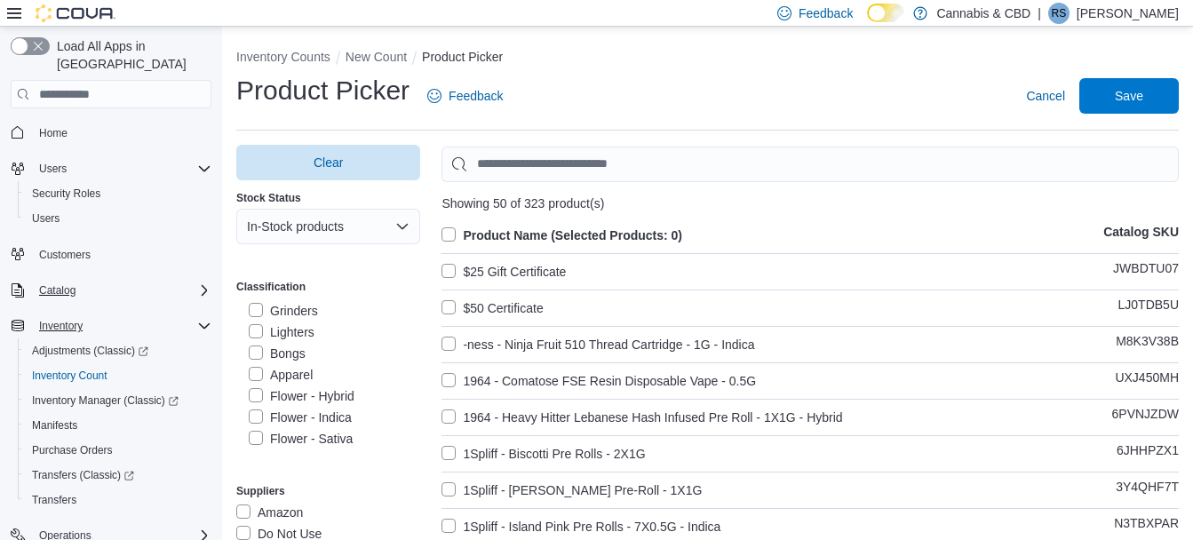
scroll to position [249, 0]
click at [306, 376] on label "Flower - Hybrid" at bounding box center [302, 379] width 106 height 21
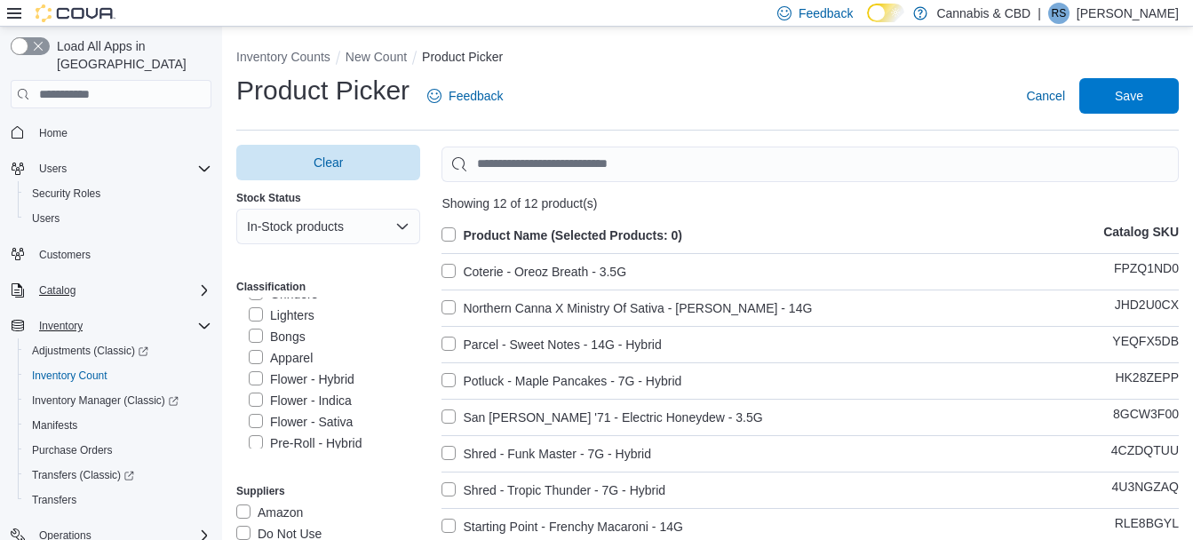
click at [457, 232] on label "Product Name (Selected Products: 0)" at bounding box center [561, 235] width 241 height 21
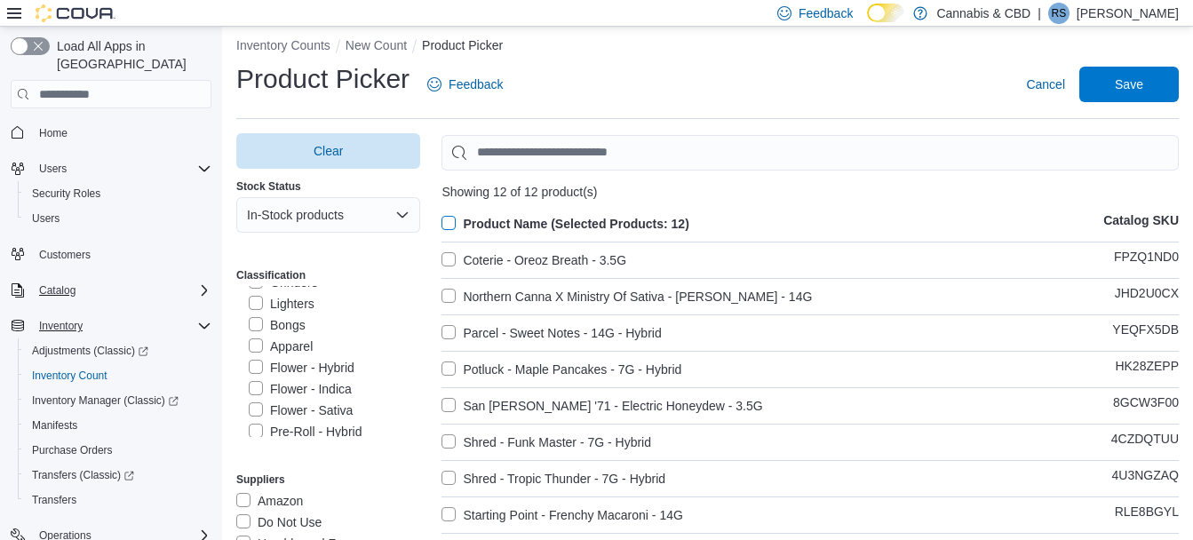
scroll to position [10, 0]
click at [1143, 80] on span "Save" at bounding box center [1129, 85] width 28 height 18
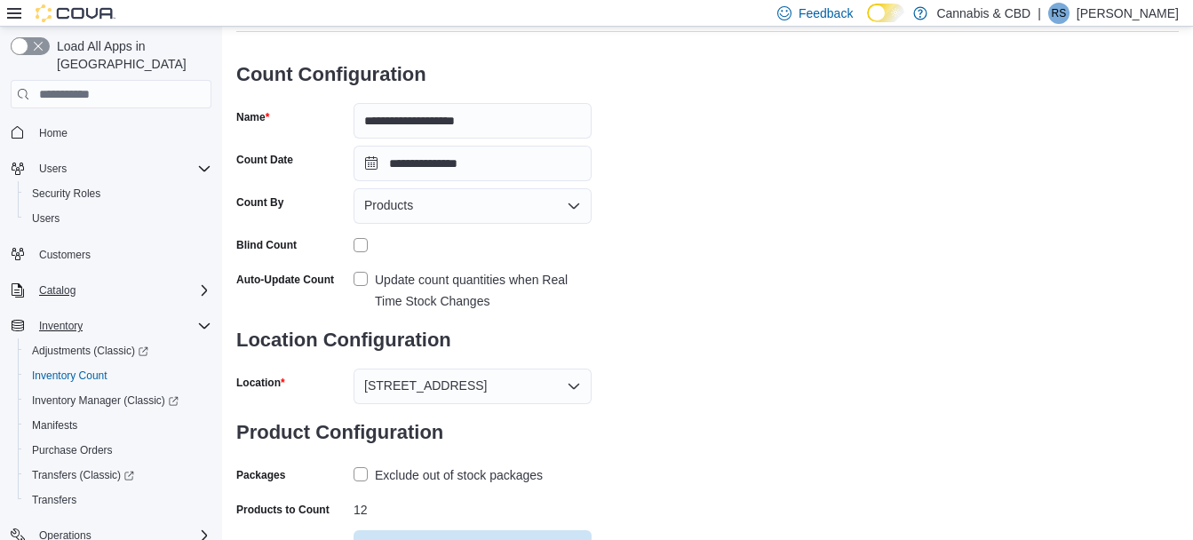
scroll to position [174, 0]
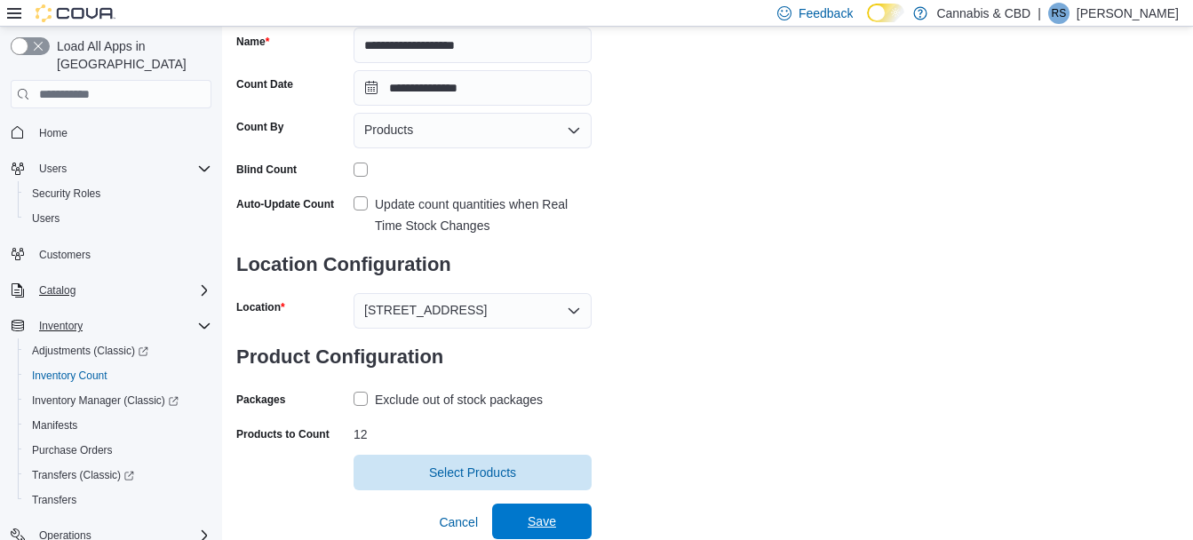
click at [530, 520] on span "Save" at bounding box center [542, 521] width 28 height 18
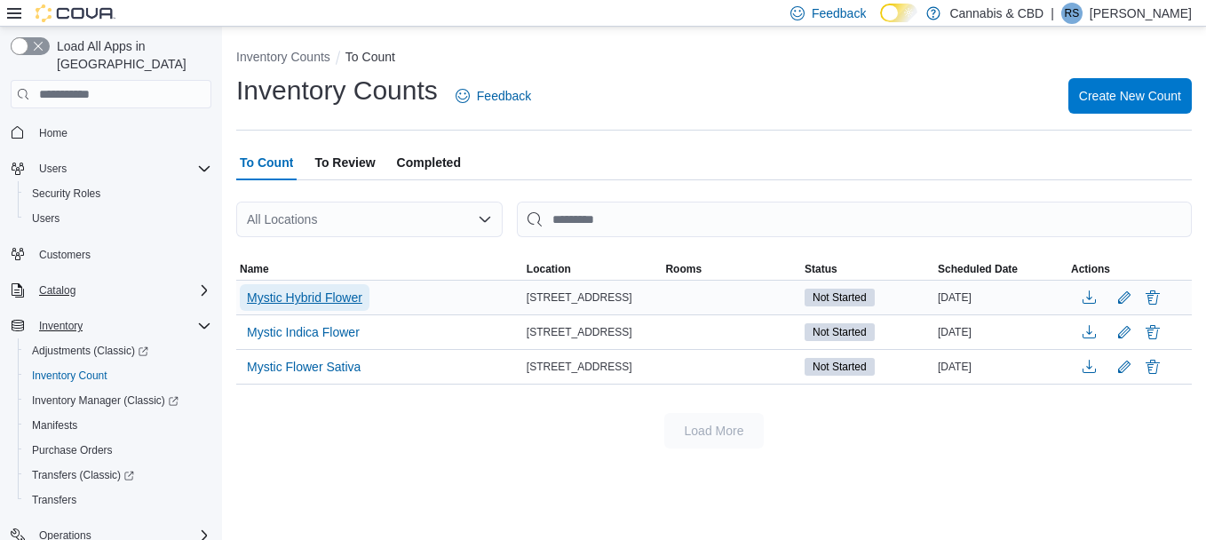
click at [332, 284] on span "Mystic Hybrid Flower" at bounding box center [304, 297] width 115 height 27
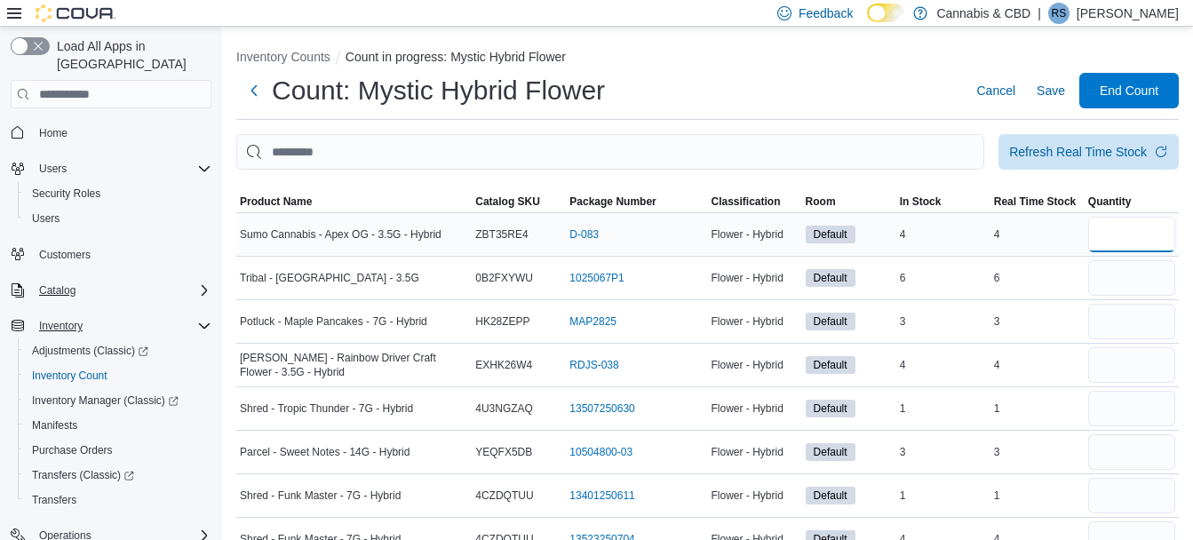
click at [1122, 243] on input "number" at bounding box center [1131, 235] width 87 height 36
type input "*"
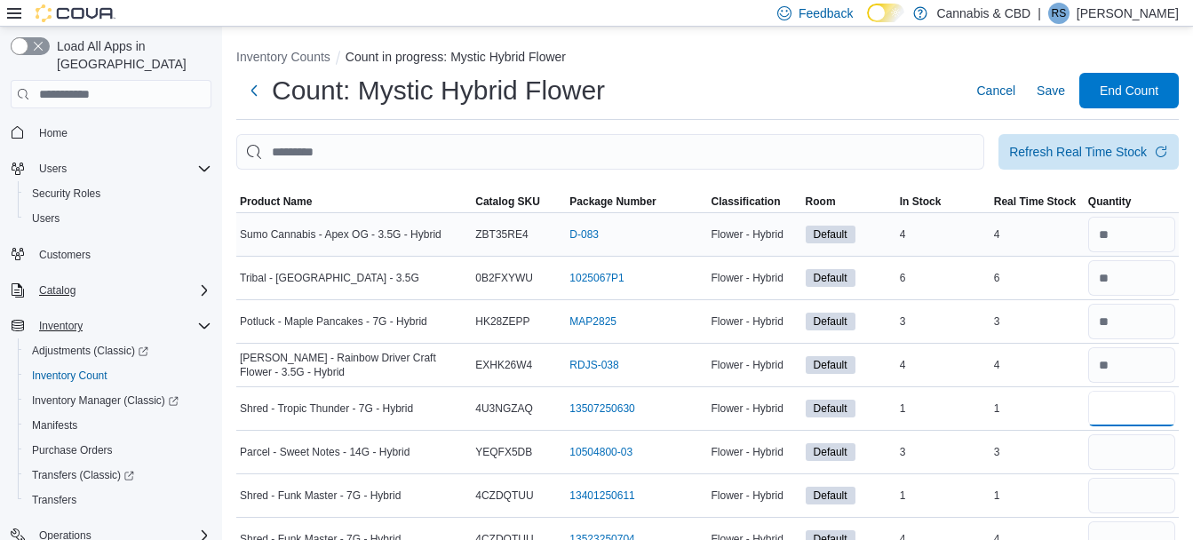
type input "*"
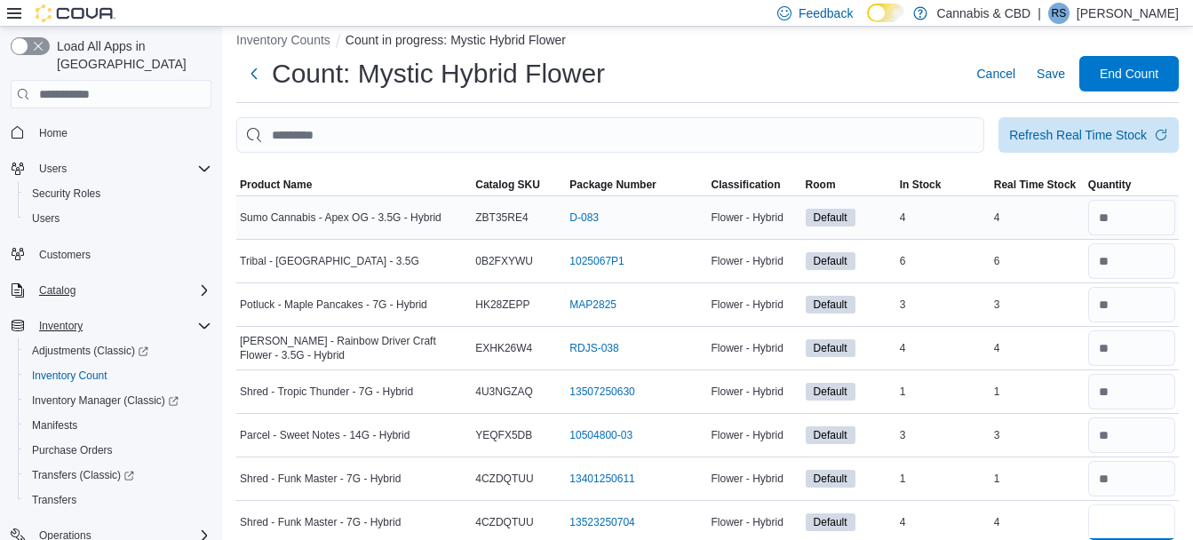
type input "*"
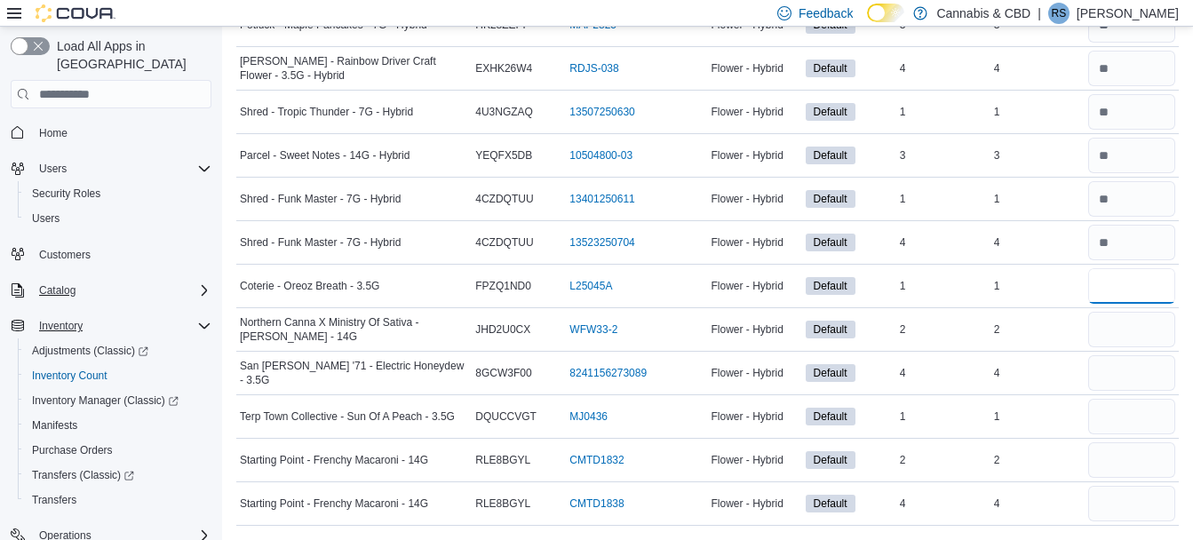
type input "*"
click at [1122, 243] on input "number" at bounding box center [1131, 243] width 87 height 36
click at [1122, 328] on input "number" at bounding box center [1131, 330] width 87 height 36
type input "*"
click at [1119, 385] on input "number" at bounding box center [1131, 373] width 87 height 36
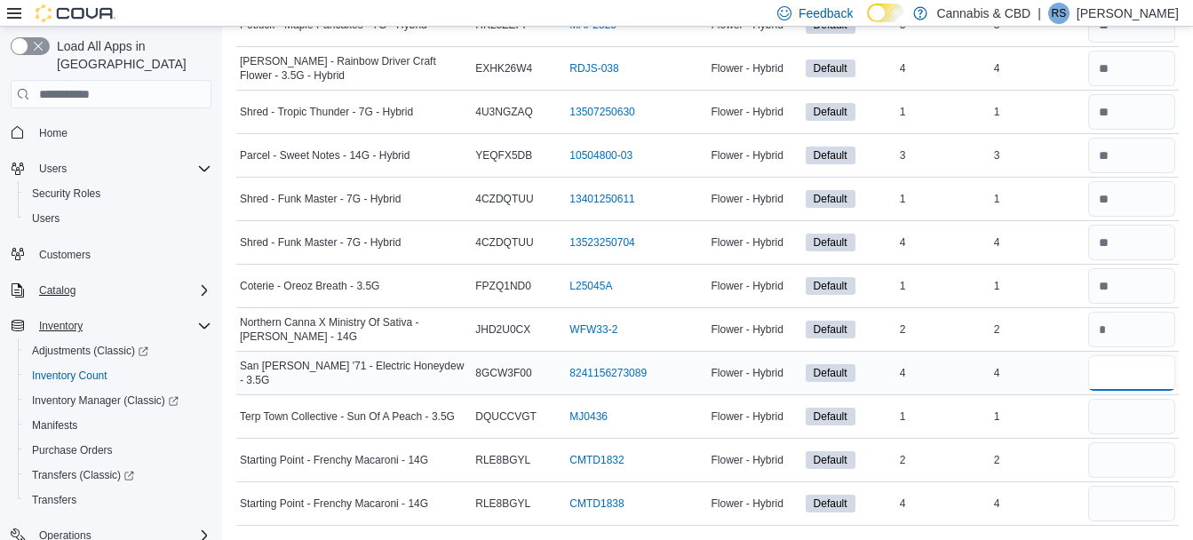
type input "*"
click at [1112, 466] on input "number" at bounding box center [1131, 460] width 87 height 36
type input "*"
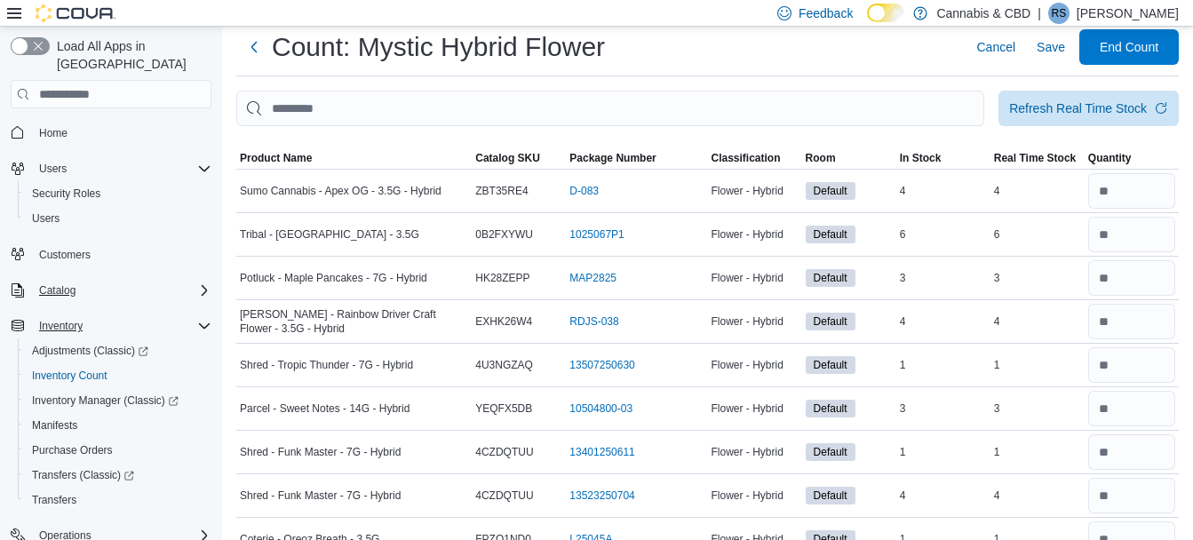
scroll to position [33, 0]
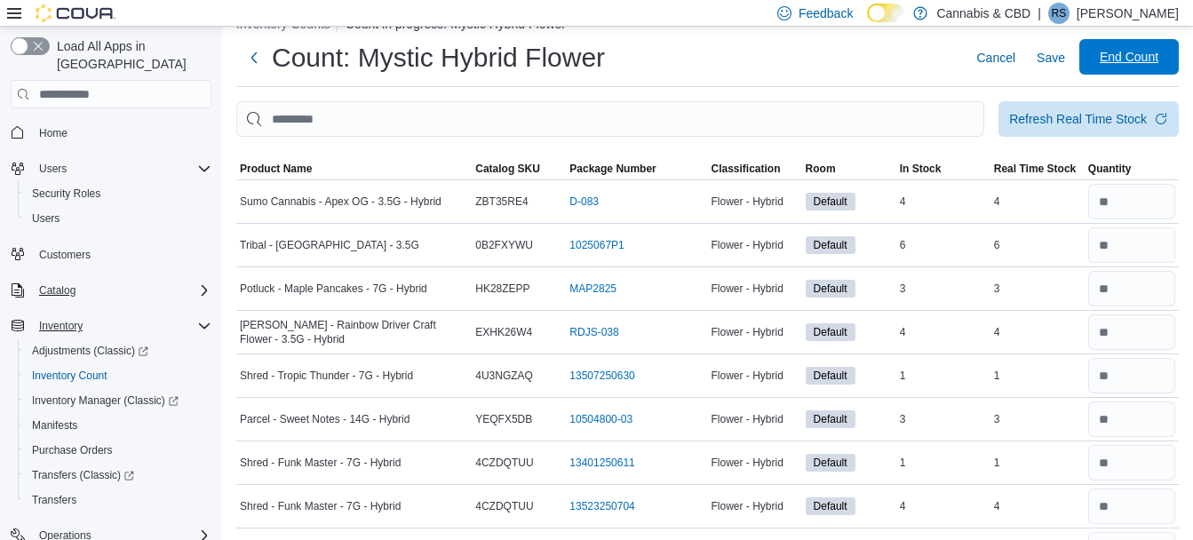
click at [1119, 63] on span "End Count" at bounding box center [1129, 57] width 59 height 18
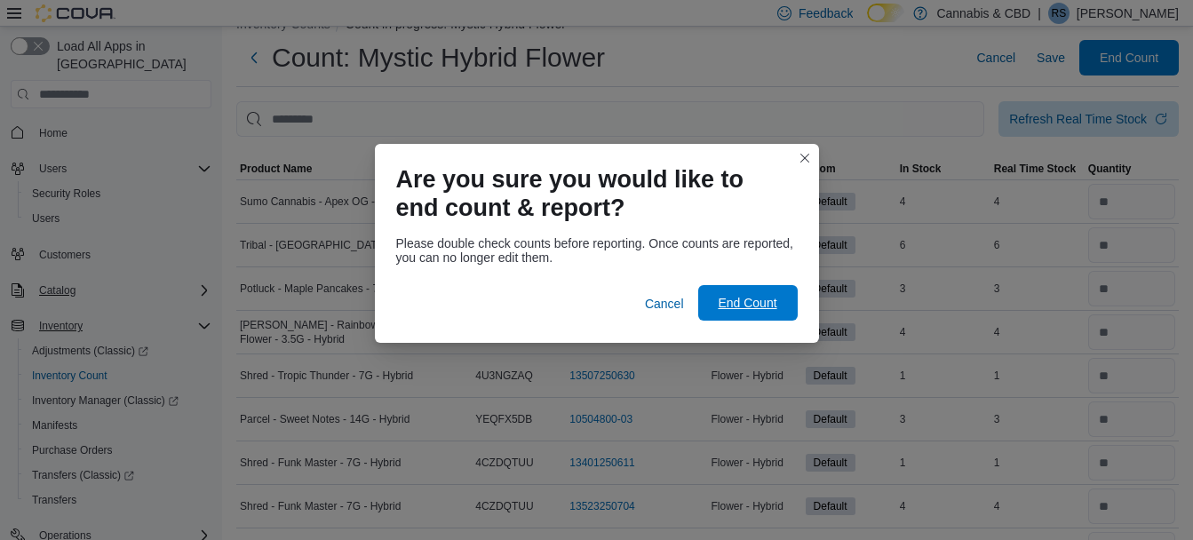
click at [755, 308] on span "End Count" at bounding box center [747, 303] width 59 height 18
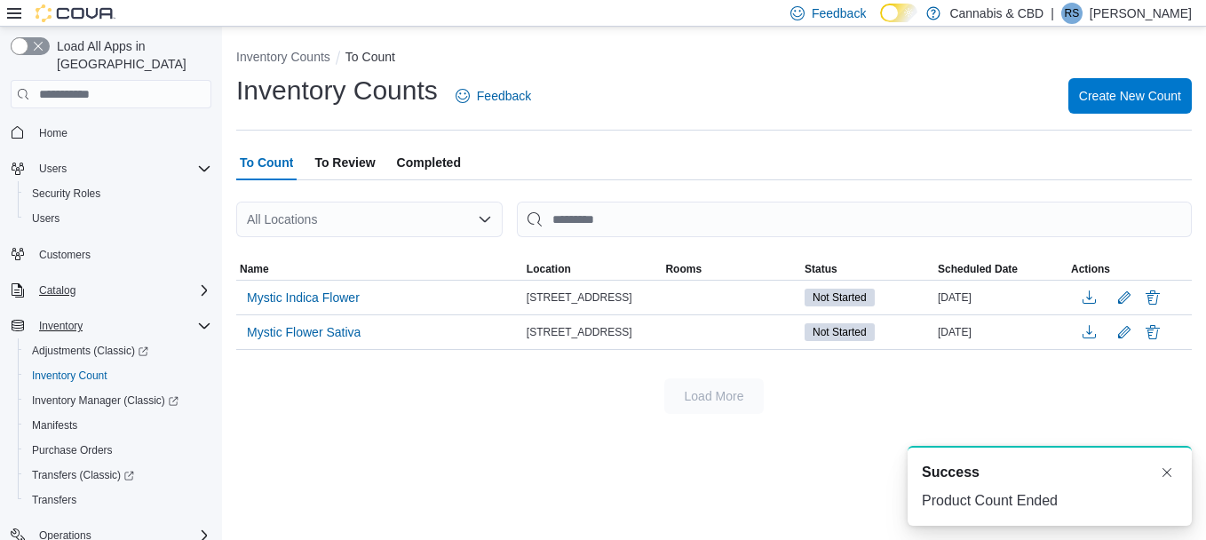
click at [345, 144] on div "Inventory Counts To Count Inventory Counts Feedback Create New Count To Count T…" at bounding box center [714, 227] width 984 height 401
click at [341, 161] on span "To Review" at bounding box center [344, 163] width 60 height 36
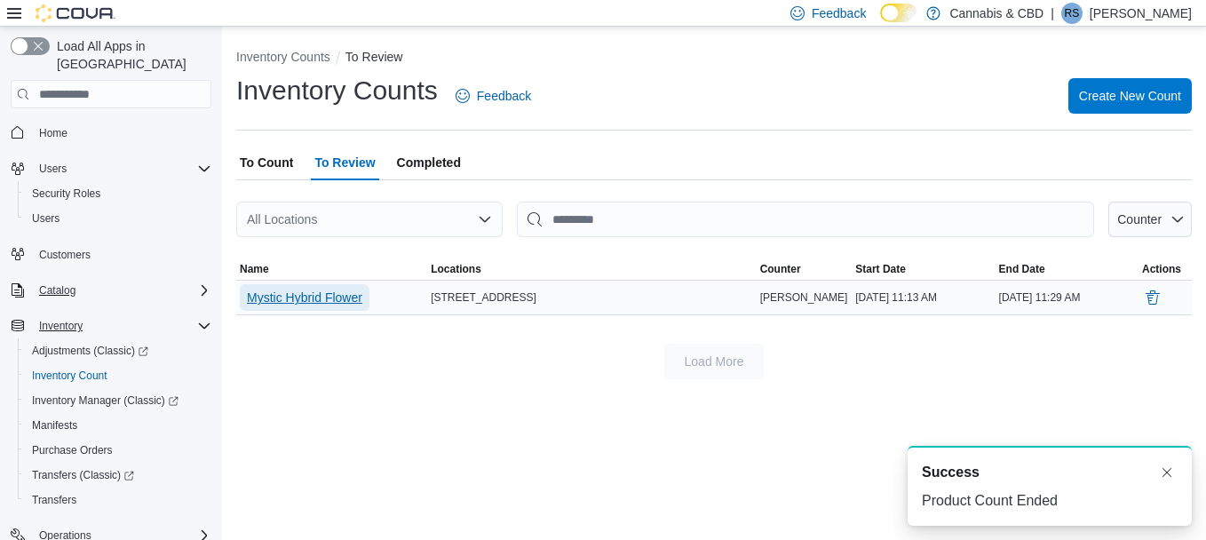
click at [315, 293] on span "Mystic Hybrid Flower" at bounding box center [304, 298] width 115 height 18
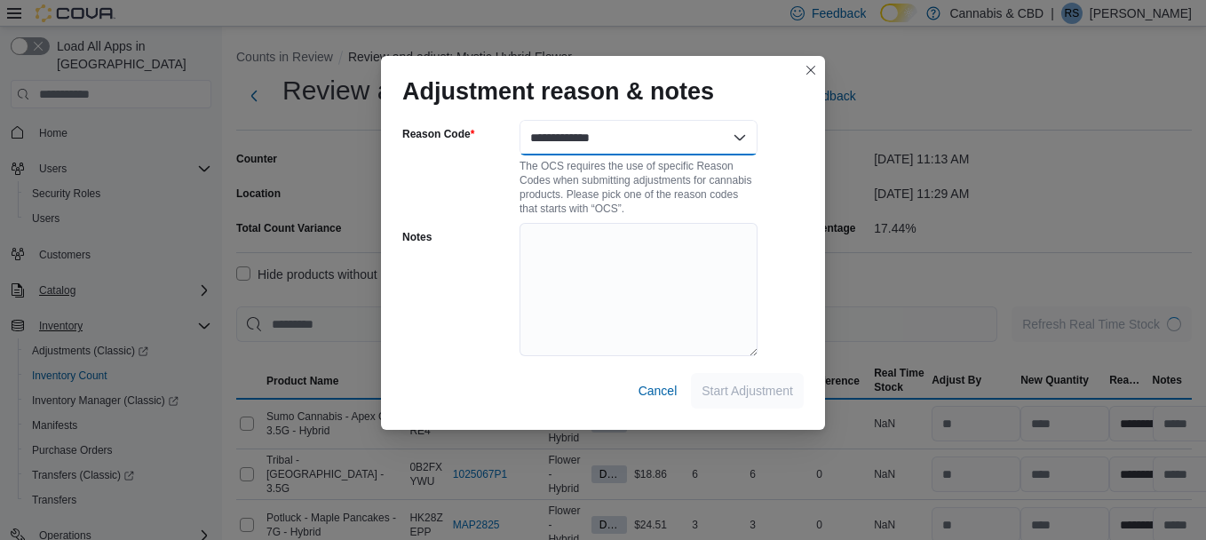
click at [741, 132] on select "**********" at bounding box center [639, 138] width 238 height 36
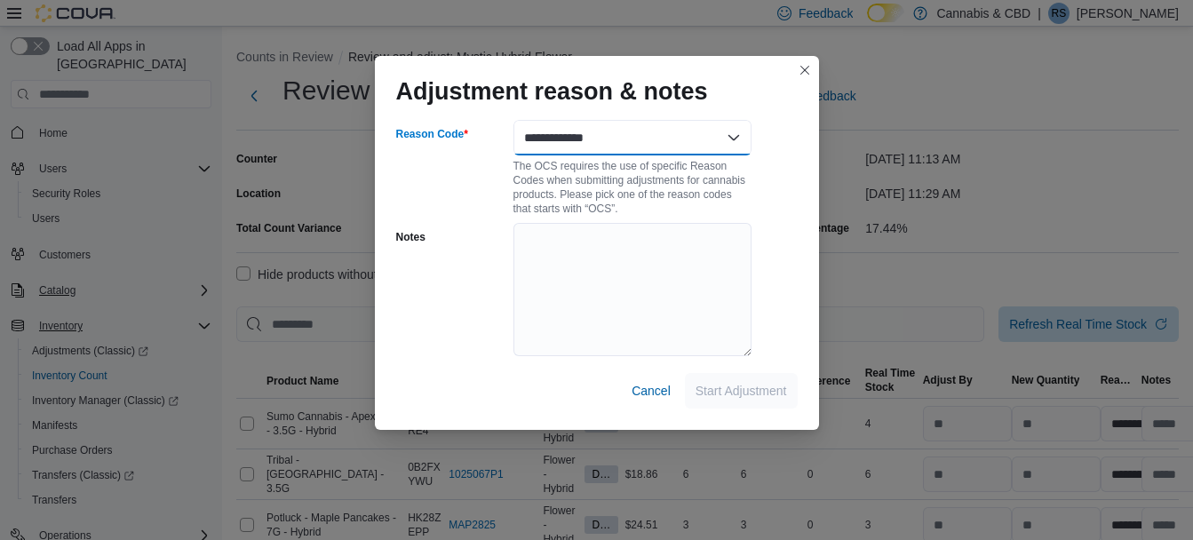
select select "**********"
click at [513, 120] on select "**********" at bounding box center [632, 138] width 238 height 36
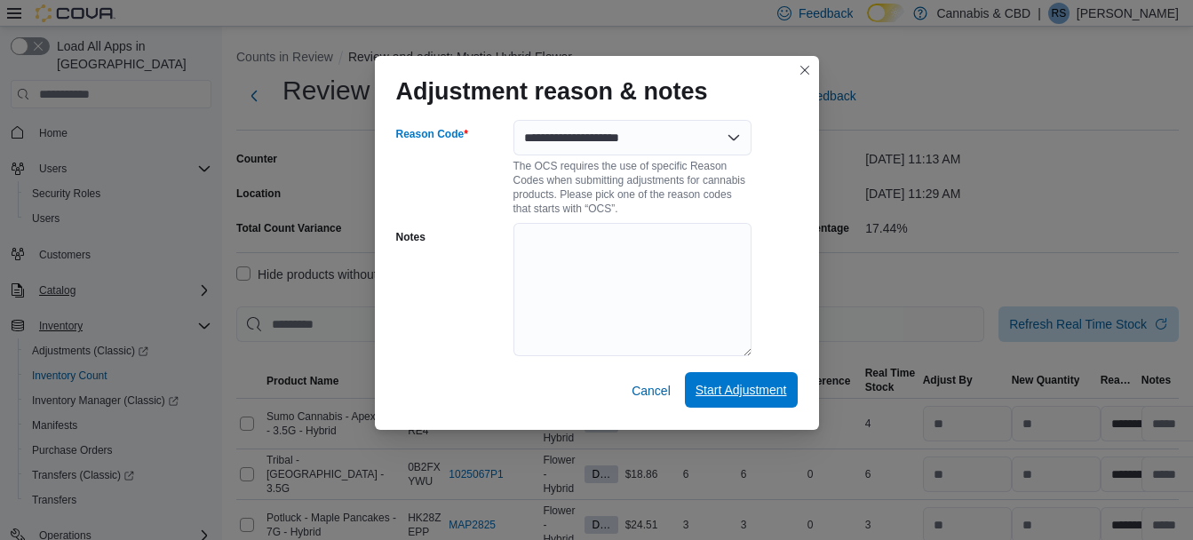
click at [731, 392] on span "Start Adjustment" at bounding box center [740, 390] width 91 height 18
select select "**********"
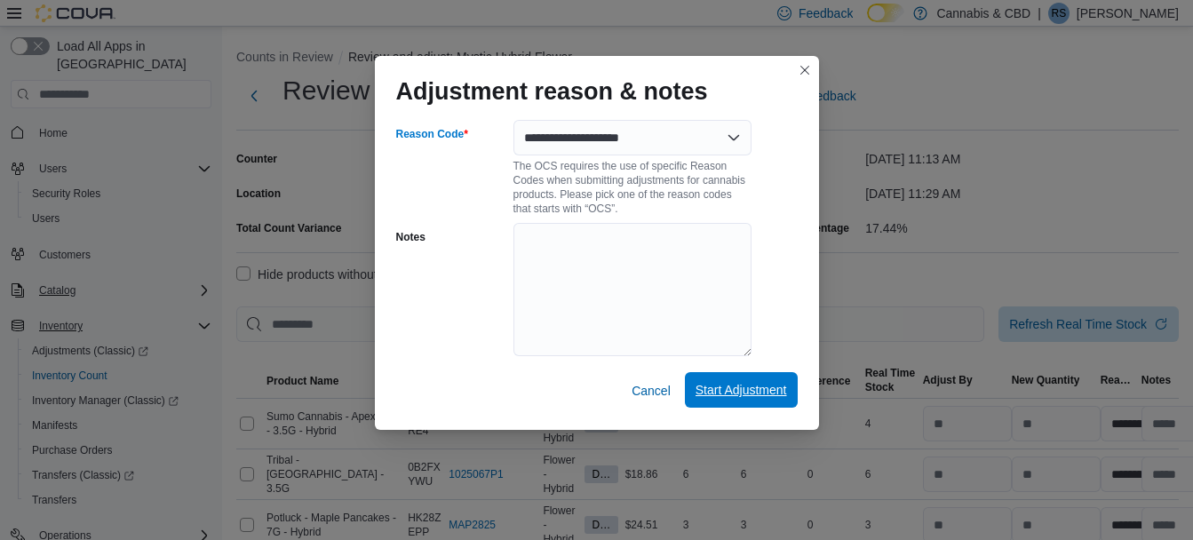
select select "**********"
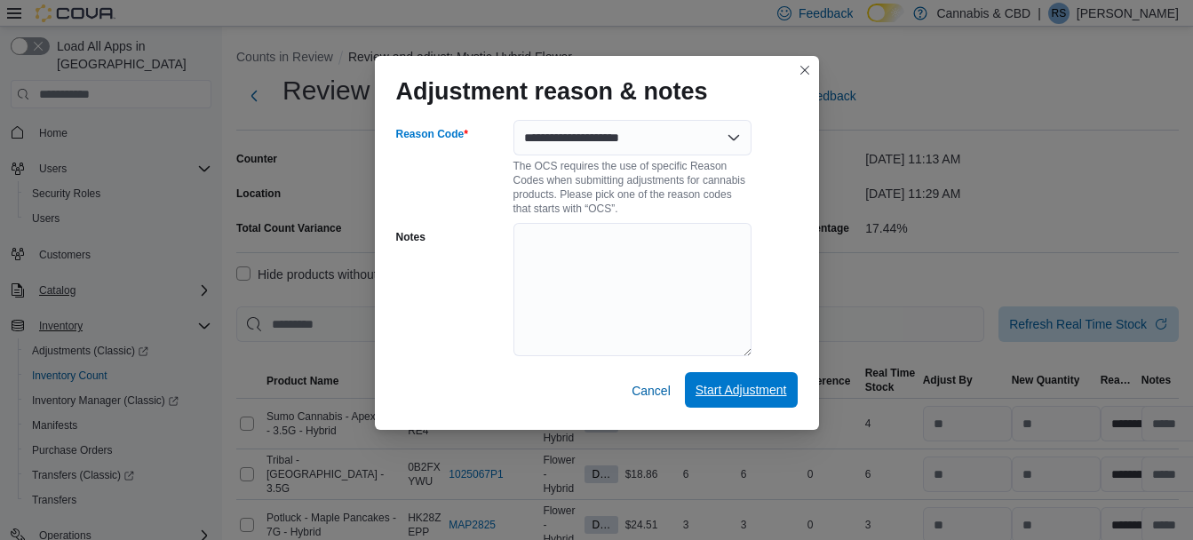
select select "**********"
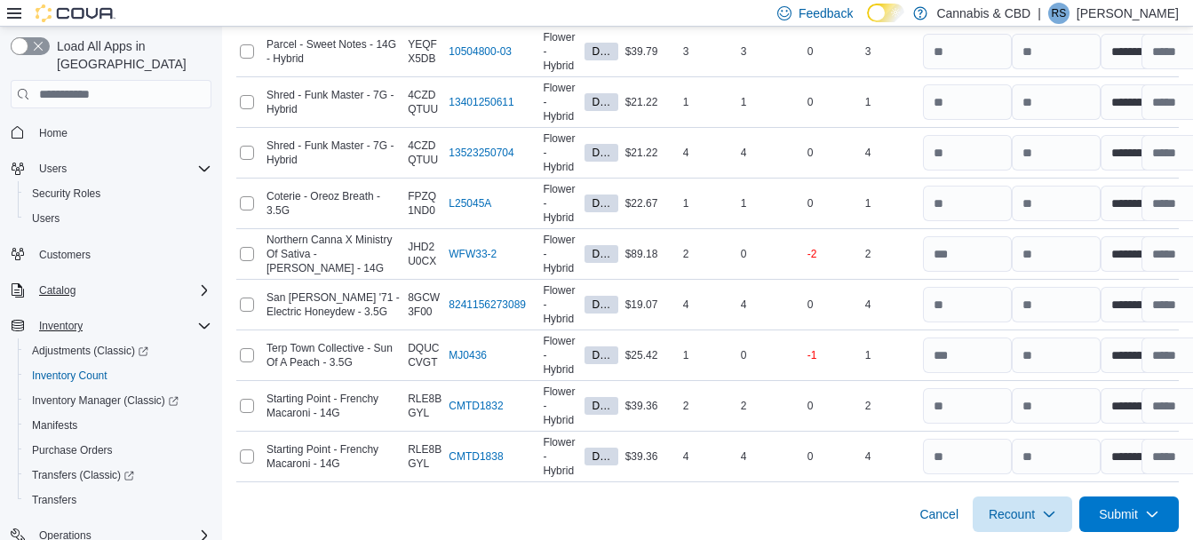
scroll to position [631, 0]
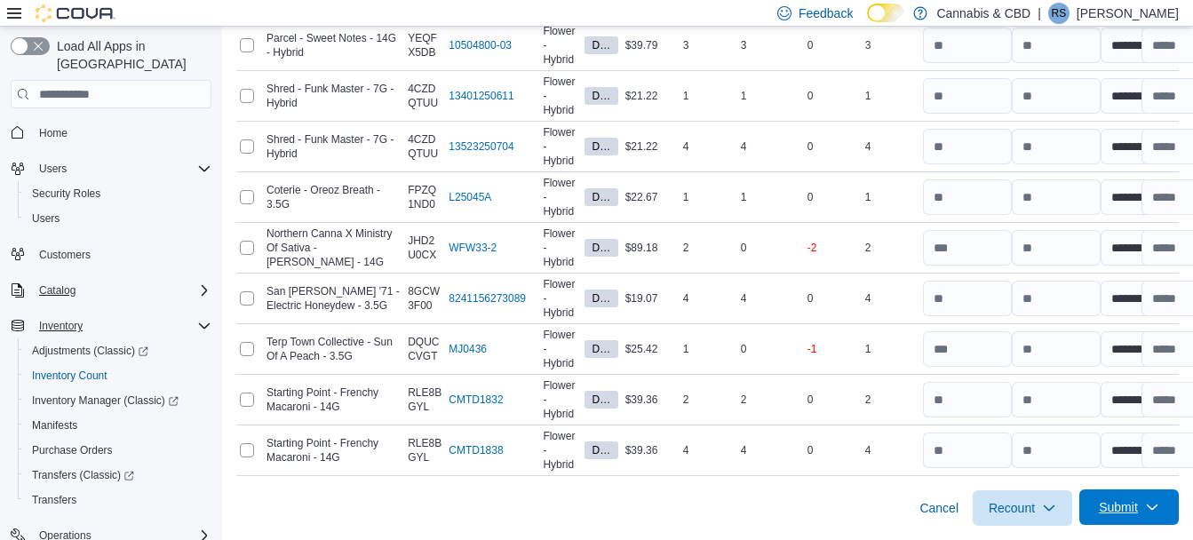
click at [1156, 498] on span "Submit" at bounding box center [1129, 507] width 78 height 36
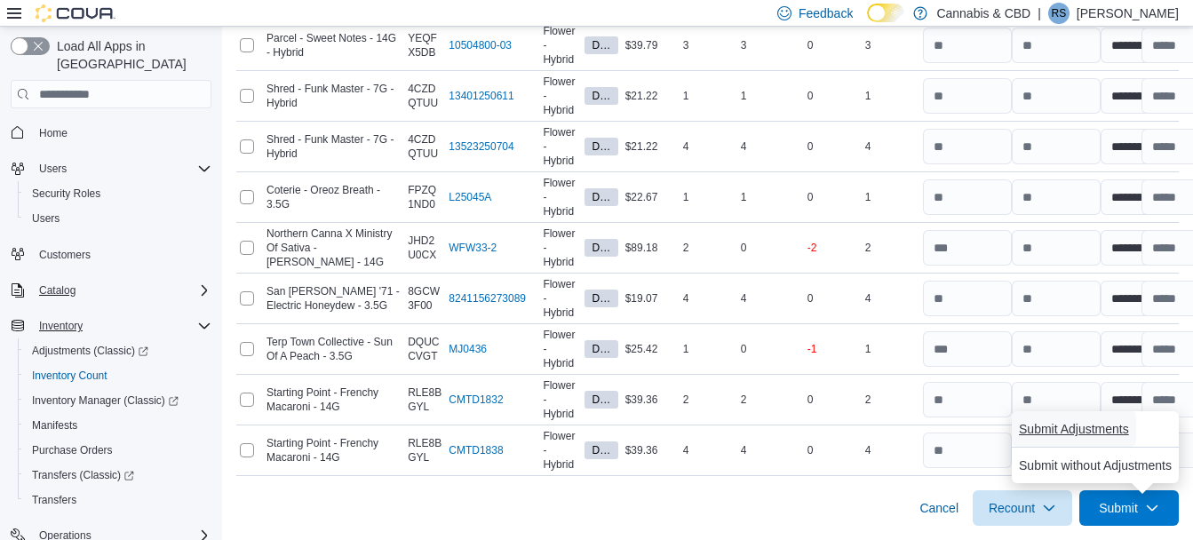
click at [1057, 424] on span "Submit Adjustments" at bounding box center [1074, 429] width 110 height 18
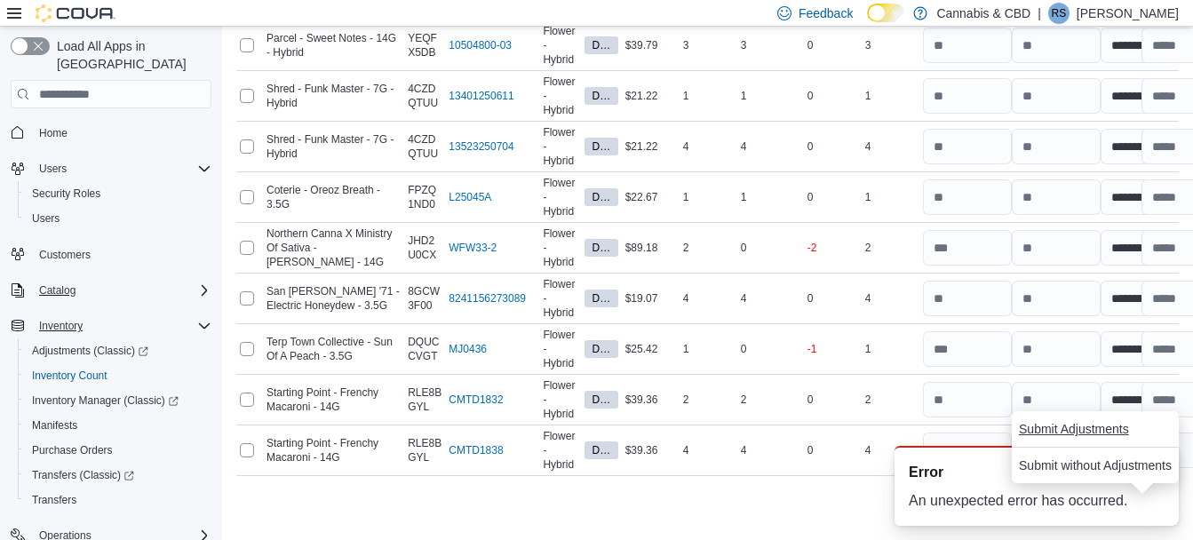
scroll to position [0, 0]
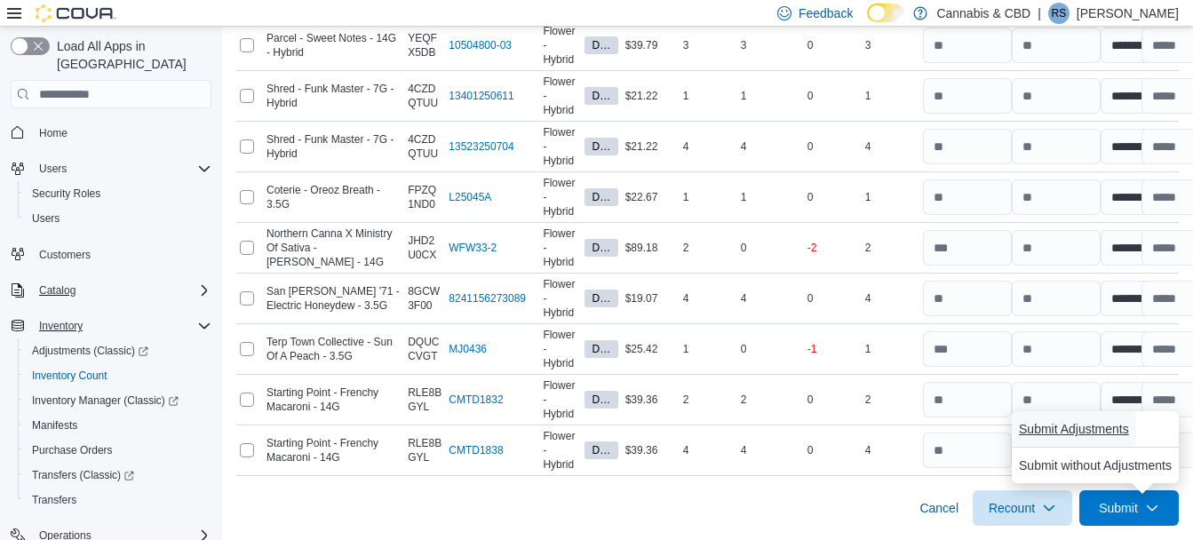
click at [1070, 430] on span "Submit Adjustments" at bounding box center [1074, 429] width 110 height 18
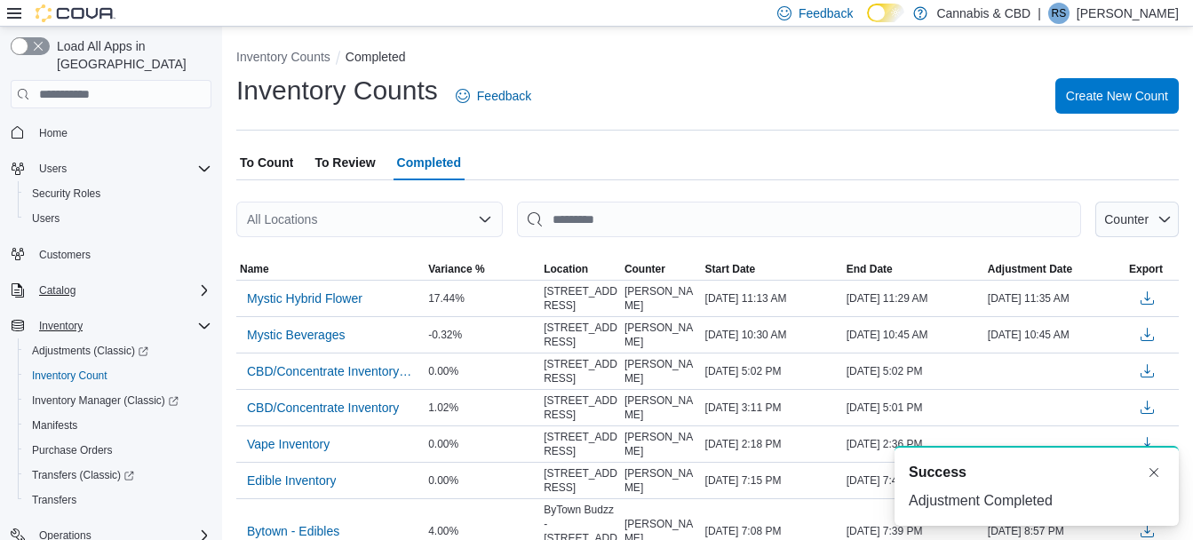
click at [266, 163] on span "To Count" at bounding box center [266, 163] width 53 height 36
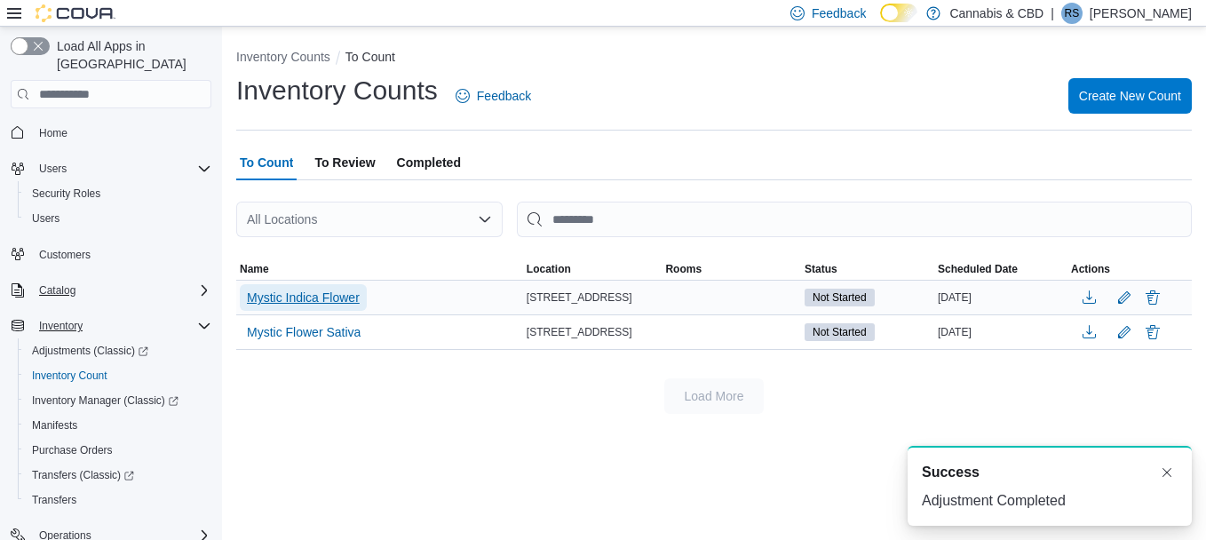
click at [308, 298] on span "Mystic Indica Flower" at bounding box center [303, 298] width 113 height 18
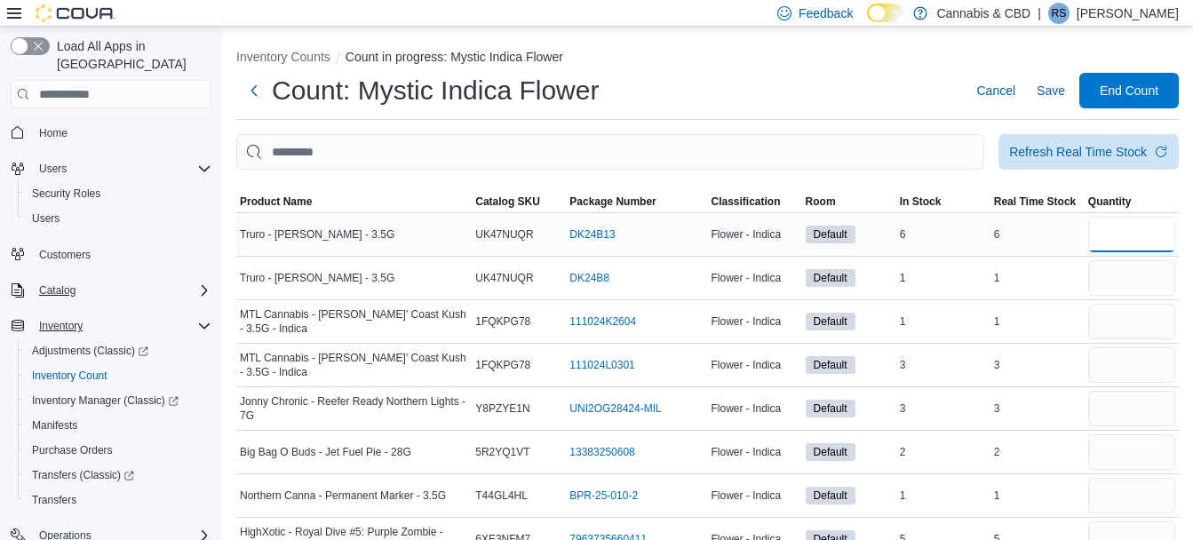
click at [1131, 229] on input "number" at bounding box center [1131, 235] width 87 height 36
type input "*"
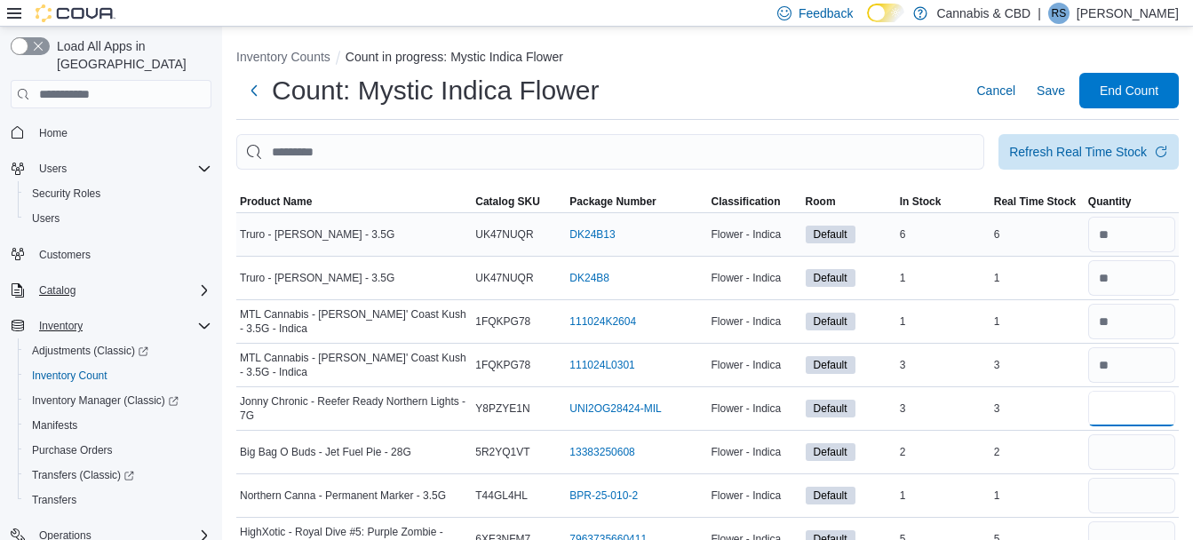
type input "*"
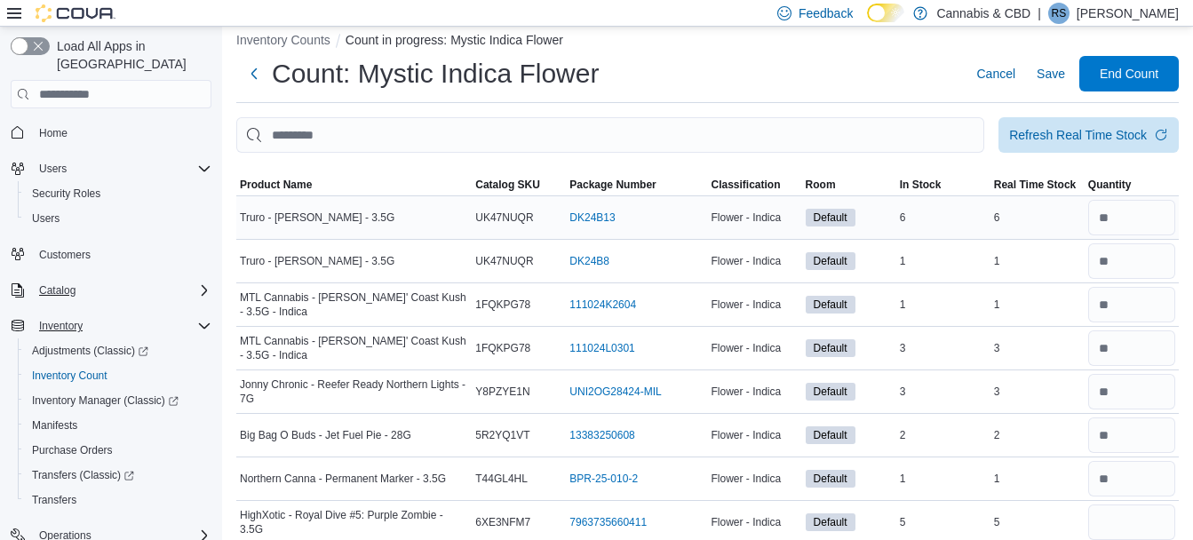
scroll to position [313, 0]
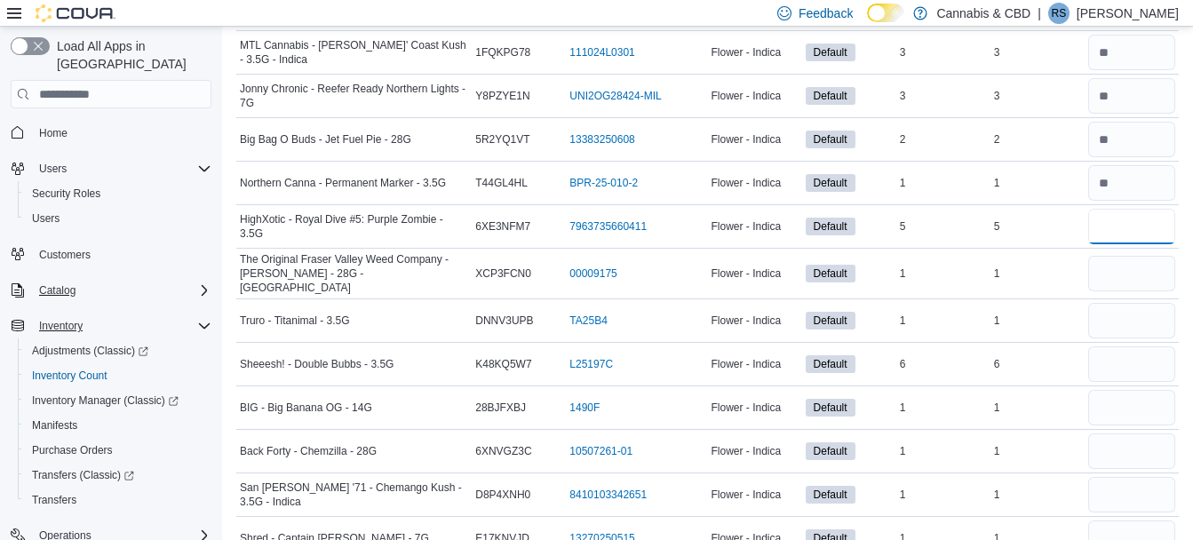
click at [1131, 229] on input "number" at bounding box center [1131, 227] width 87 height 36
type input "*"
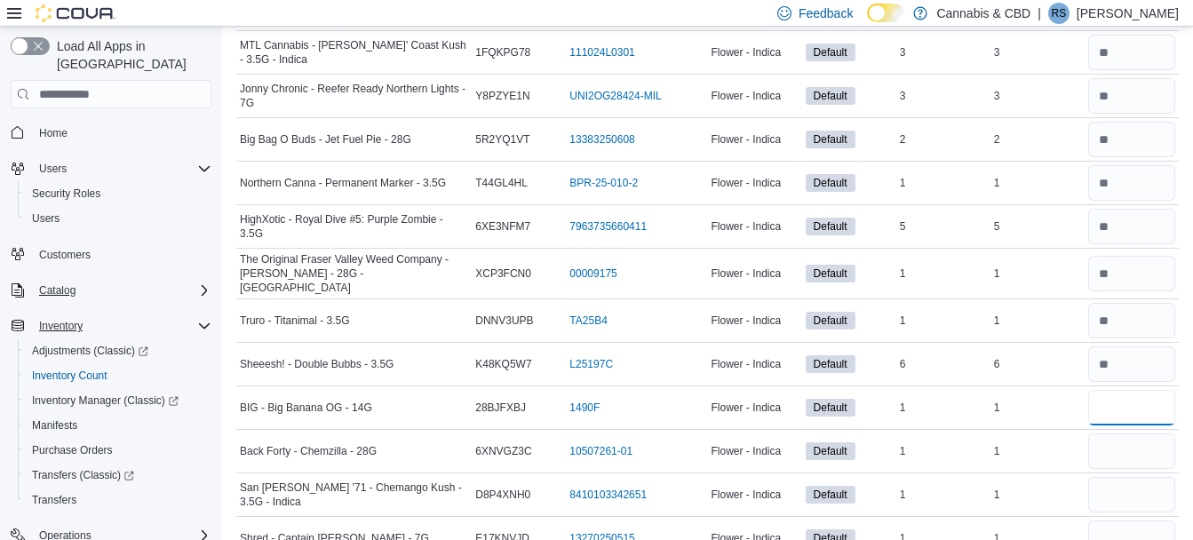
type input "*"
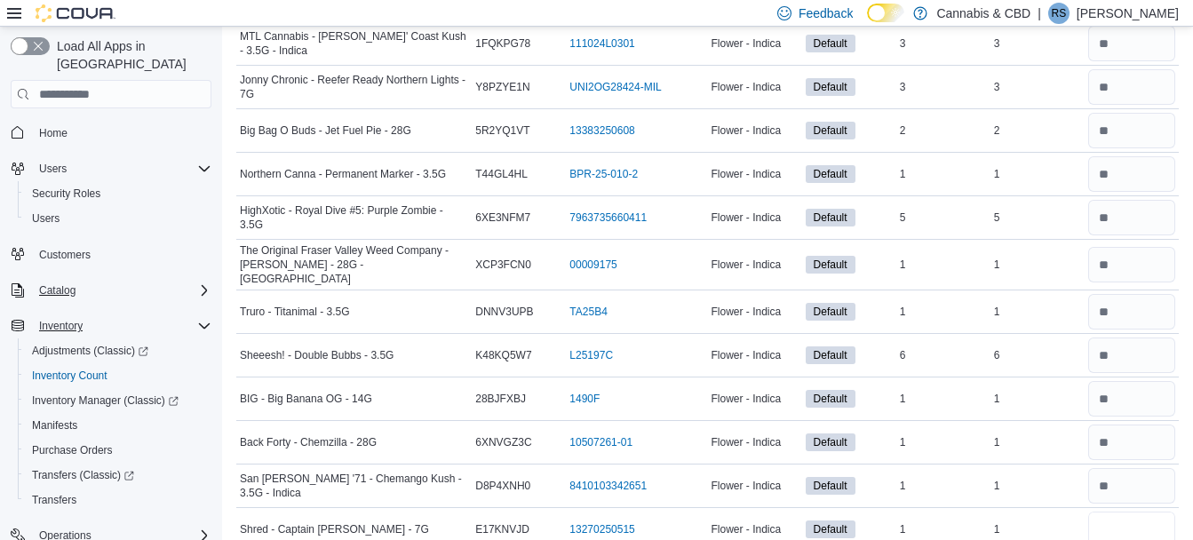
type input "*"
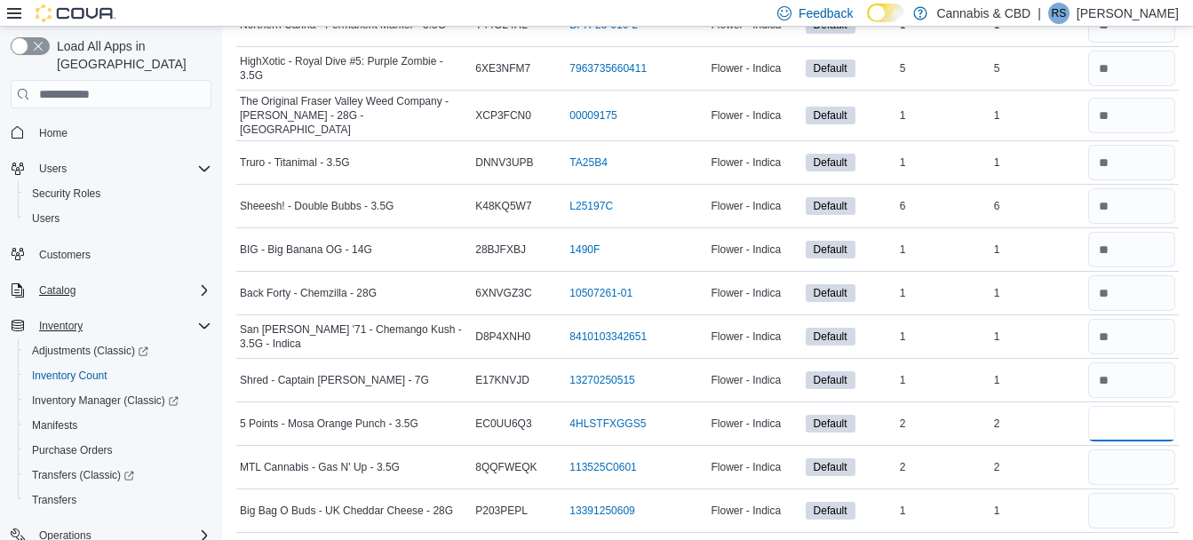
type input "*"
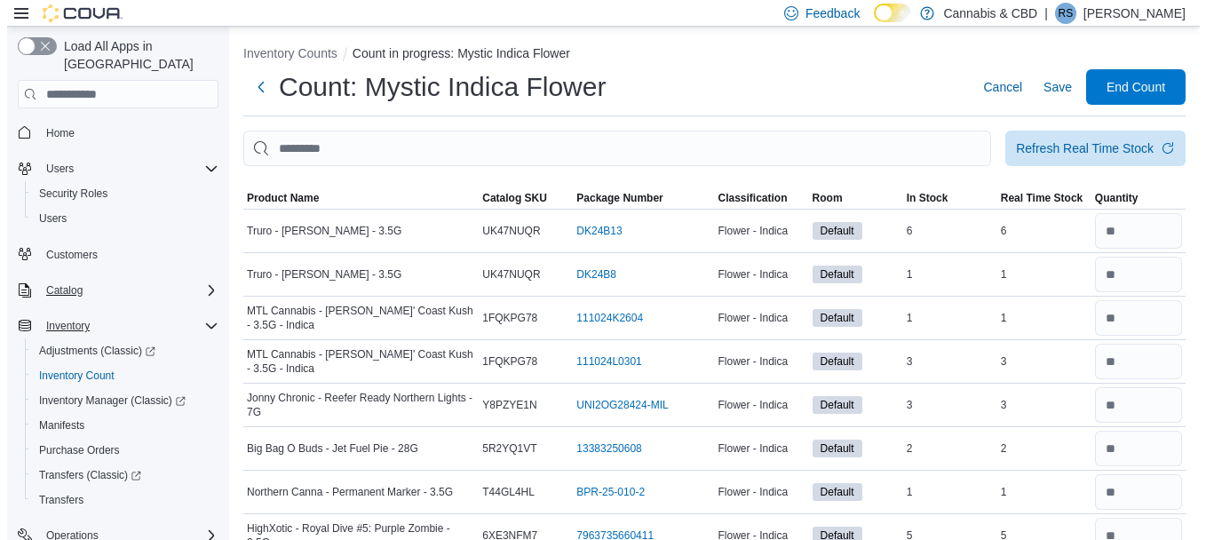
scroll to position [0, 0]
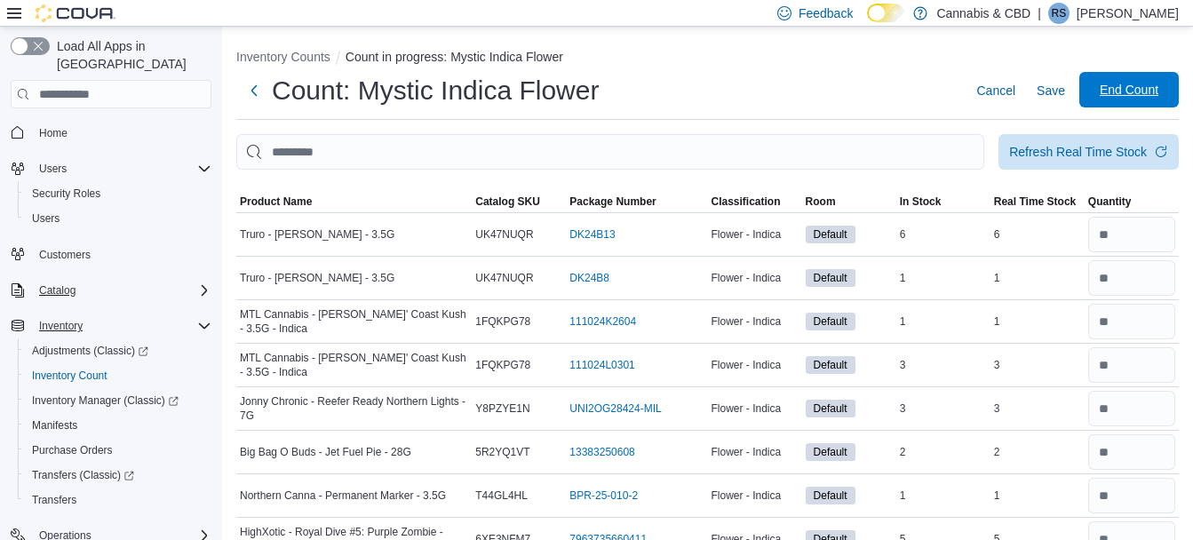
type input "*"
click at [1140, 93] on span "End Count" at bounding box center [1129, 90] width 59 height 18
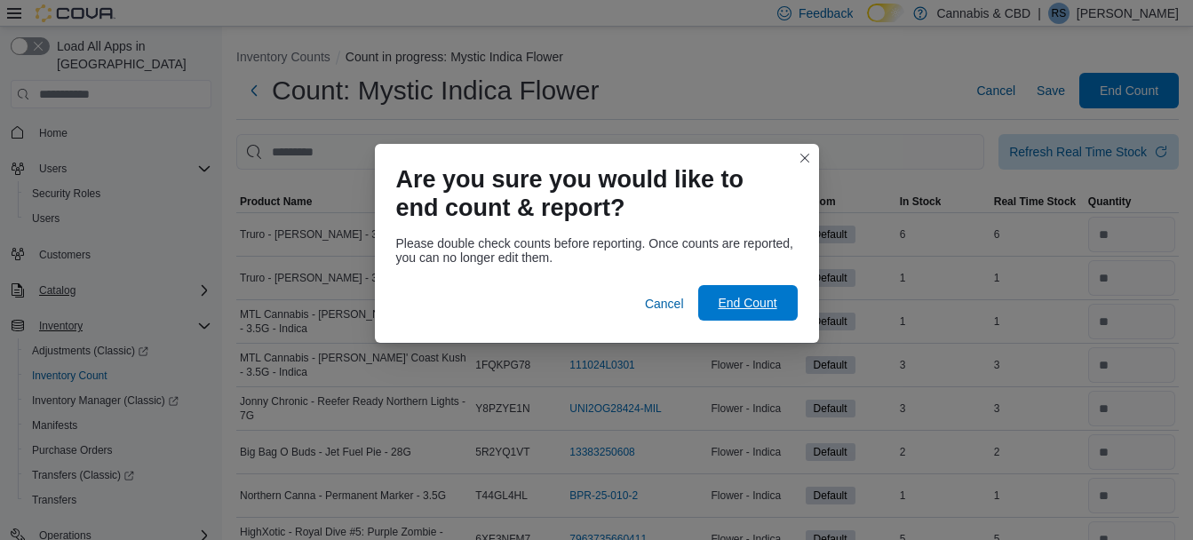
click at [774, 304] on span "End Count" at bounding box center [747, 303] width 59 height 18
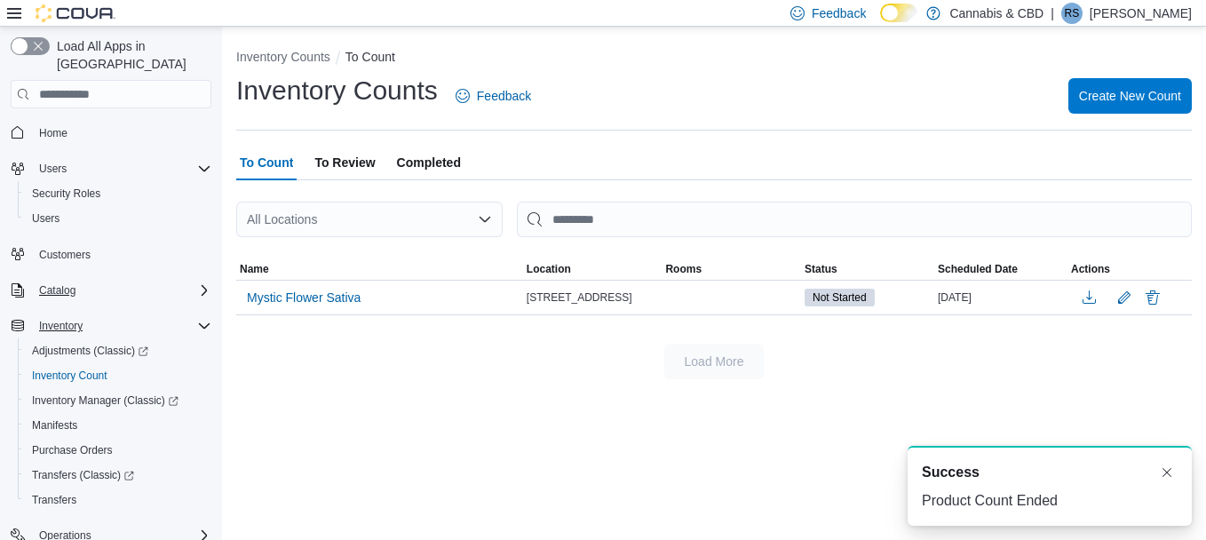
click at [342, 147] on span "To Review" at bounding box center [344, 163] width 60 height 36
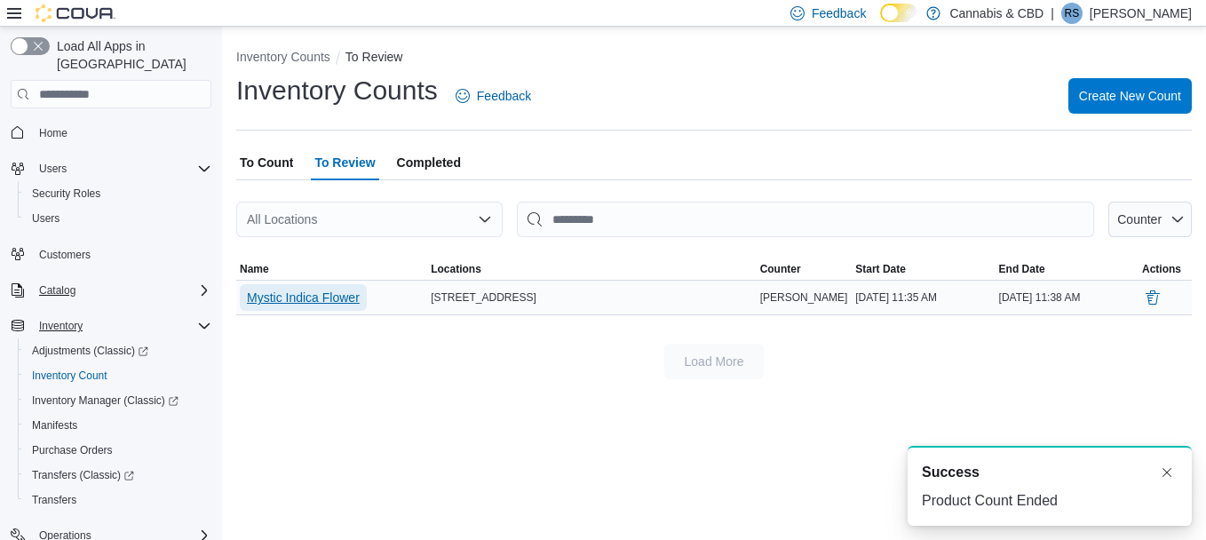
click at [283, 294] on span "Mystic Indica Flower" at bounding box center [303, 298] width 113 height 18
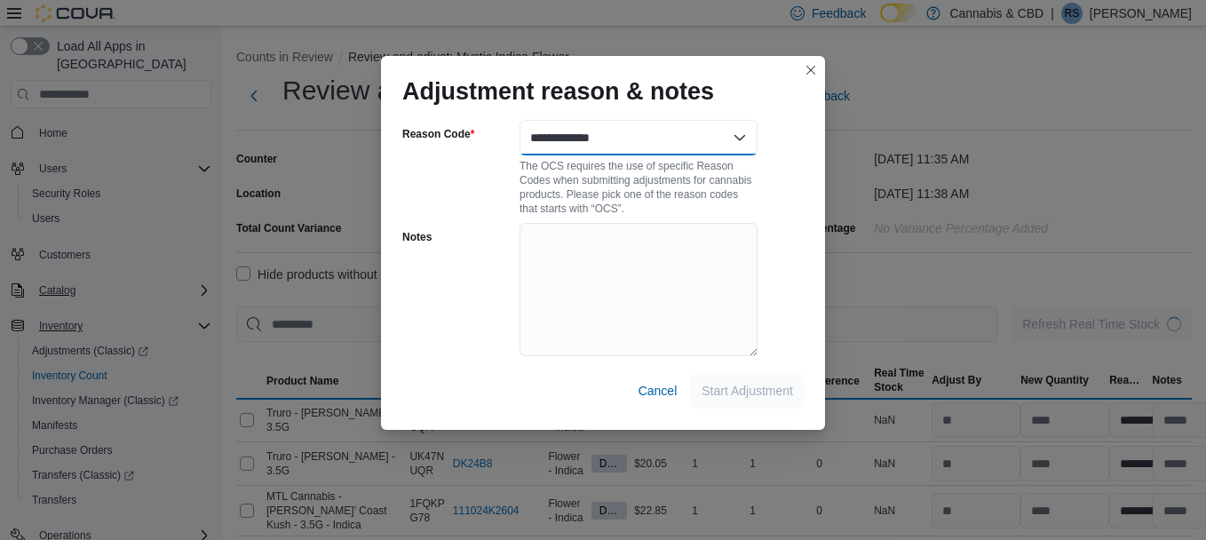
click at [745, 145] on select "**********" at bounding box center [639, 138] width 238 height 36
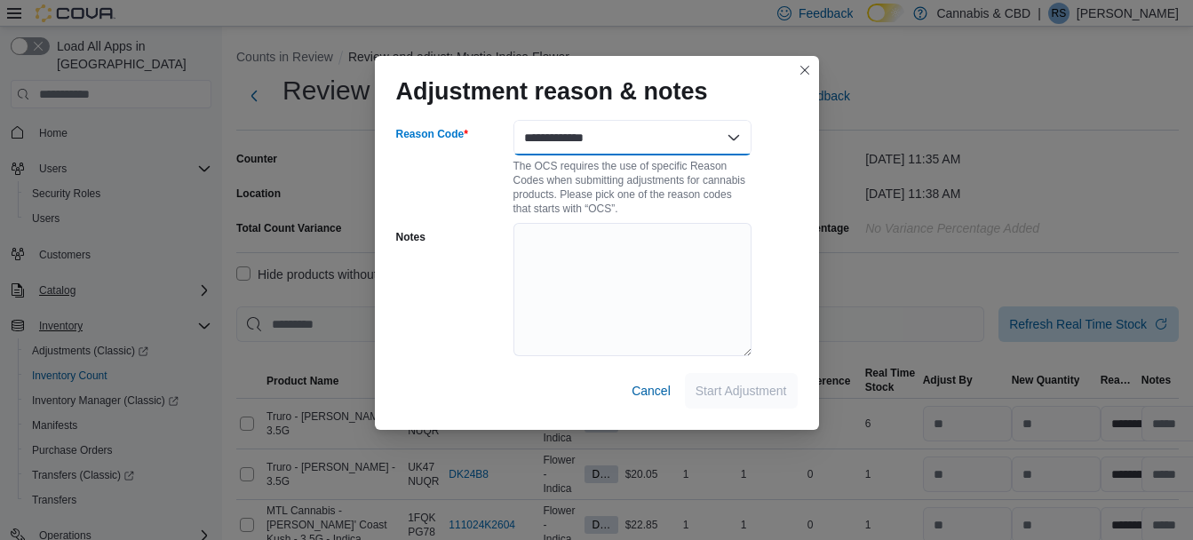
select select "**********"
click at [513, 120] on select "**********" at bounding box center [632, 138] width 238 height 36
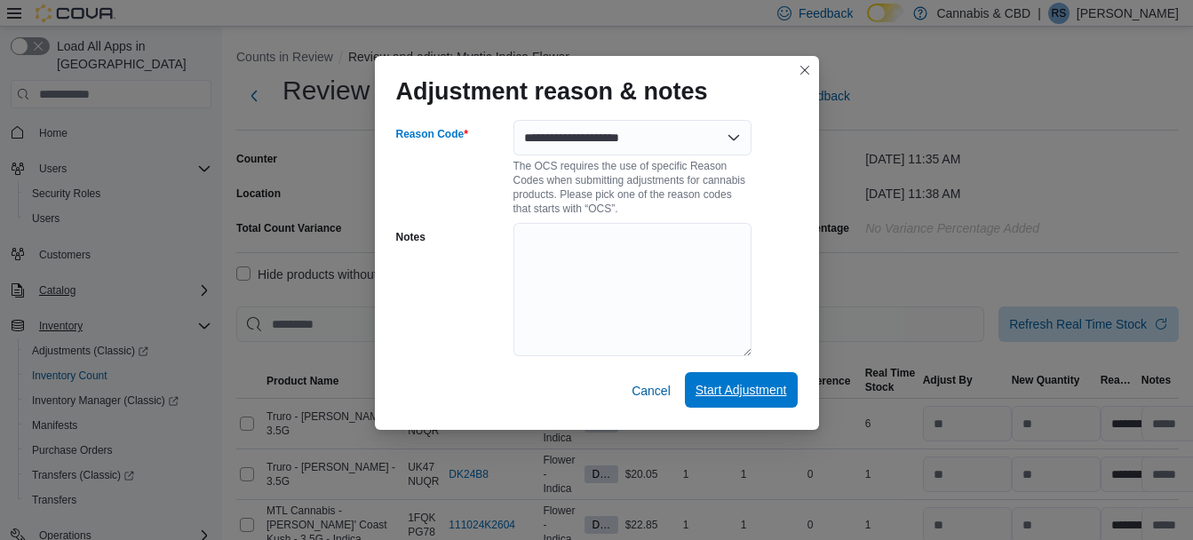
click at [727, 385] on span "Start Adjustment" at bounding box center [740, 390] width 91 height 18
select select "**********"
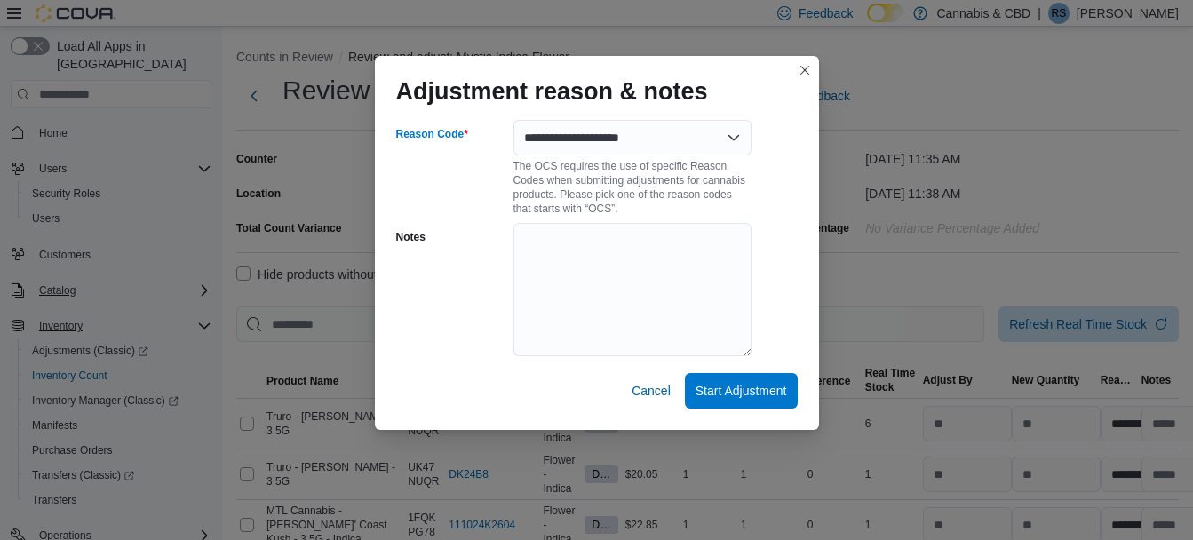
select select "**********"
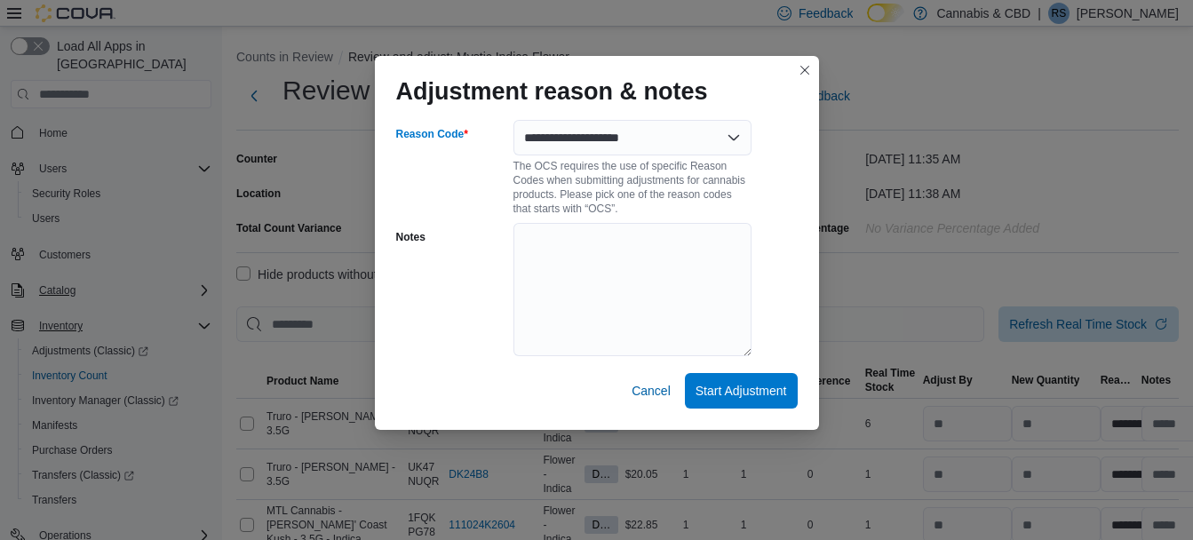
select select "**********"
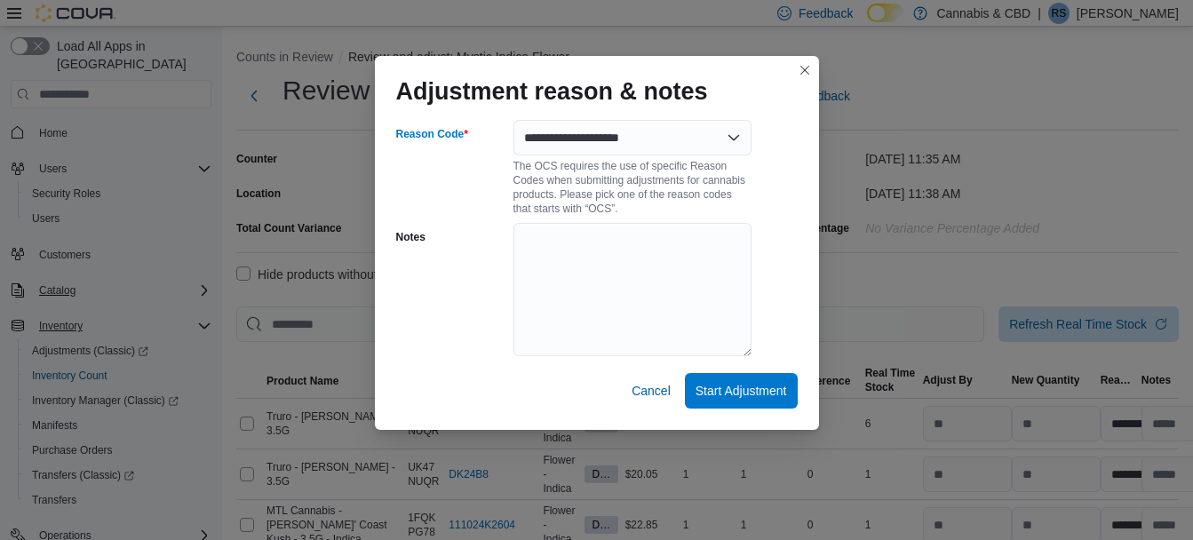
select select "**********"
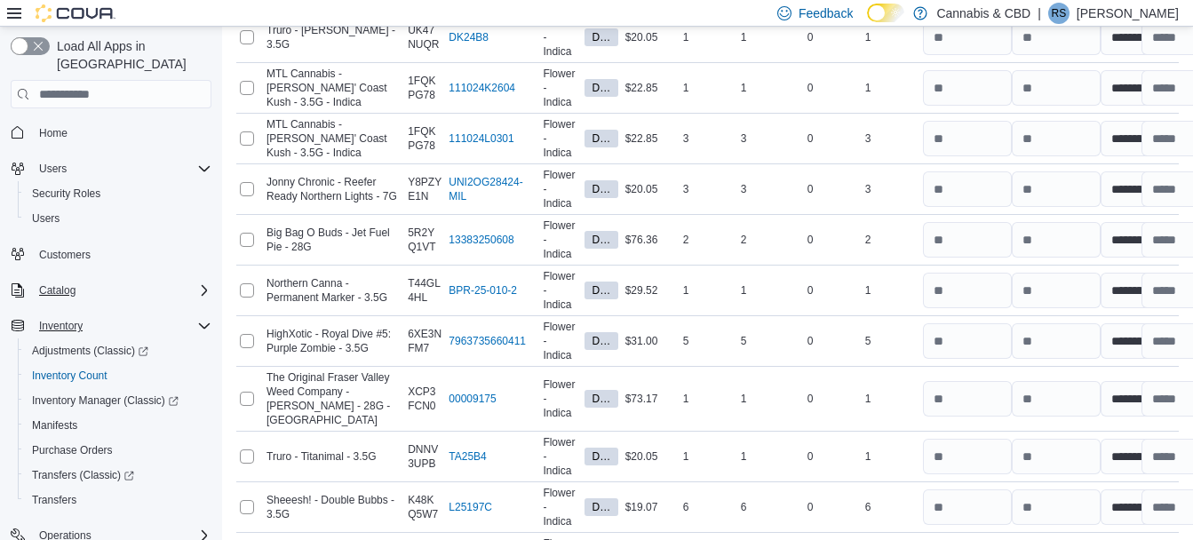
scroll to position [713, 0]
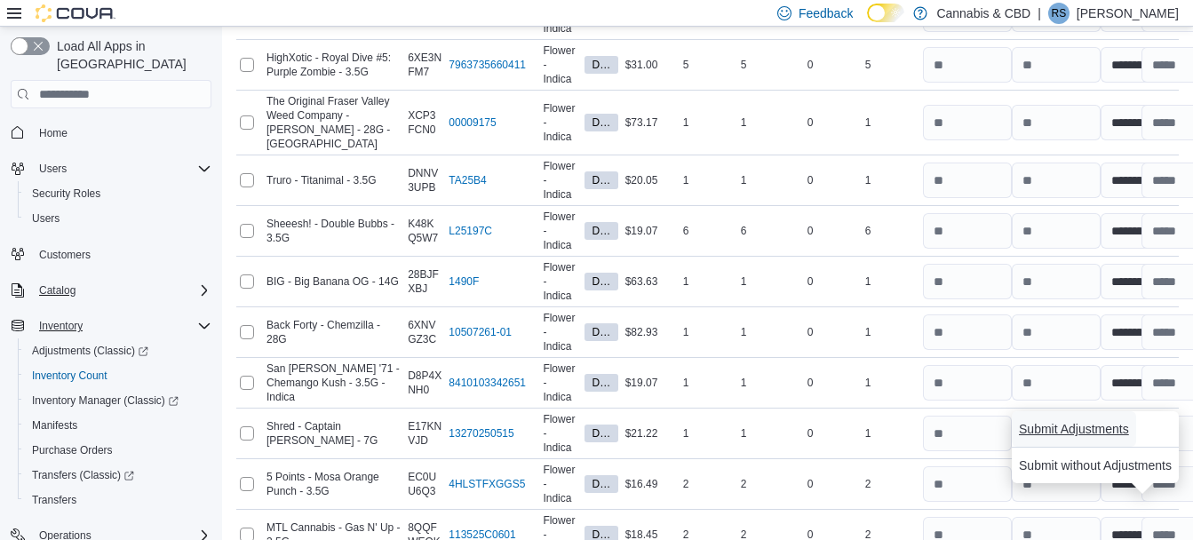
click at [1109, 432] on span "Submit Adjustments" at bounding box center [1074, 429] width 110 height 18
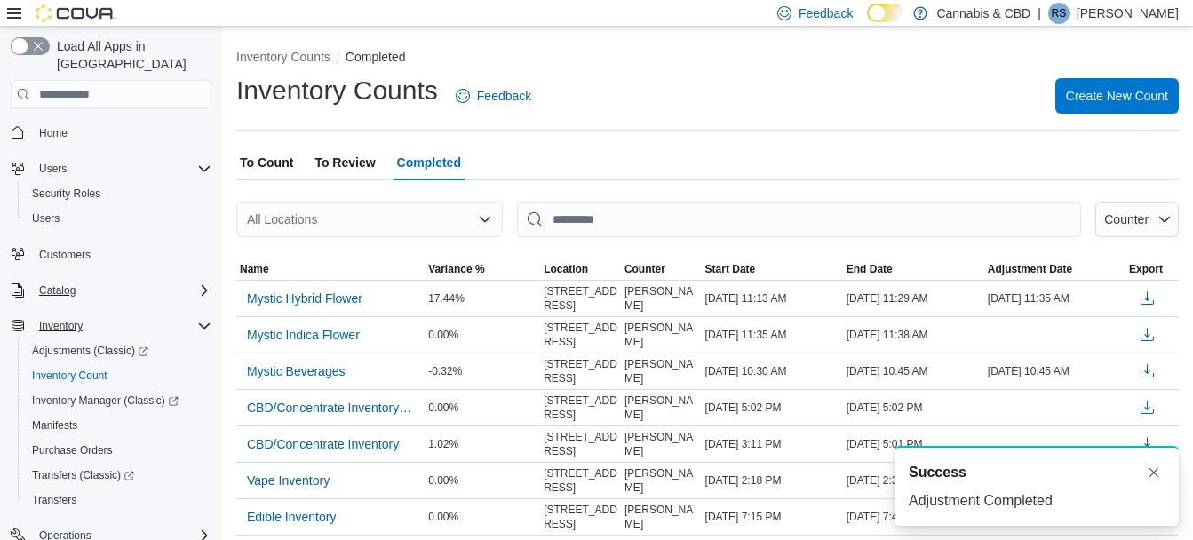
click at [279, 165] on span "To Count" at bounding box center [266, 163] width 53 height 36
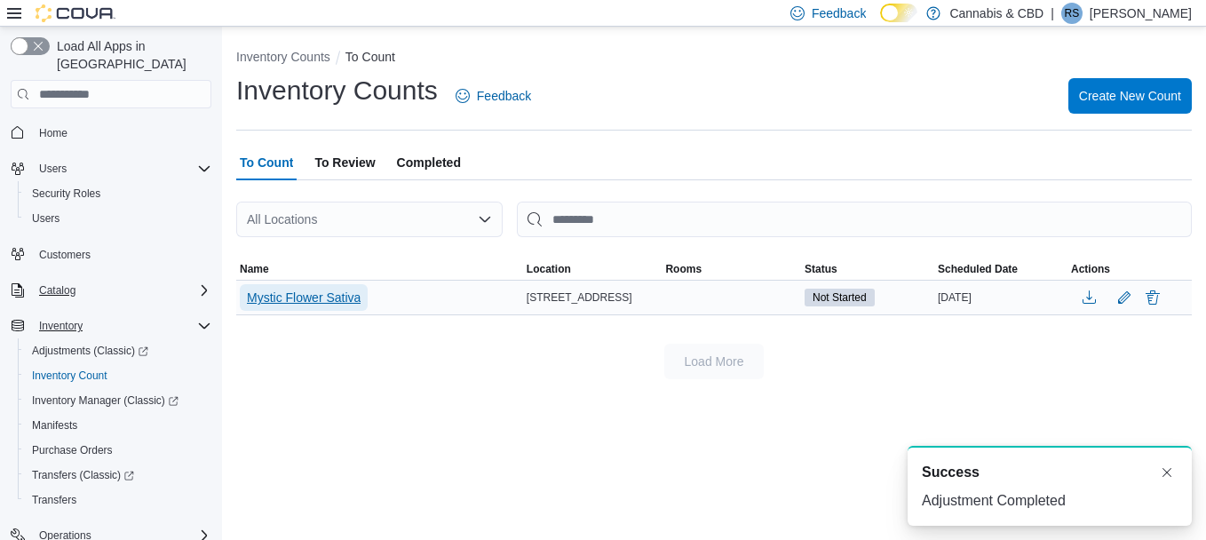
click at [296, 290] on span "Mystic Flower Sativa" at bounding box center [304, 298] width 114 height 18
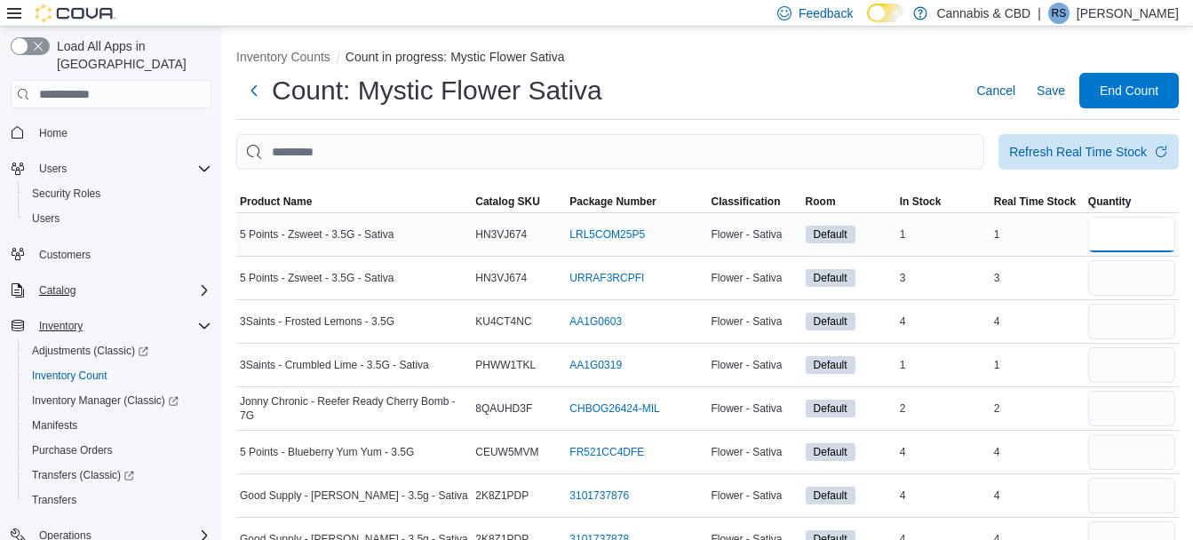
click at [1112, 239] on input "number" at bounding box center [1131, 235] width 87 height 36
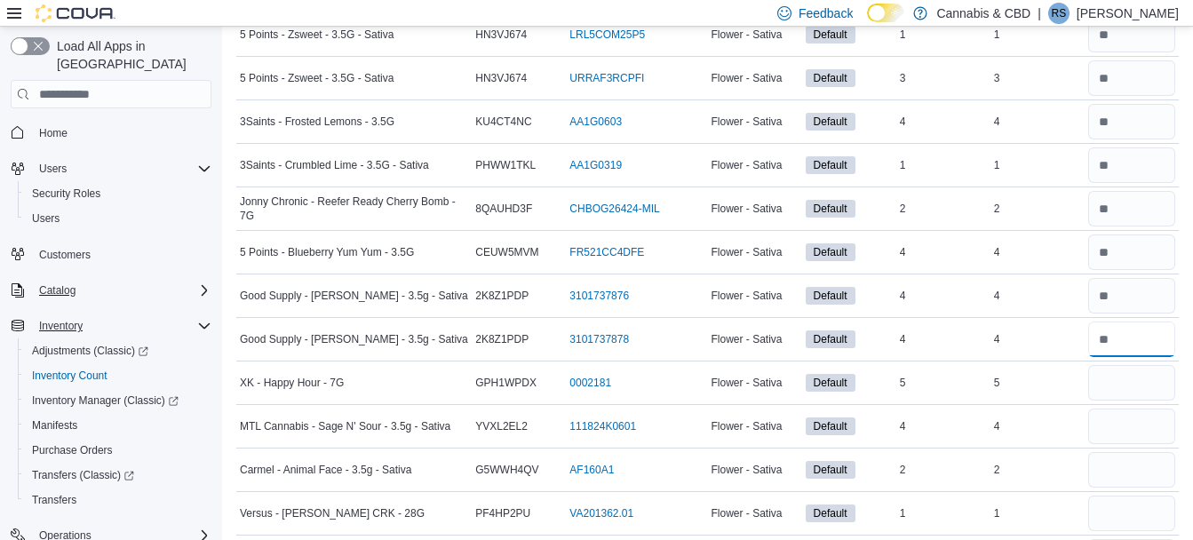
scroll to position [210, 0]
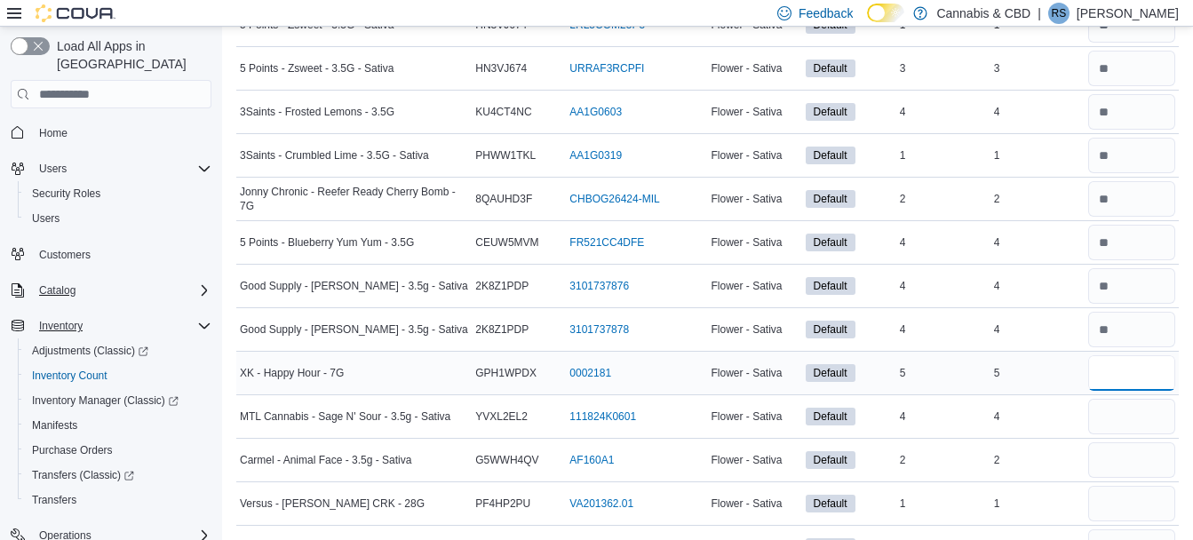
click at [1154, 379] on input "number" at bounding box center [1131, 373] width 87 height 36
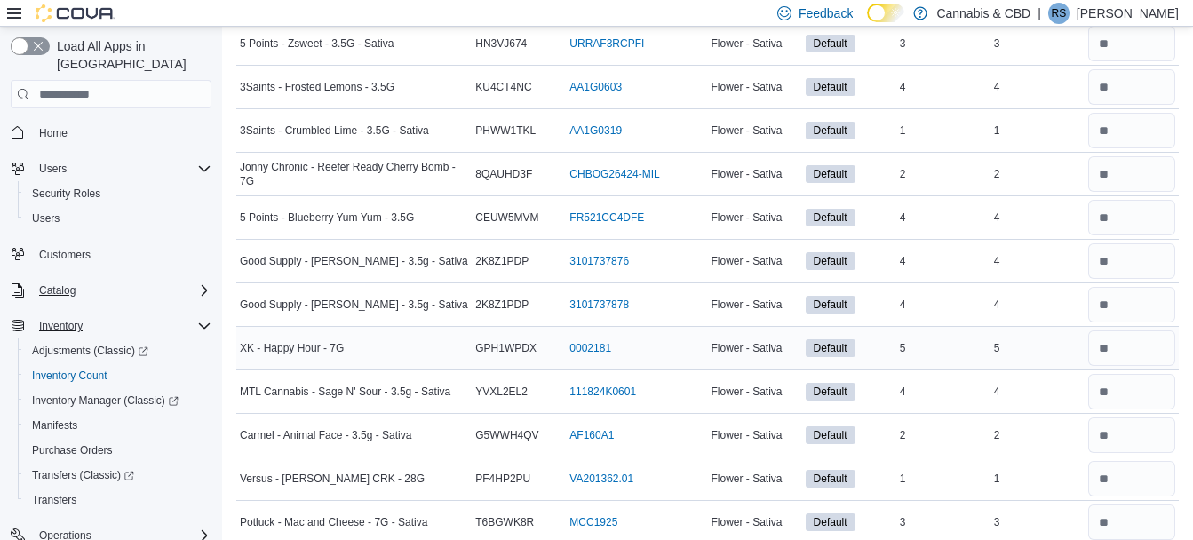
scroll to position [530, 0]
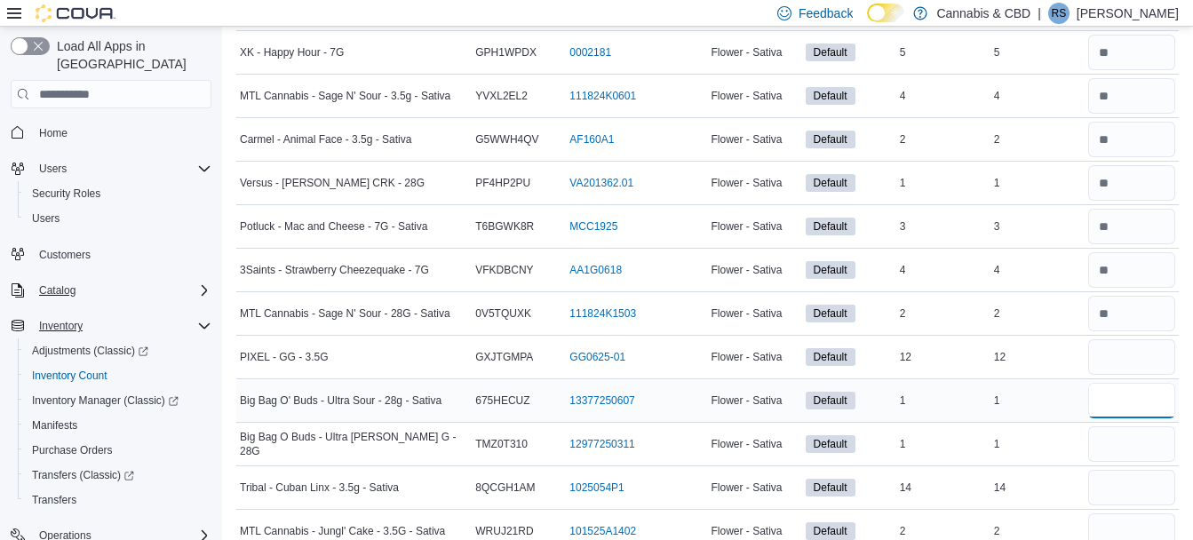
click at [1140, 407] on input "number" at bounding box center [1131, 401] width 87 height 36
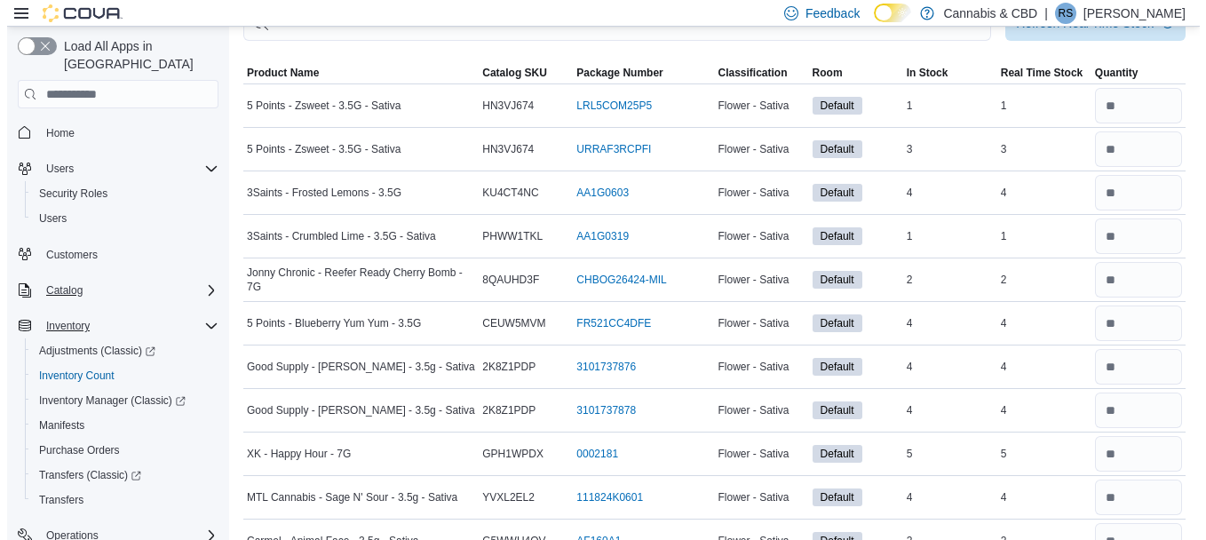
scroll to position [0, 0]
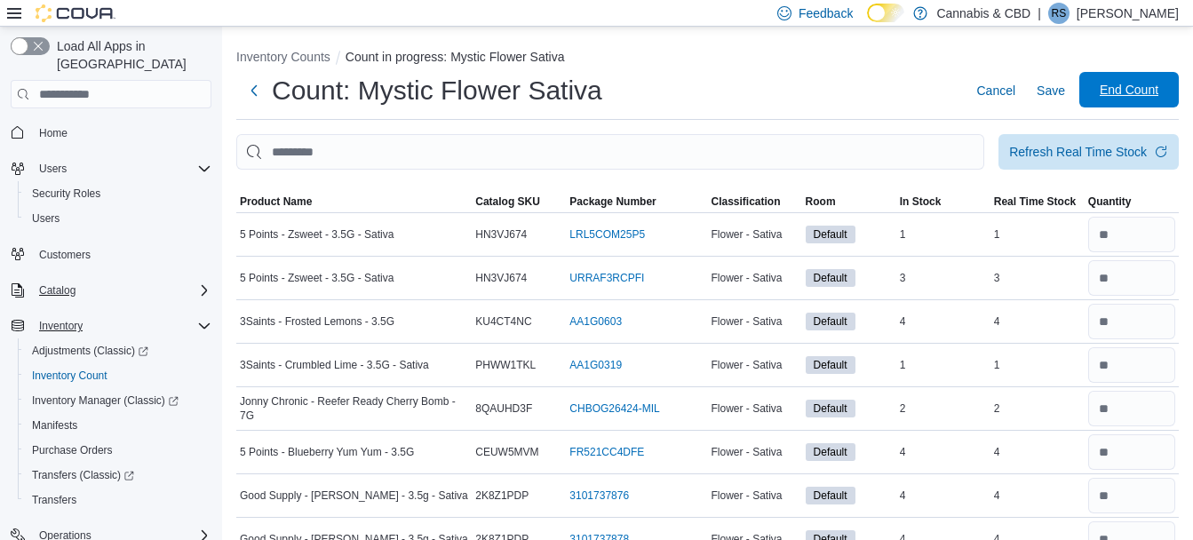
click at [1158, 91] on span "End Count" at bounding box center [1129, 90] width 59 height 18
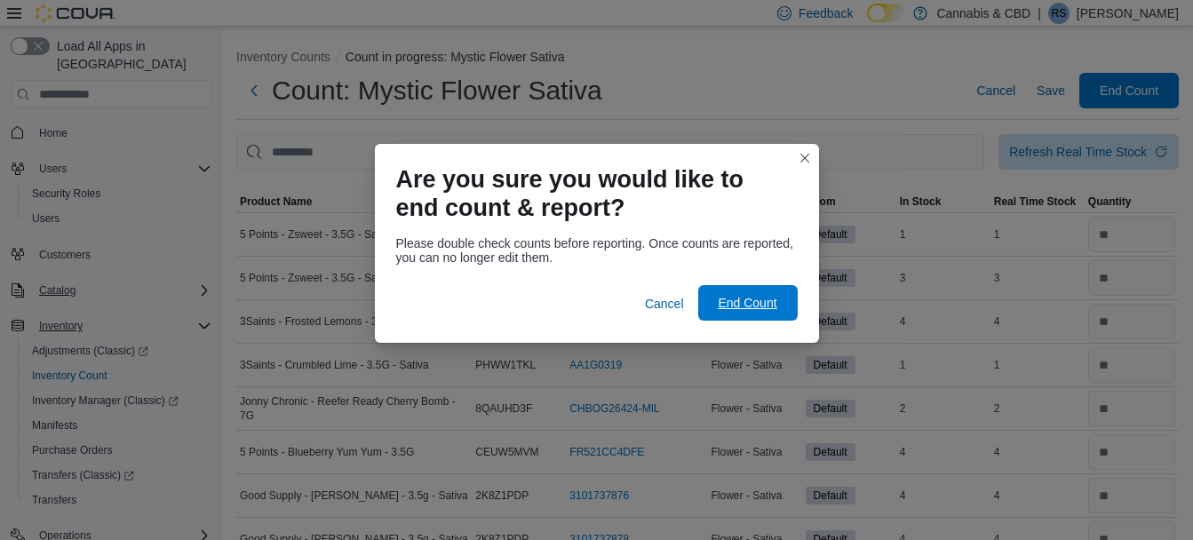
click at [764, 300] on span "End Count" at bounding box center [747, 303] width 59 height 18
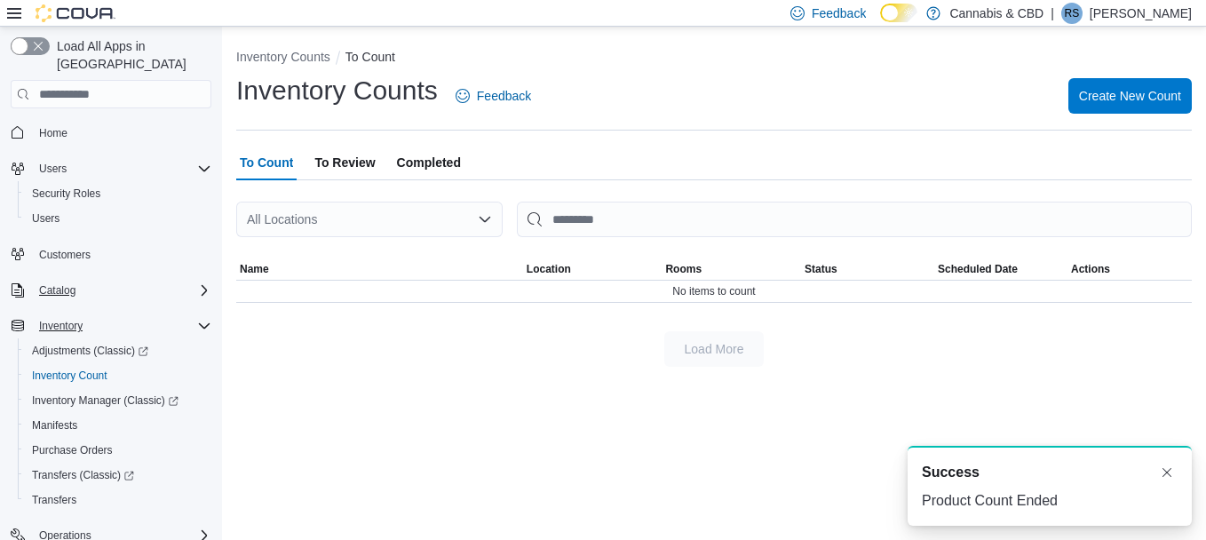
click at [365, 165] on span "To Review" at bounding box center [344, 163] width 60 height 36
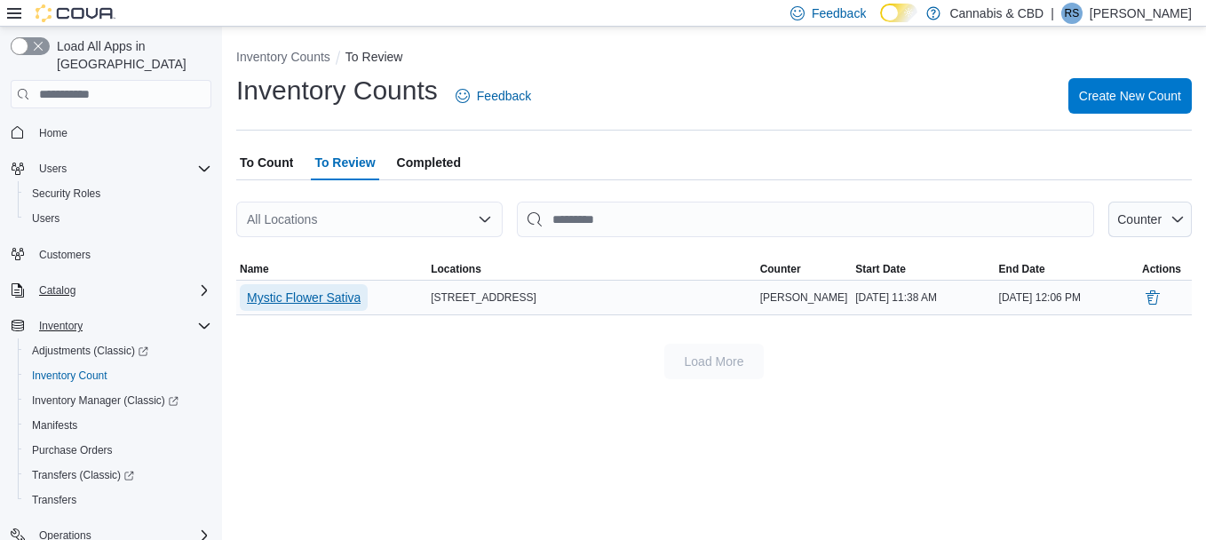
click at [330, 301] on span "Mystic Flower Sativa" at bounding box center [304, 298] width 114 height 18
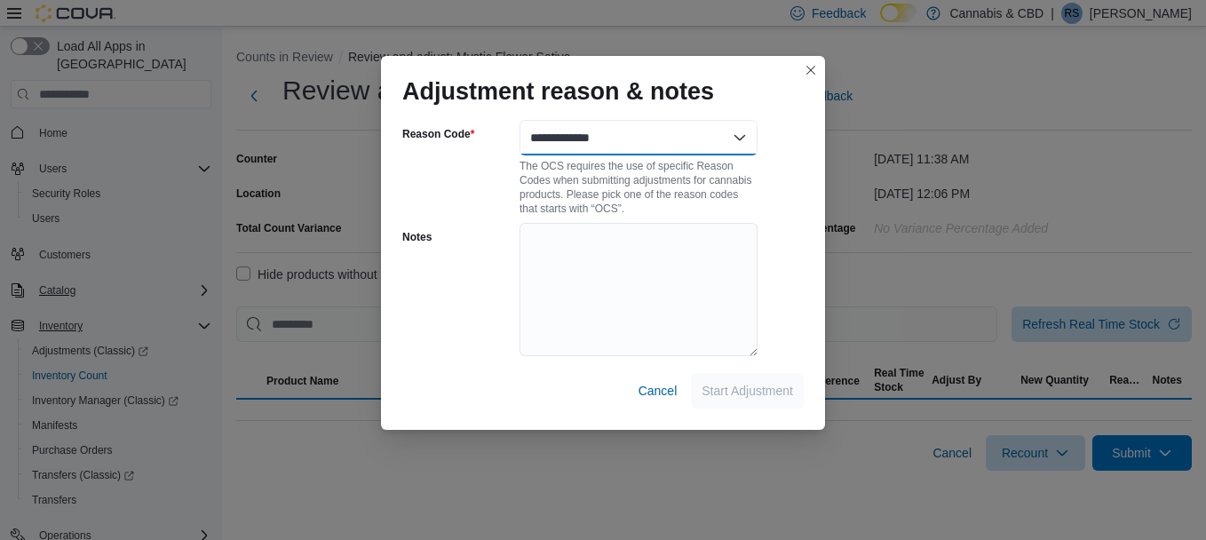
click at [739, 138] on select "**********" at bounding box center [639, 138] width 238 height 36
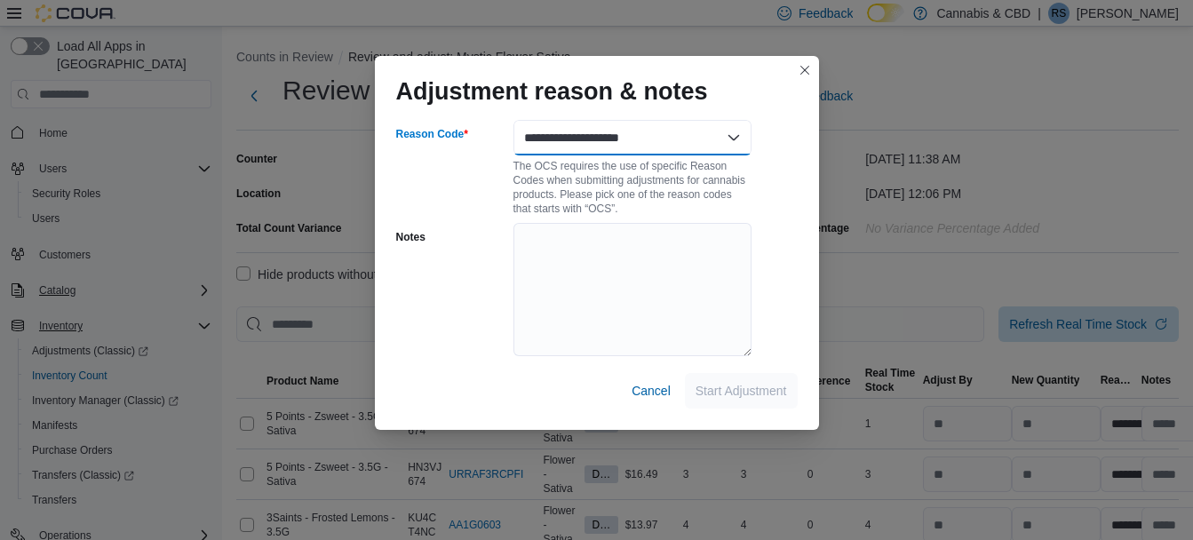
click at [513, 120] on select "**********" at bounding box center [632, 138] width 238 height 36
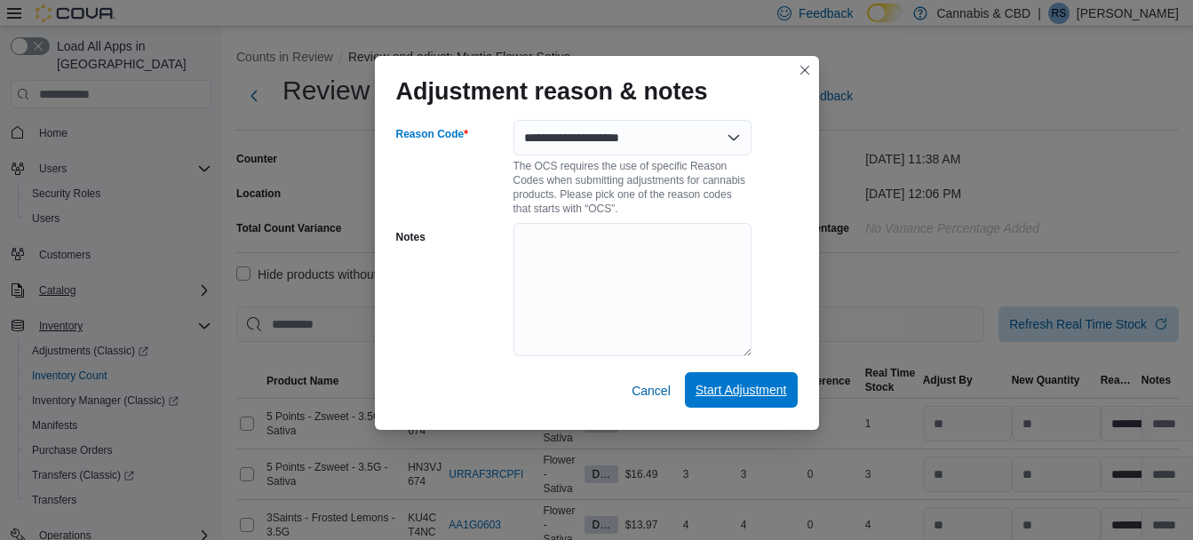
click at [727, 385] on span "Start Adjustment" at bounding box center [740, 390] width 91 height 18
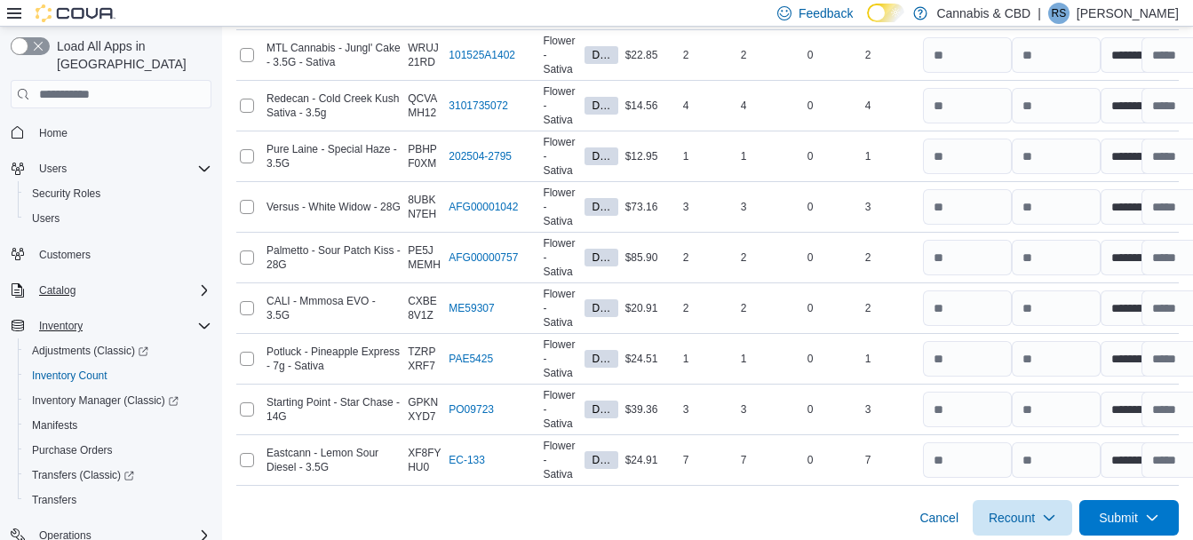
scroll to position [1340, 0]
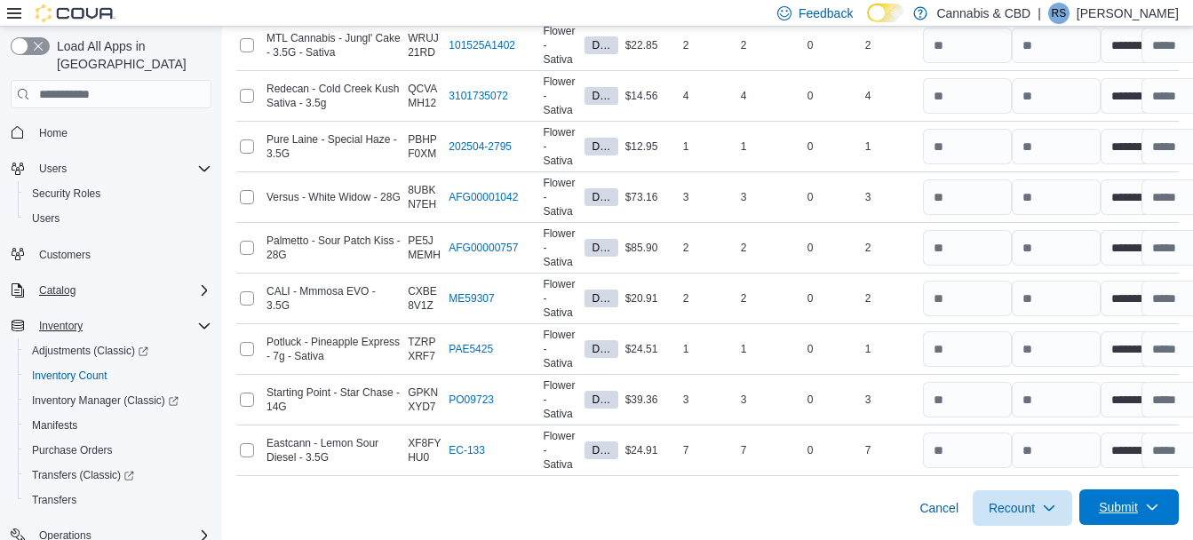
click at [1159, 505] on icon "button" at bounding box center [1152, 507] width 14 height 14
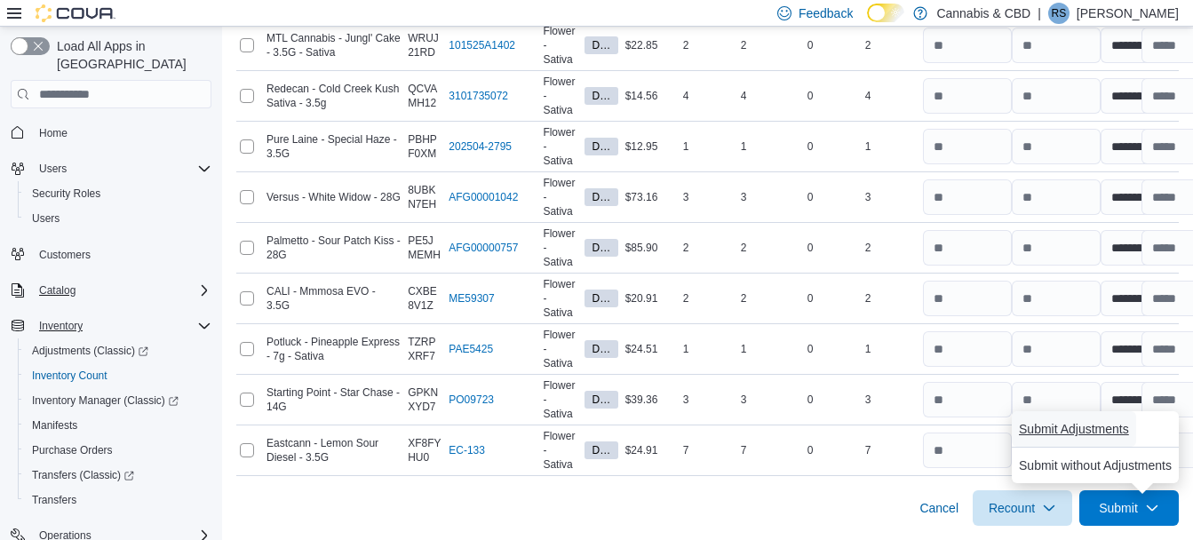
click at [1052, 427] on span "Submit Adjustments" at bounding box center [1074, 429] width 110 height 18
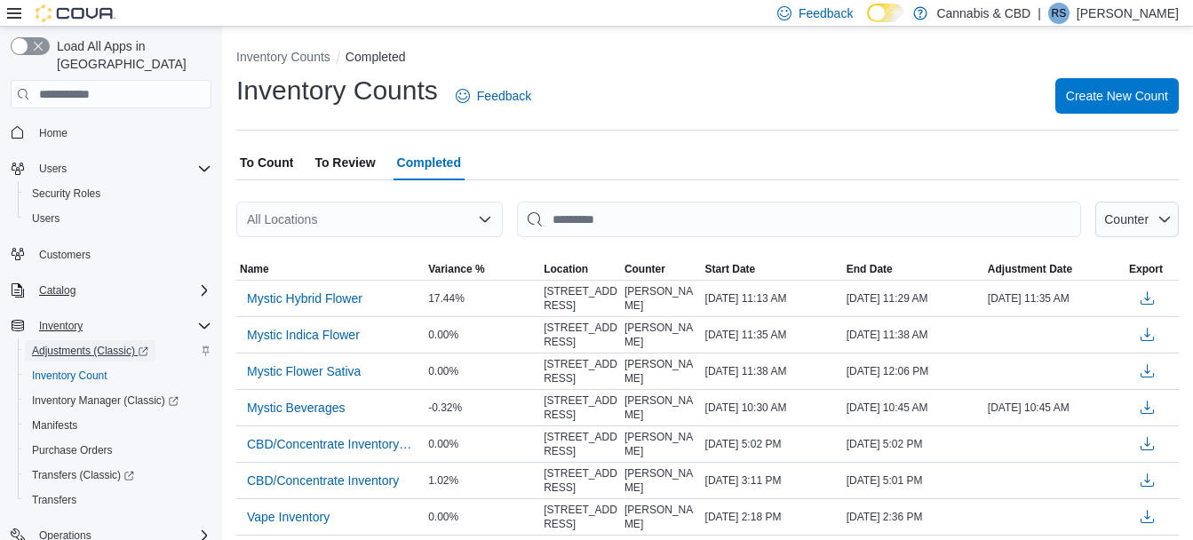
click at [81, 344] on span "Adjustments (Classic)" at bounding box center [90, 351] width 116 height 14
